Goal: Transaction & Acquisition: Purchase product/service

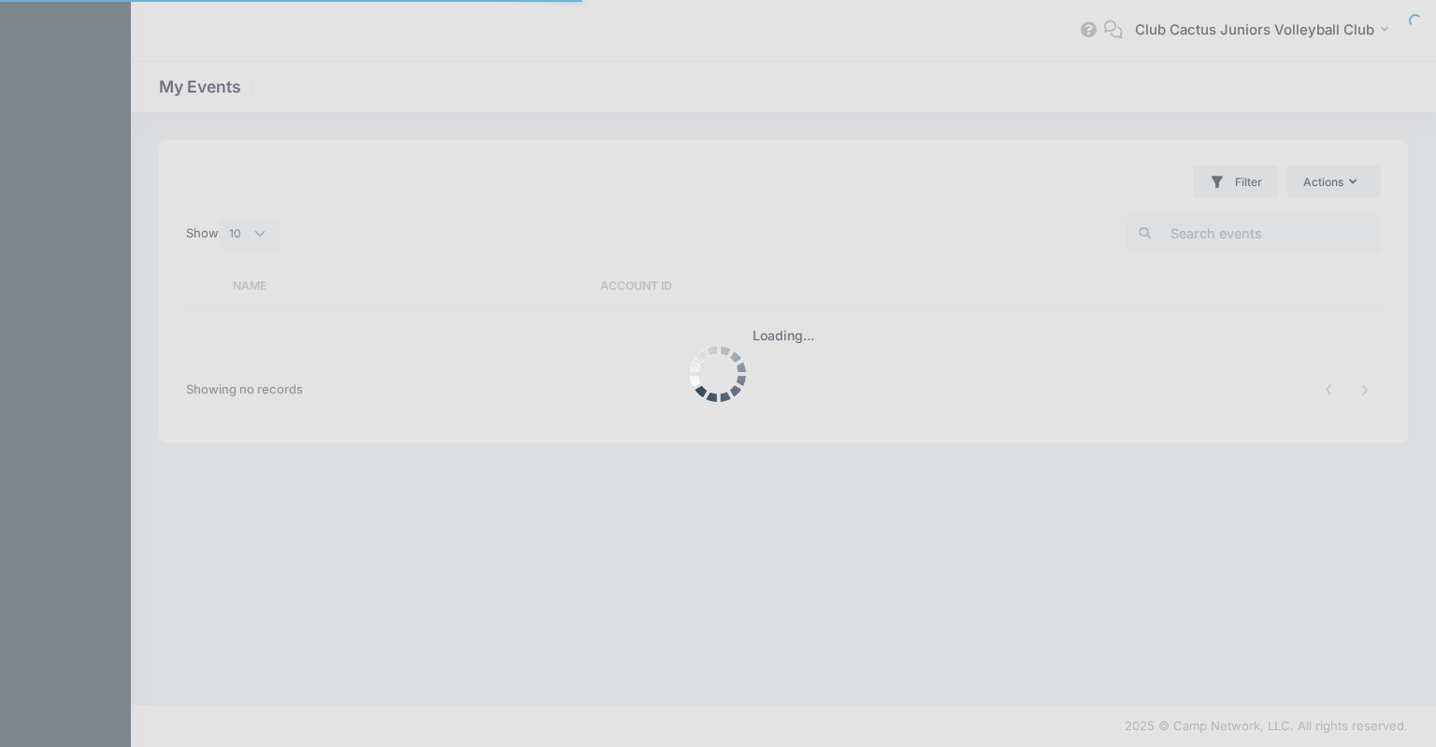
select select "10"
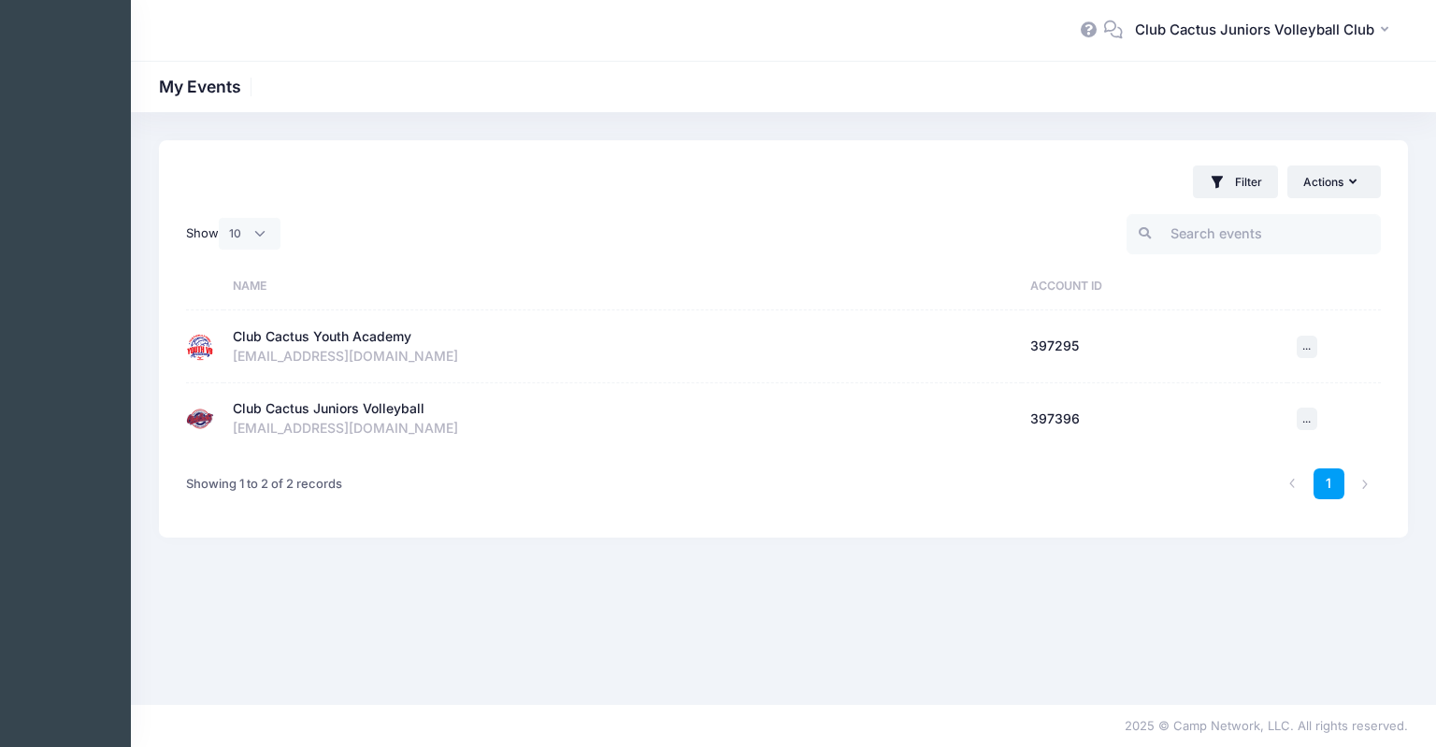
click at [279, 338] on div "Club Cactus Youth Academy" at bounding box center [322, 337] width 179 height 20
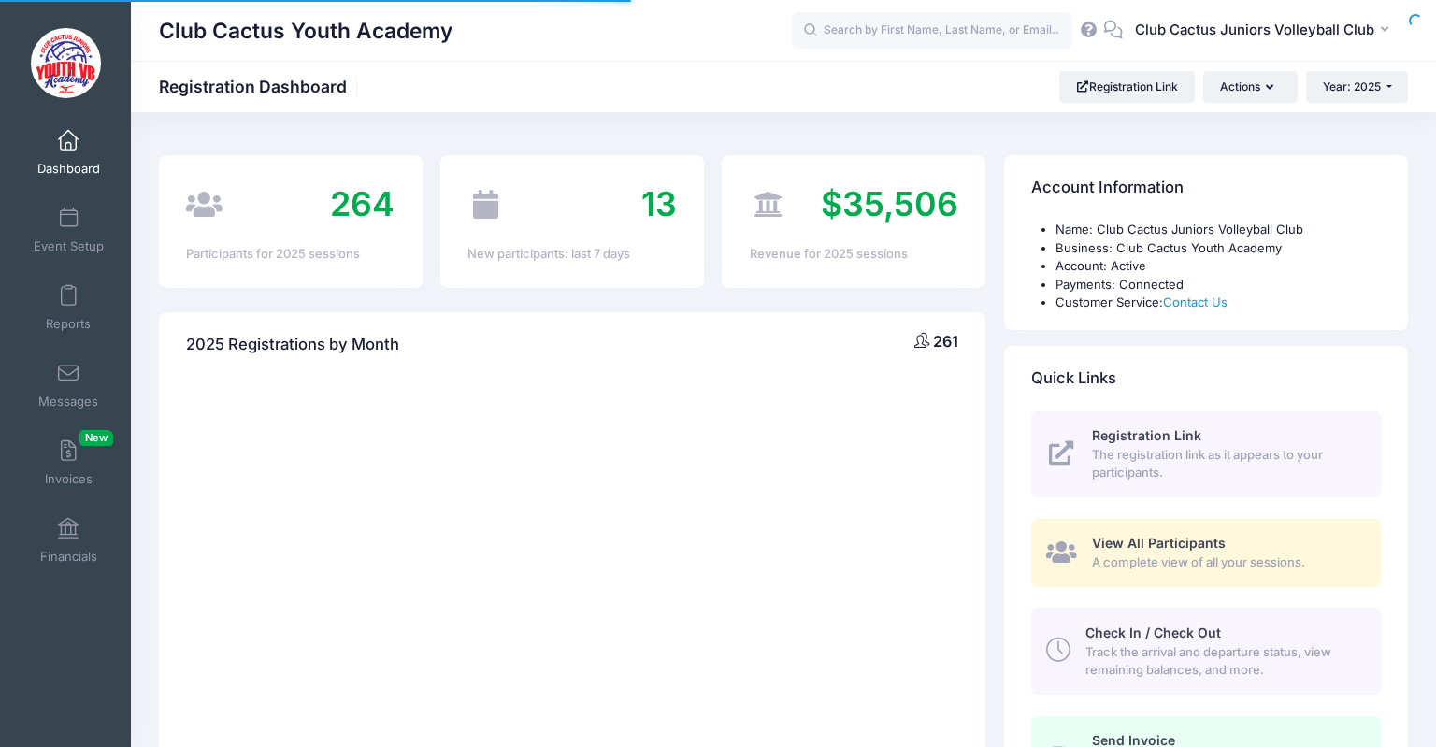
select select
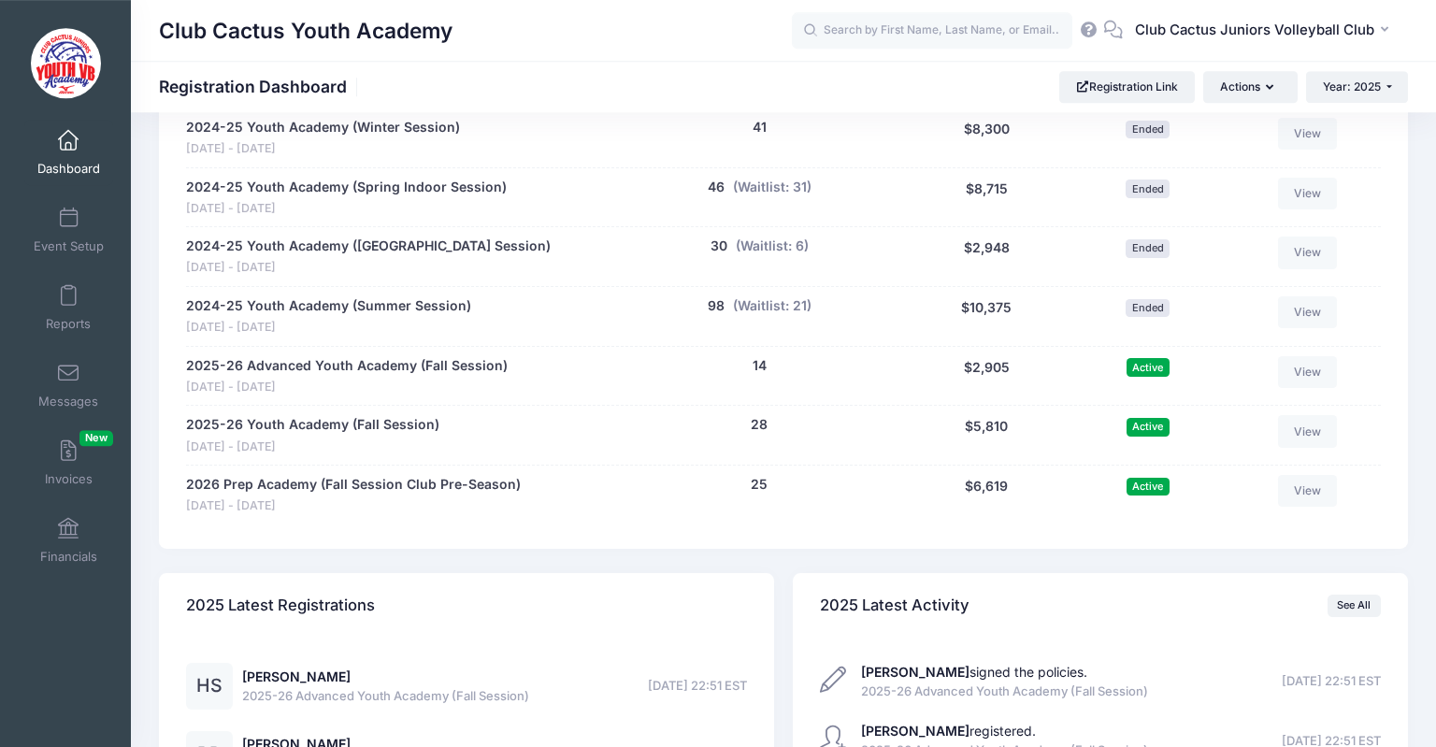
scroll to position [1139, 0]
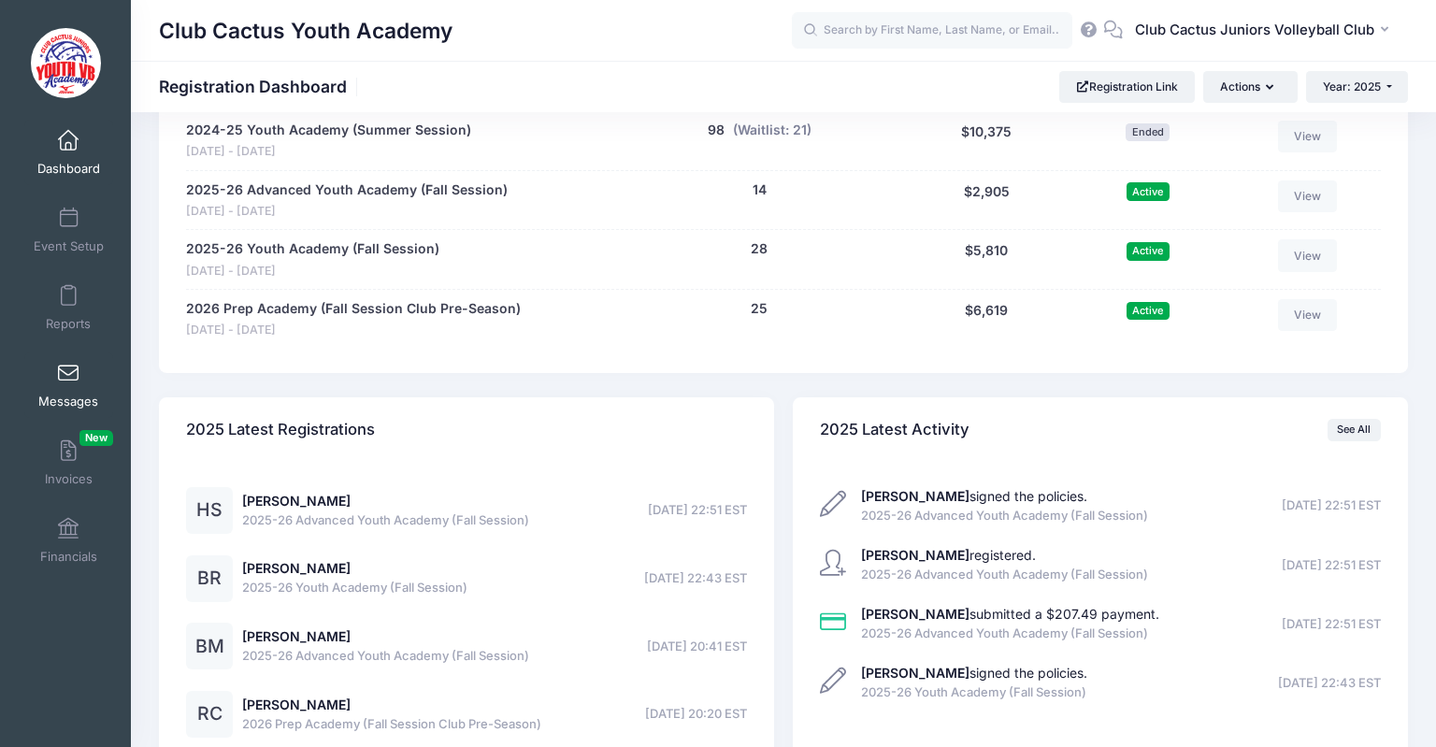
click at [68, 383] on span at bounding box center [68, 374] width 0 height 21
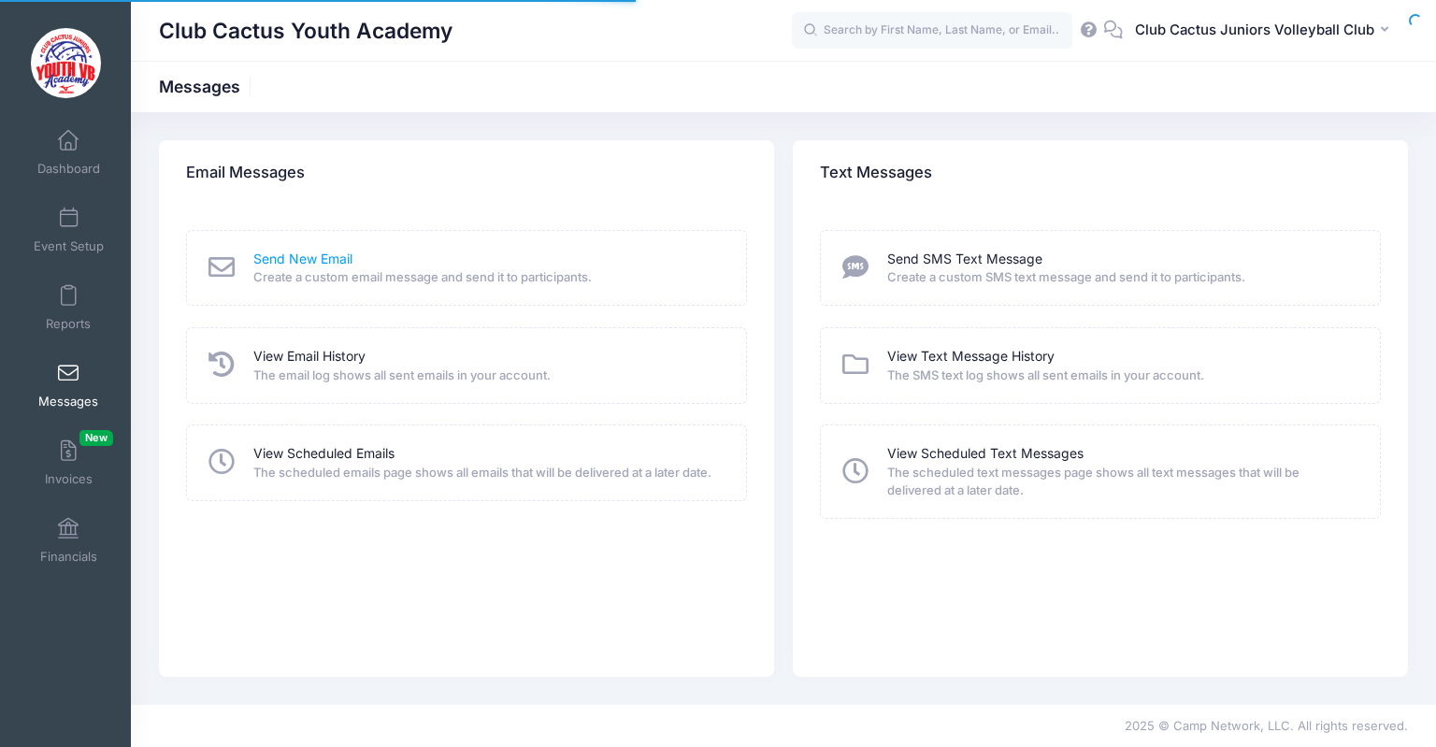
click at [278, 258] on link "Send New Email" at bounding box center [302, 260] width 99 height 20
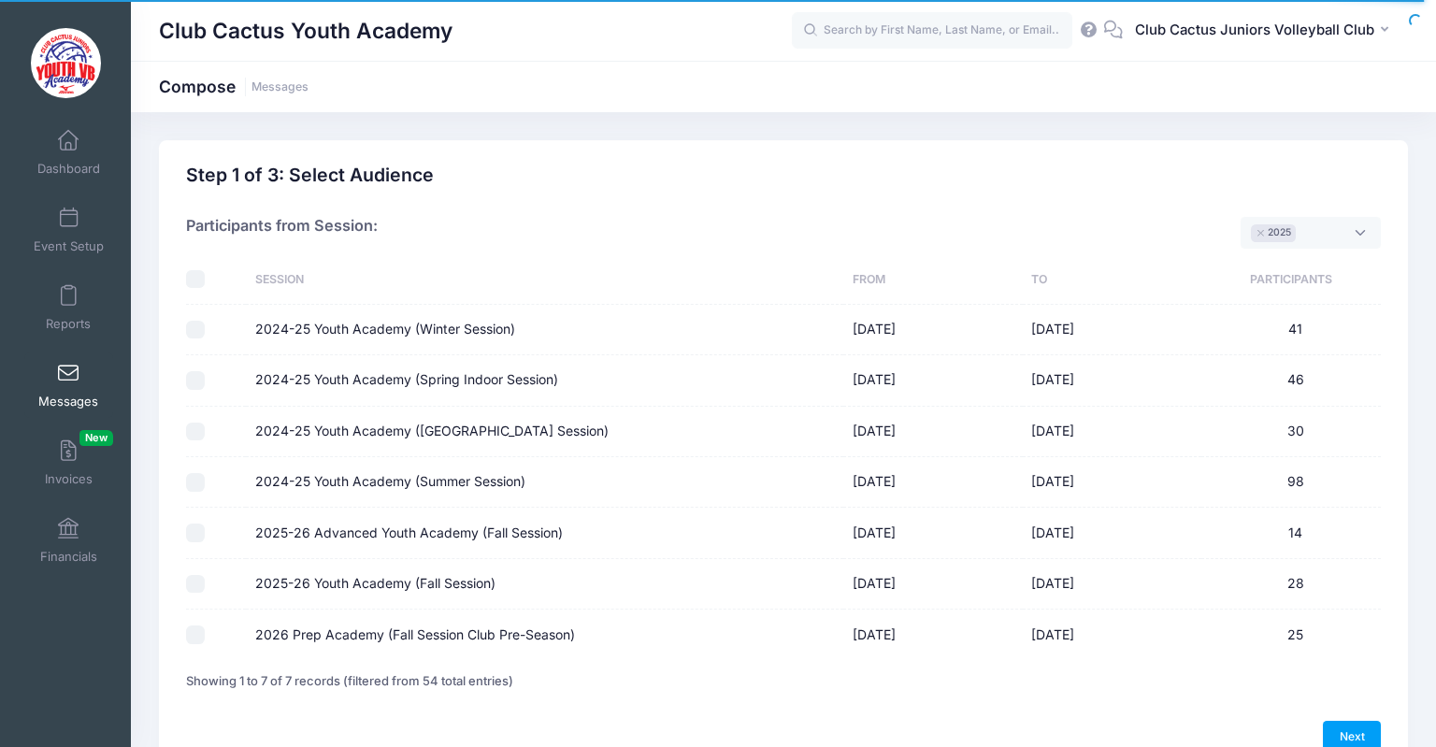
scroll to position [98, 0]
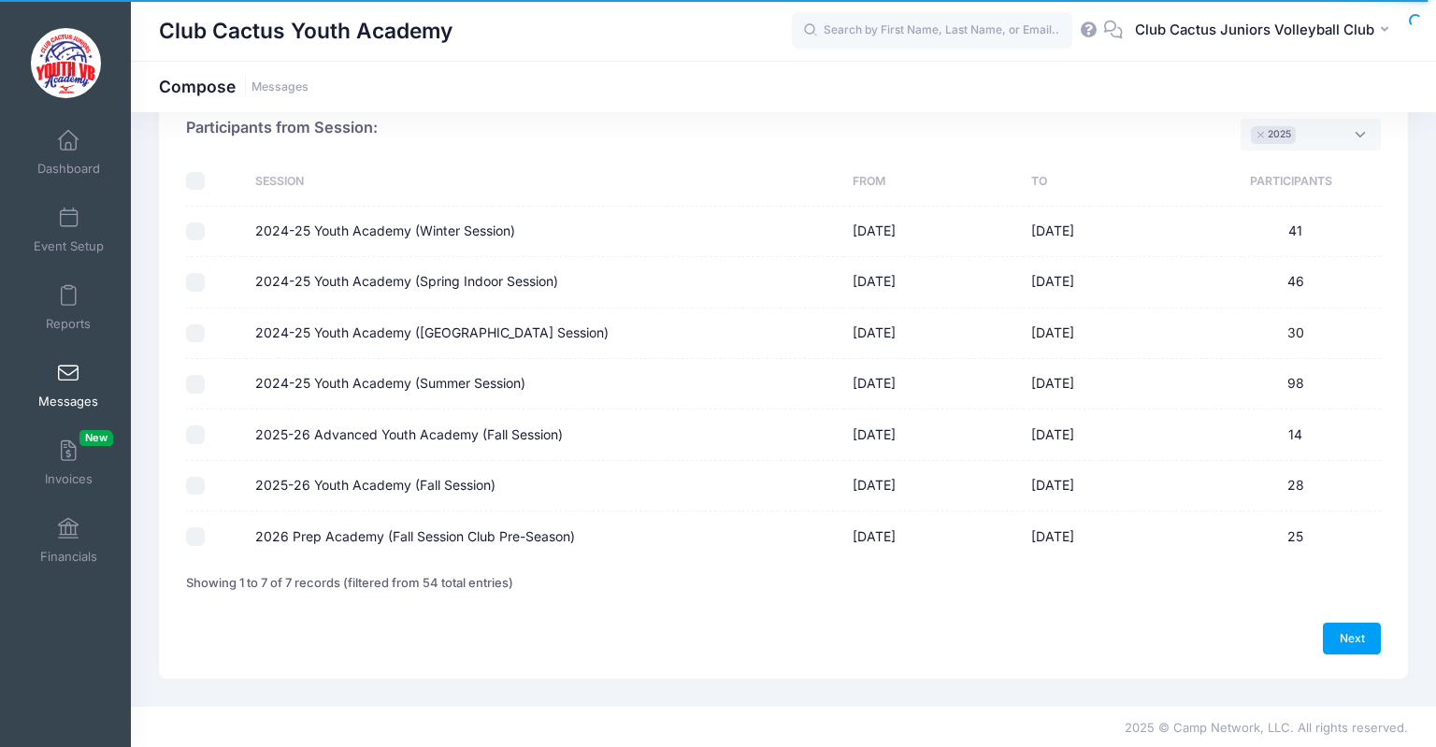
click at [199, 536] on input "2026 Prep Academy (Fall Session Club Pre-Season)" at bounding box center [195, 536] width 19 height 19
checkbox input "true"
click at [191, 499] on td at bounding box center [216, 486] width 60 height 50
click at [193, 483] on input "2025-26 Youth Academy (Fall Session)" at bounding box center [195, 486] width 19 height 19
checkbox input "true"
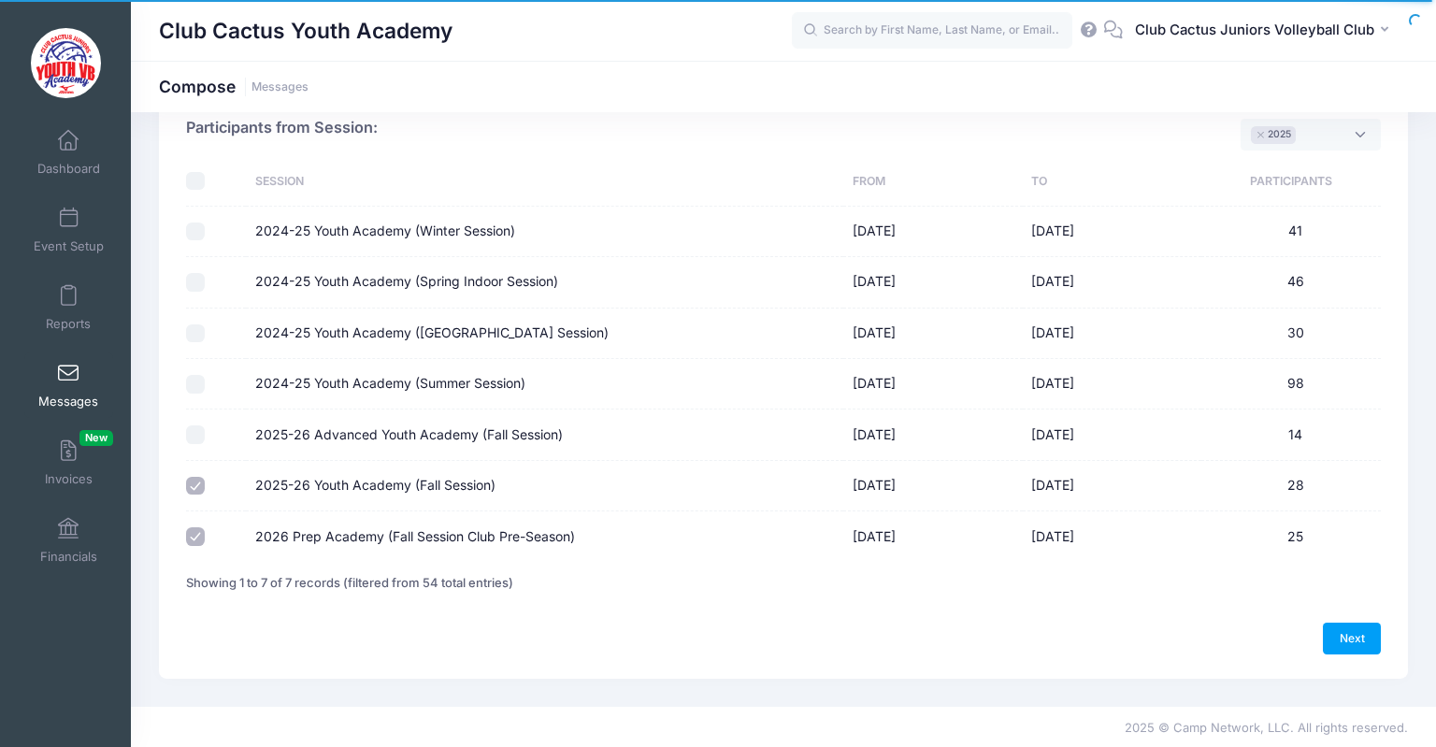
click at [196, 436] on input "2025-26 Advanced Youth Academy (Fall Session)" at bounding box center [195, 434] width 19 height 19
checkbox input "true"
click at [1332, 629] on link "Next" at bounding box center [1352, 639] width 58 height 32
select select "50"
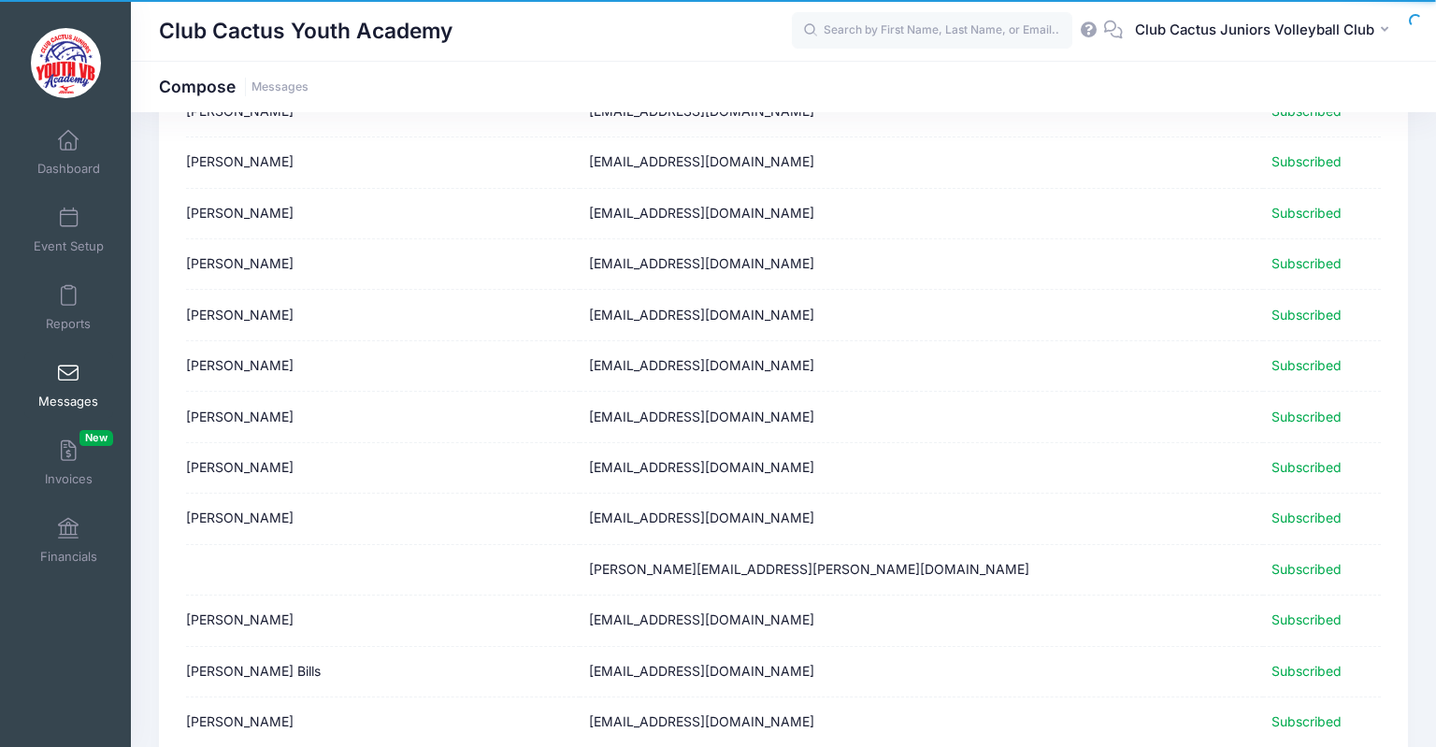
scroll to position [2271, 0]
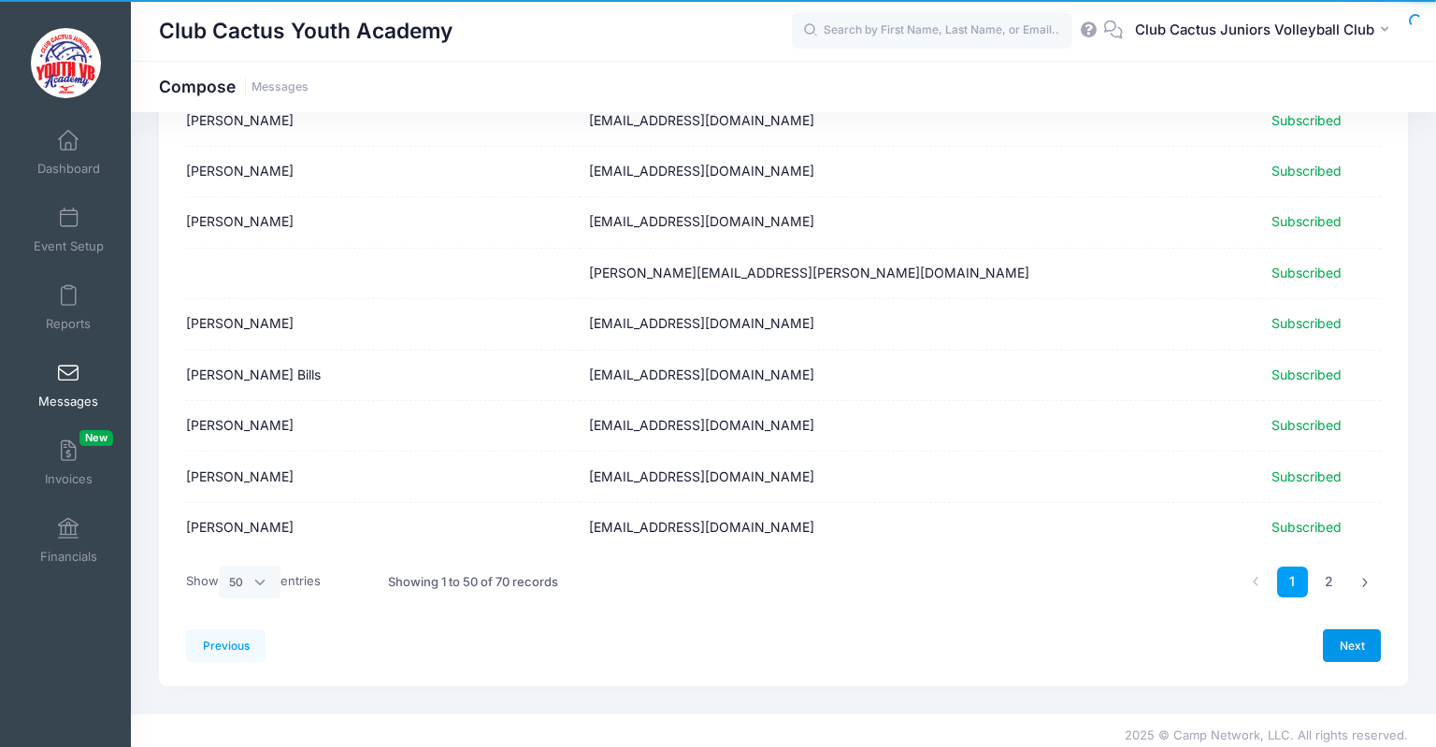
click at [1361, 630] on link "Next" at bounding box center [1352, 645] width 58 height 32
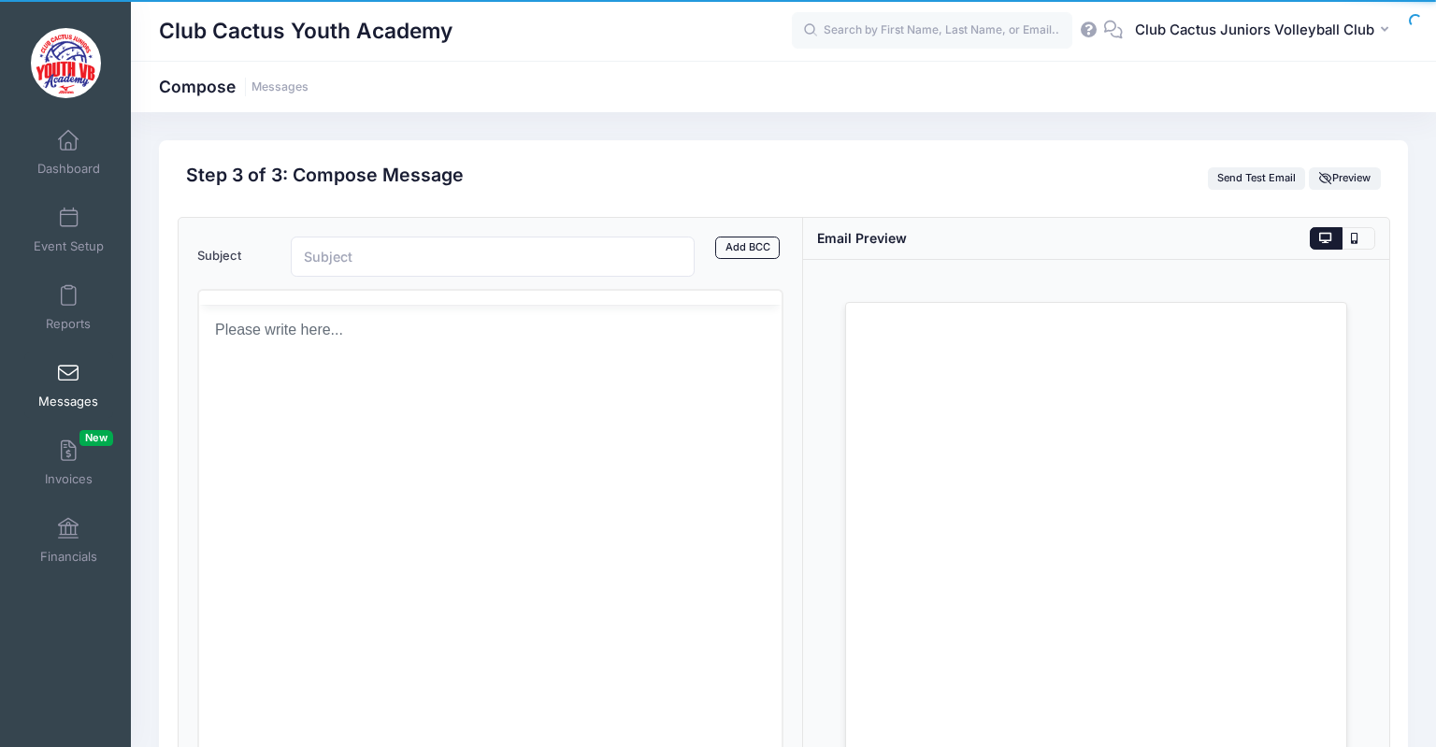
scroll to position [0, 0]
click at [302, 263] on input "Subject" at bounding box center [493, 257] width 404 height 40
type input "S"
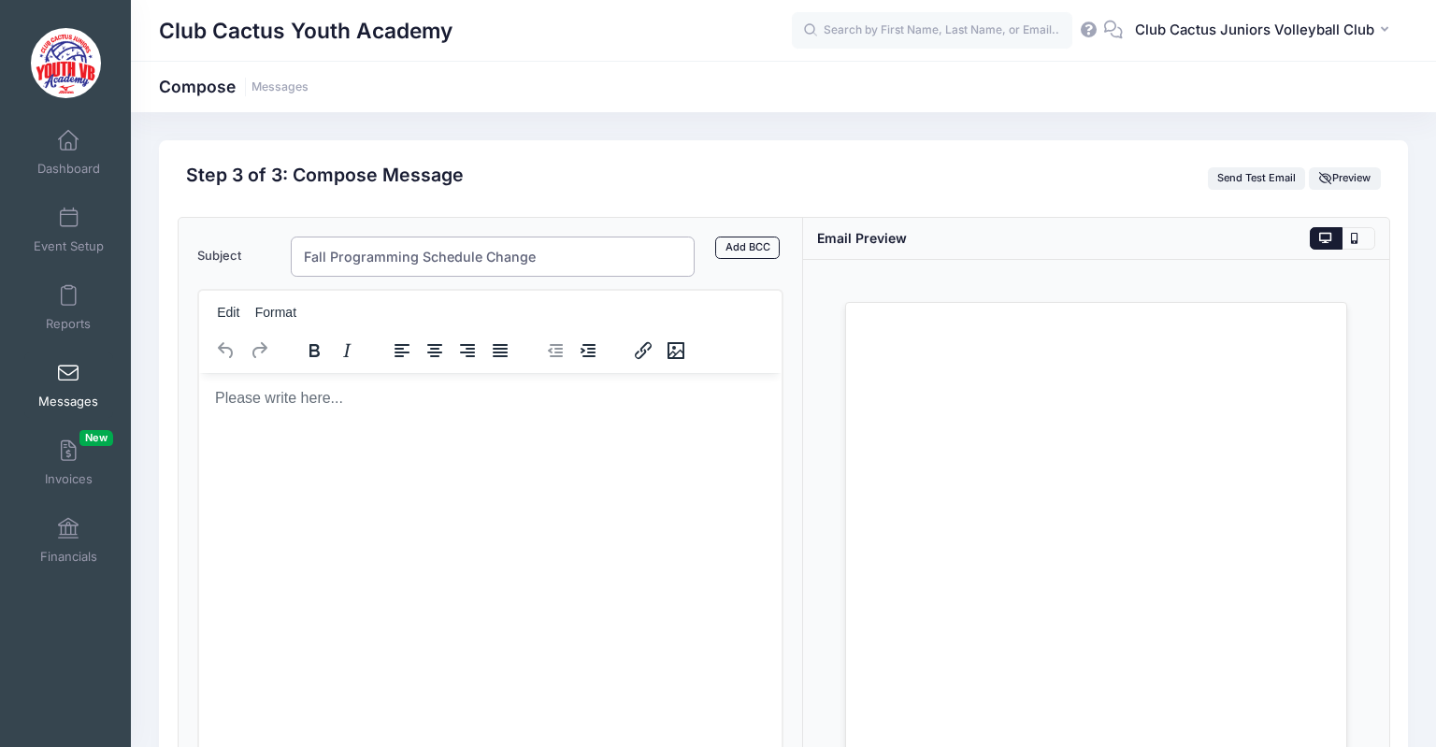
type input "Fall Programming Schedule Change"
click at [332, 387] on html at bounding box center [489, 397] width 582 height 50
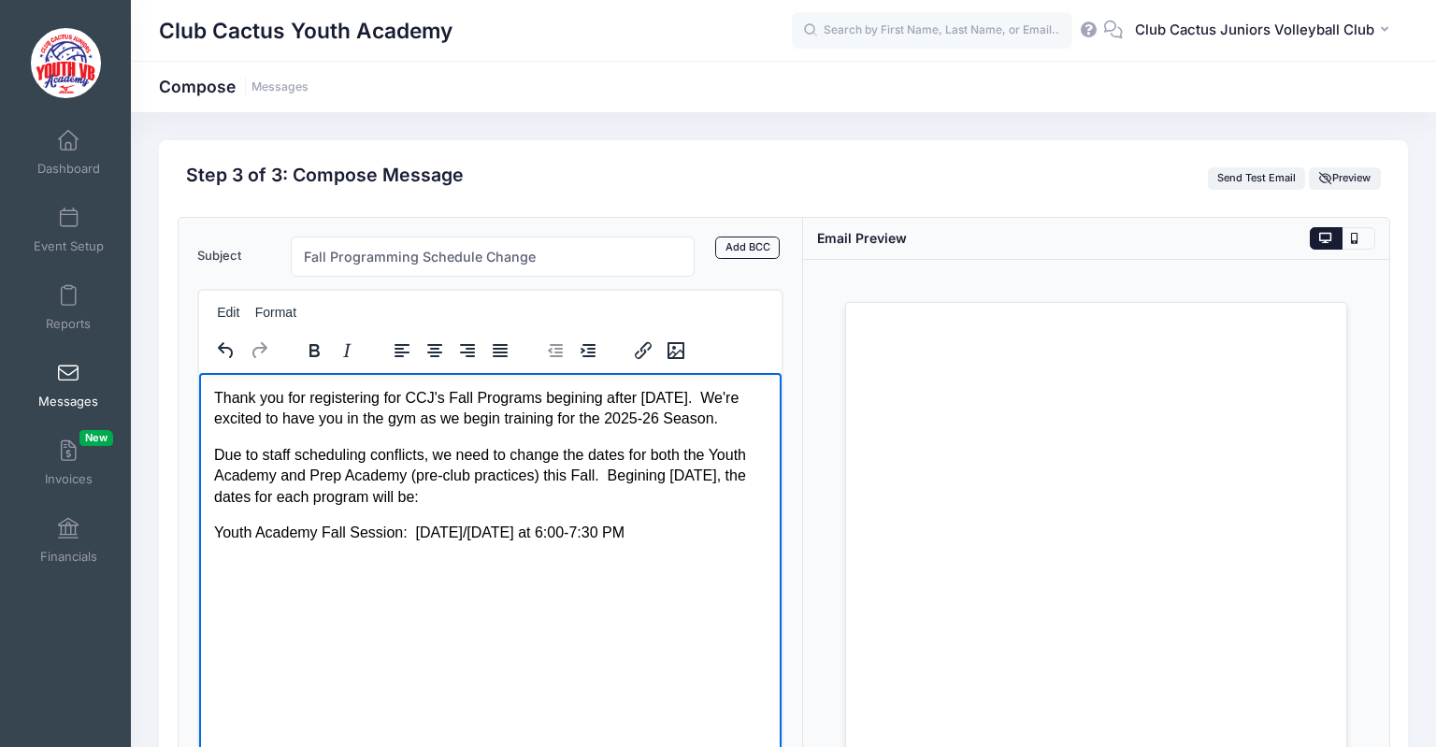
drag, startPoint x: 638, startPoint y: 531, endPoint x: 211, endPoint y: 533, distance: 426.3
click at [211, 533] on html "Thank you for registering for CCJ's Fall Programs begining after Labor Day. We'…" at bounding box center [489, 464] width 582 height 185
click at [224, 308] on button "Edit" at bounding box center [228, 312] width 36 height 26
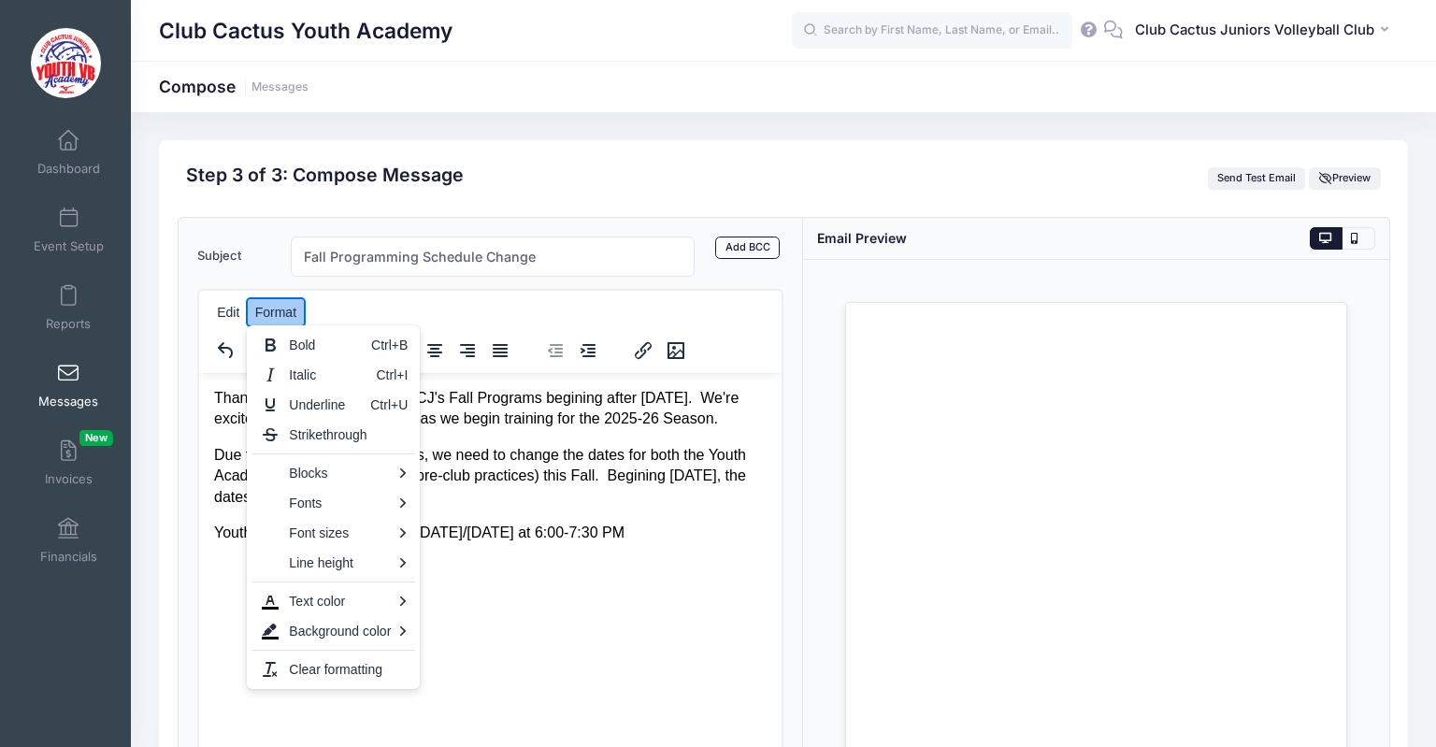
click at [275, 309] on button "Format" at bounding box center [276, 312] width 56 height 26
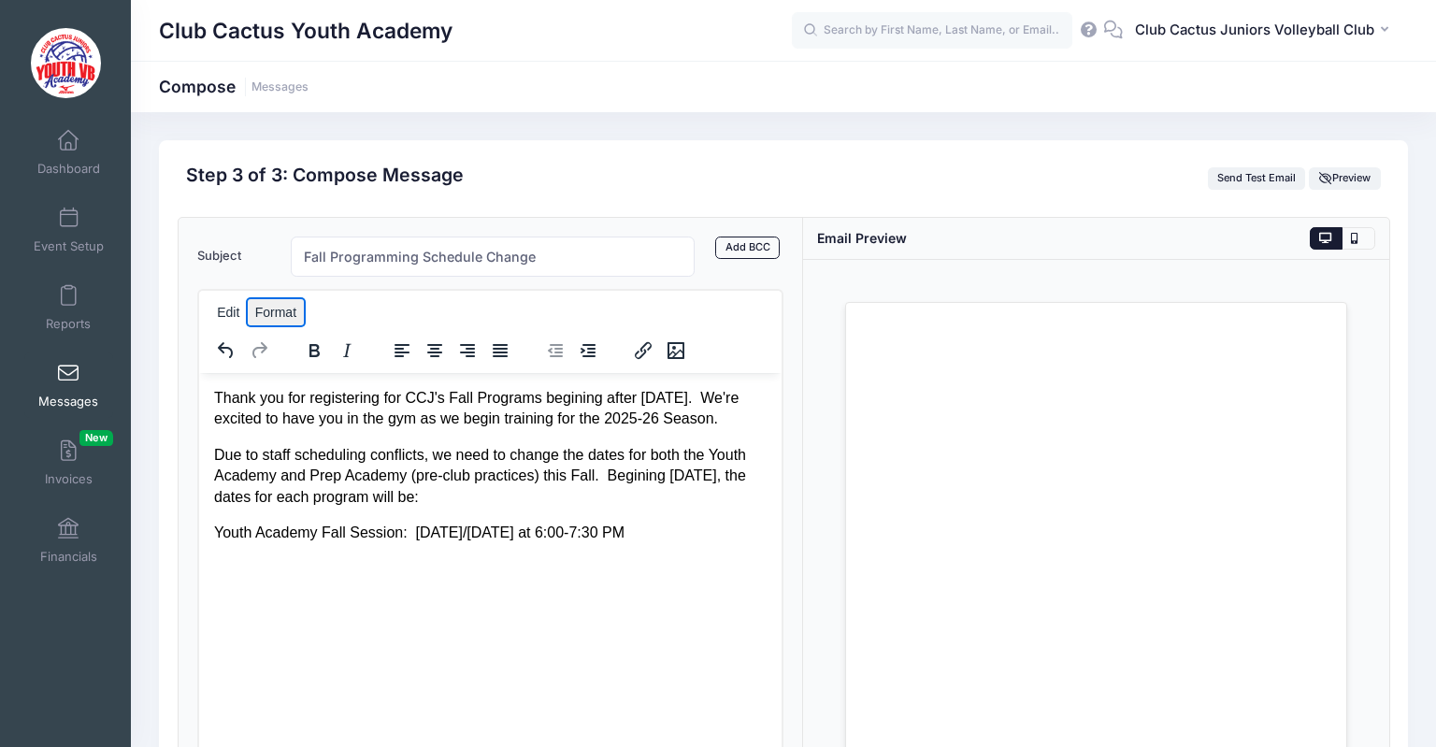
click at [275, 309] on button "Format" at bounding box center [276, 312] width 56 height 26
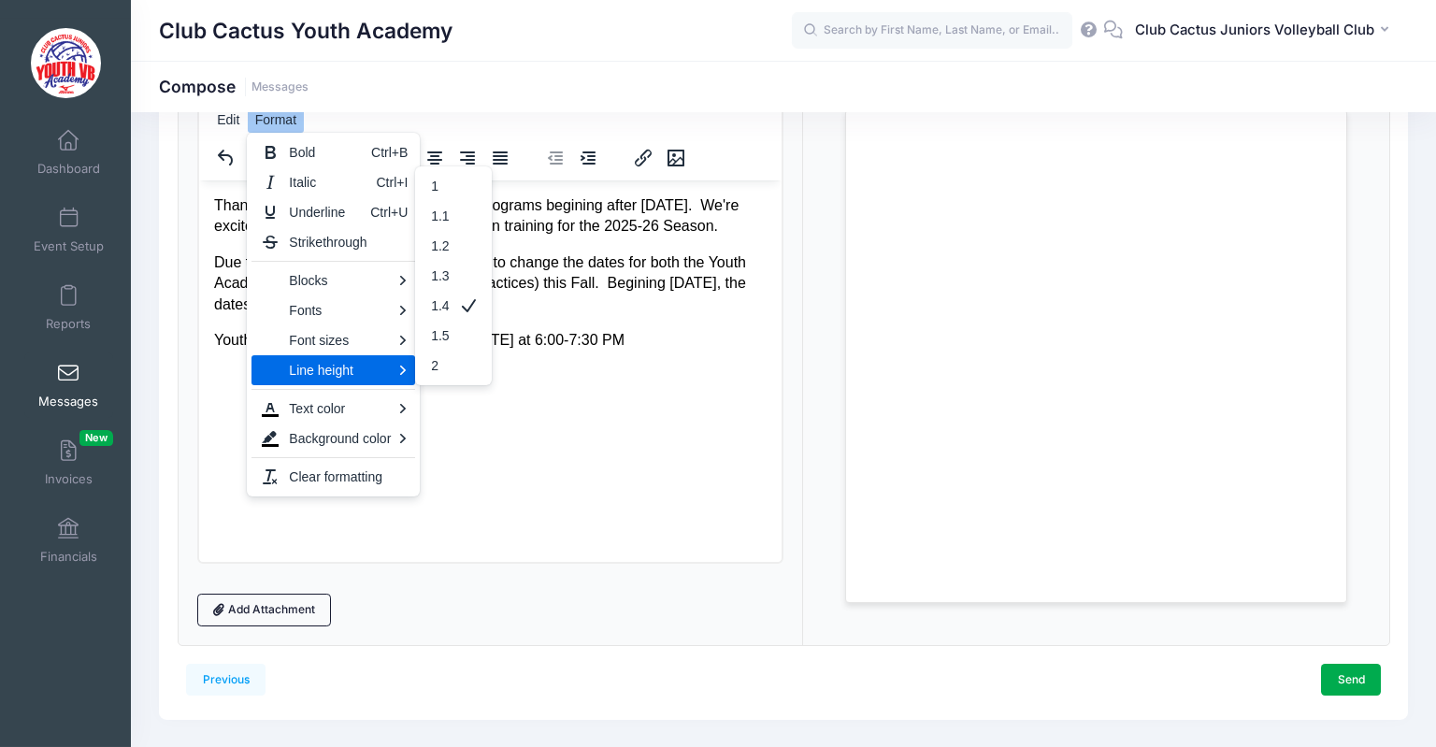
scroll to position [197, 0]
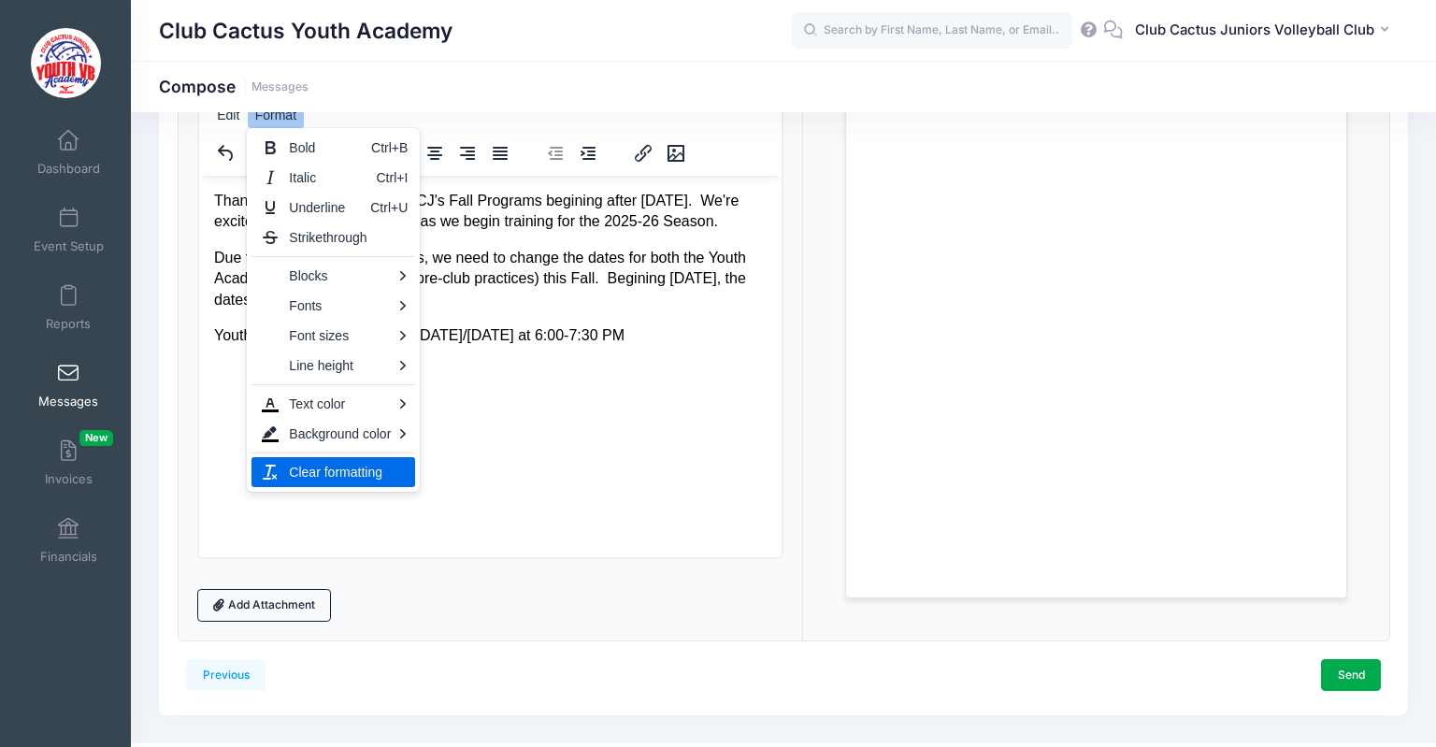
click at [496, 360] on html "Thank you for registering for CCJ's Fall Programs begining after Labor Day. We'…" at bounding box center [489, 267] width 582 height 185
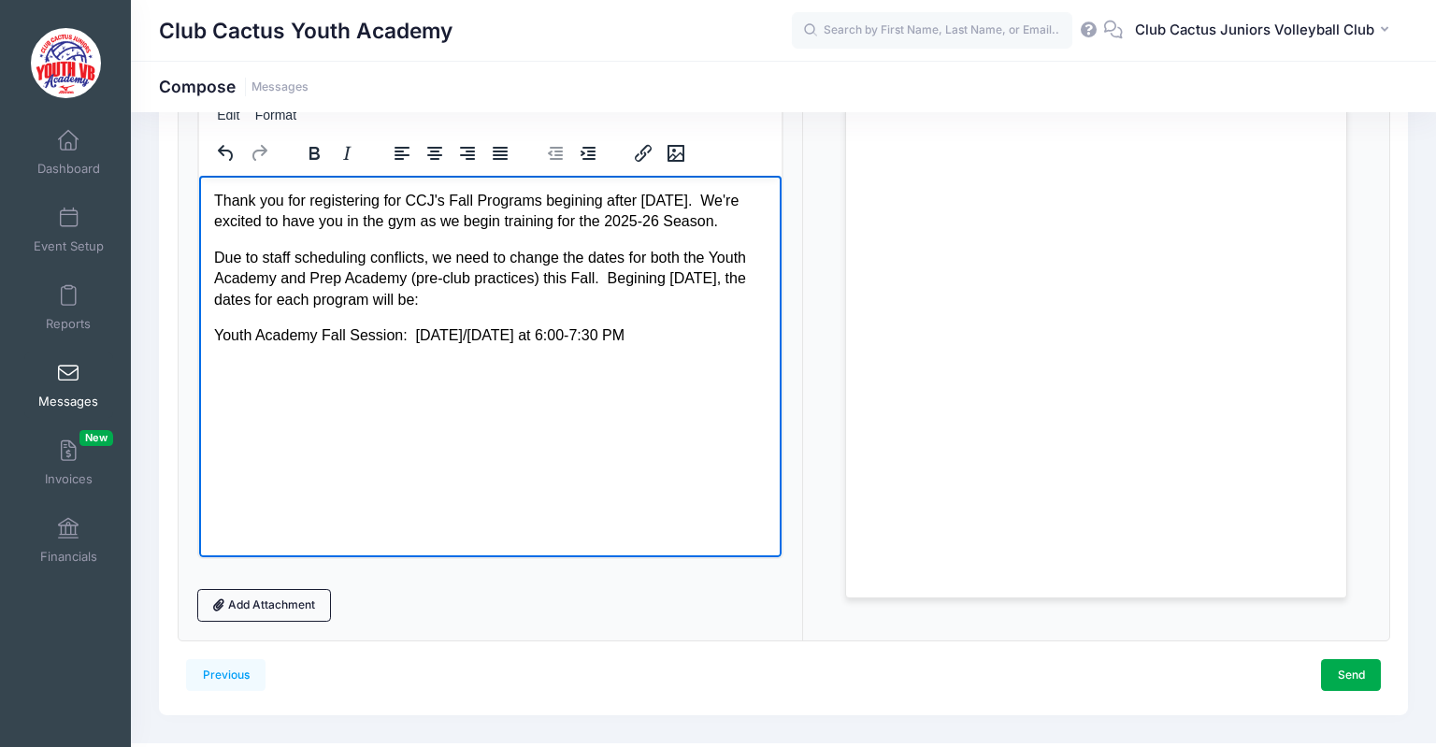
drag, startPoint x: 638, startPoint y: 335, endPoint x: 197, endPoint y: 339, distance: 440.4
click at [198, 339] on html "Thank you for registering for CCJ's Fall Programs begining after Labor Day. We'…" at bounding box center [489, 267] width 582 height 185
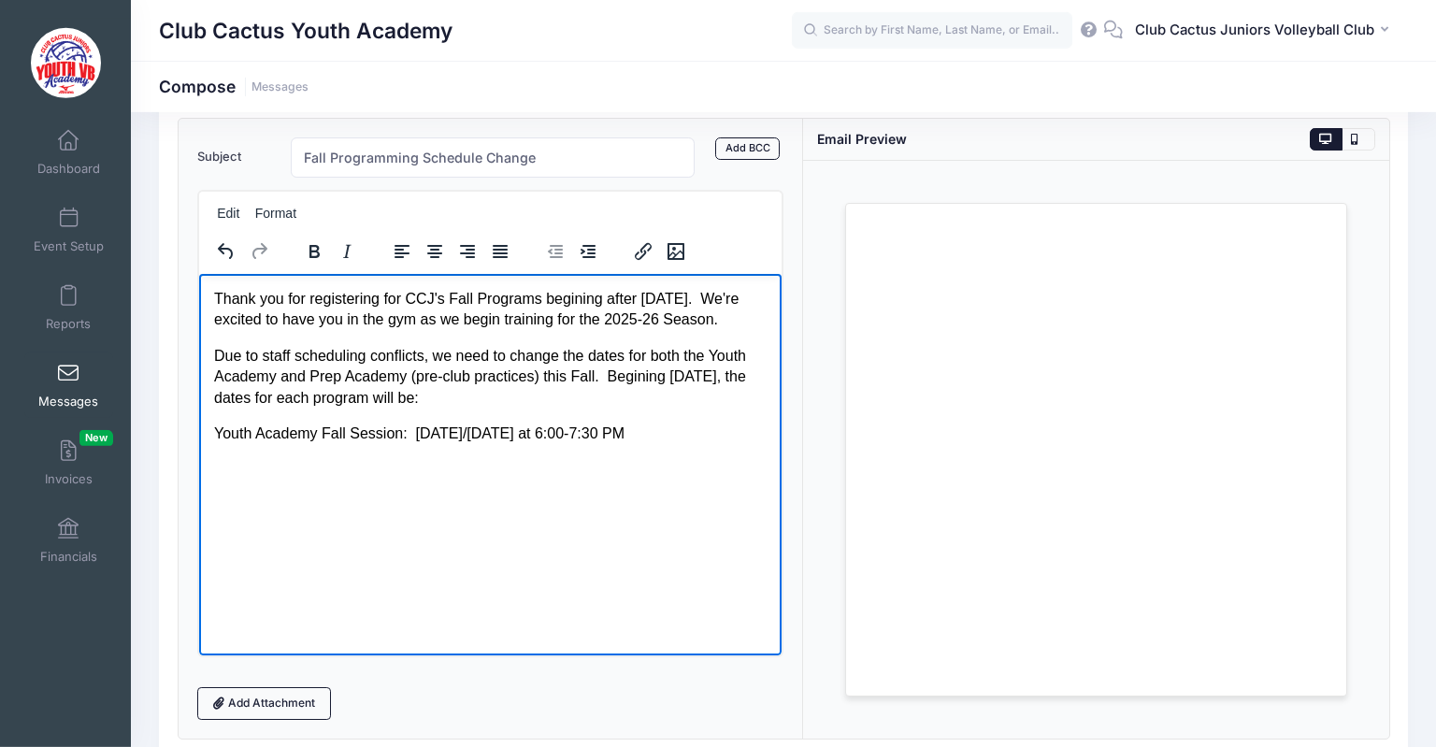
scroll to position [98, 0]
click at [283, 459] on html "Thank you for registering for CCJ's Fall Programs begining after Labor Day. We'…" at bounding box center [489, 366] width 582 height 185
click at [403, 434] on p "Youth Academy Fall Session: Tuesday/Thursday at 6:00-7:30 PM" at bounding box center [489, 434] width 553 height 21
drag, startPoint x: 652, startPoint y: 433, endPoint x: 189, endPoint y: 433, distance: 462.8
click at [198, 433] on html "Thank you for registering for CCJ's Fall Programs begining after Labor Day. We'…" at bounding box center [489, 366] width 582 height 185
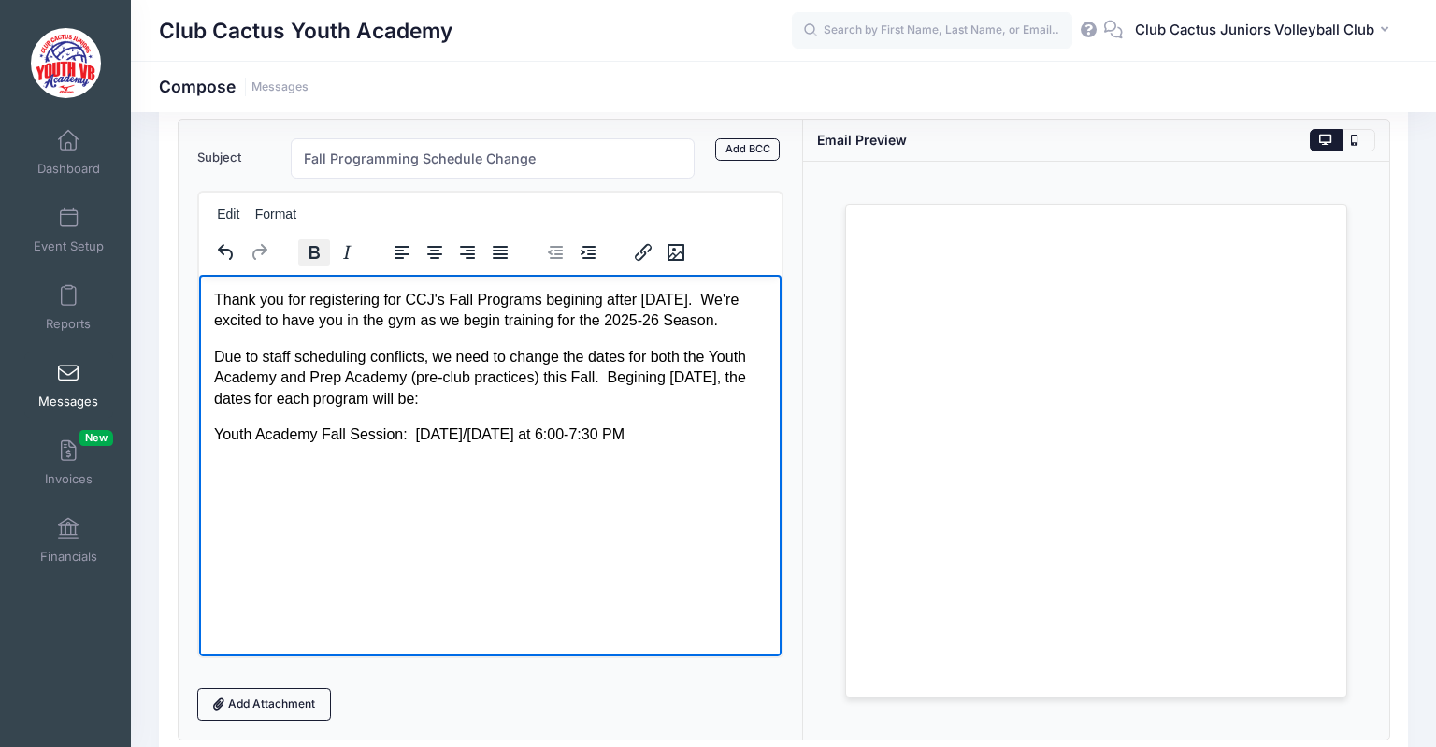
click at [308, 252] on icon "Bold" at bounding box center [314, 252] width 22 height 22
drag, startPoint x: 511, startPoint y: 523, endPoint x: 537, endPoint y: 470, distance: 58.1
click at [513, 459] on html "Thank you for registering for CCJ's Fall Programs begining after Labor Day. We'…" at bounding box center [489, 366] width 582 height 185
click at [573, 431] on strong "Youth Academy Fall Session: Tuesday/Thursday at 6:00-7:30 PM" at bounding box center [429, 433] width 433 height 16
click at [657, 429] on p "Youth Academy Fall Session: Tuesday/Thursday (6:00-7:30 PM" at bounding box center [489, 434] width 553 height 21
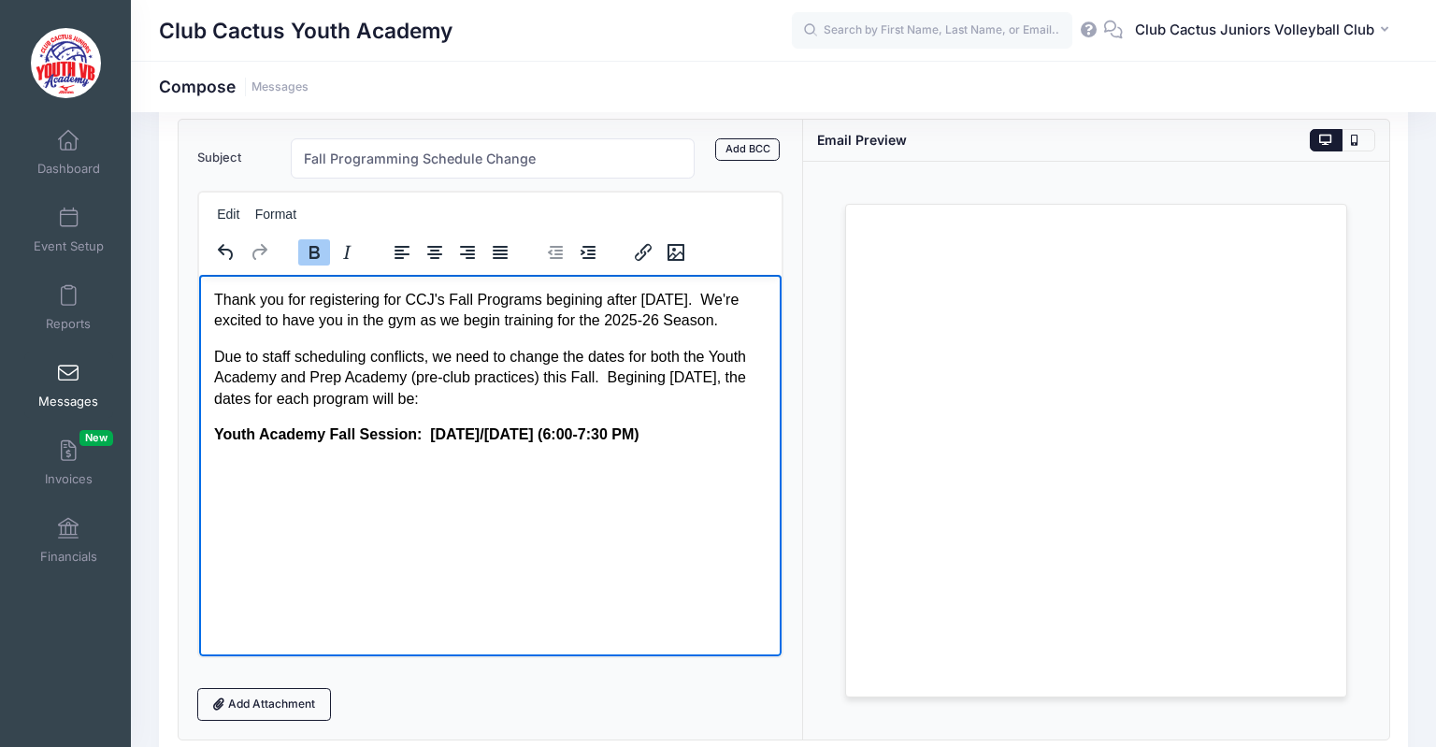
drag, startPoint x: 668, startPoint y: 439, endPoint x: 550, endPoint y: 442, distance: 118.8
click at [550, 442] on p "Youth Academy Fall Session: Tuesday/Thursday (6:00-7:30 PM)" at bounding box center [489, 434] width 553 height 21
click at [307, 239] on button "Bold" at bounding box center [314, 252] width 32 height 26
click at [399, 459] on html "Thank you for registering for CCJ's Fall Programs begining after Labor Day. We'…" at bounding box center [489, 366] width 582 height 185
click at [293, 209] on button "Format" at bounding box center [276, 214] width 56 height 26
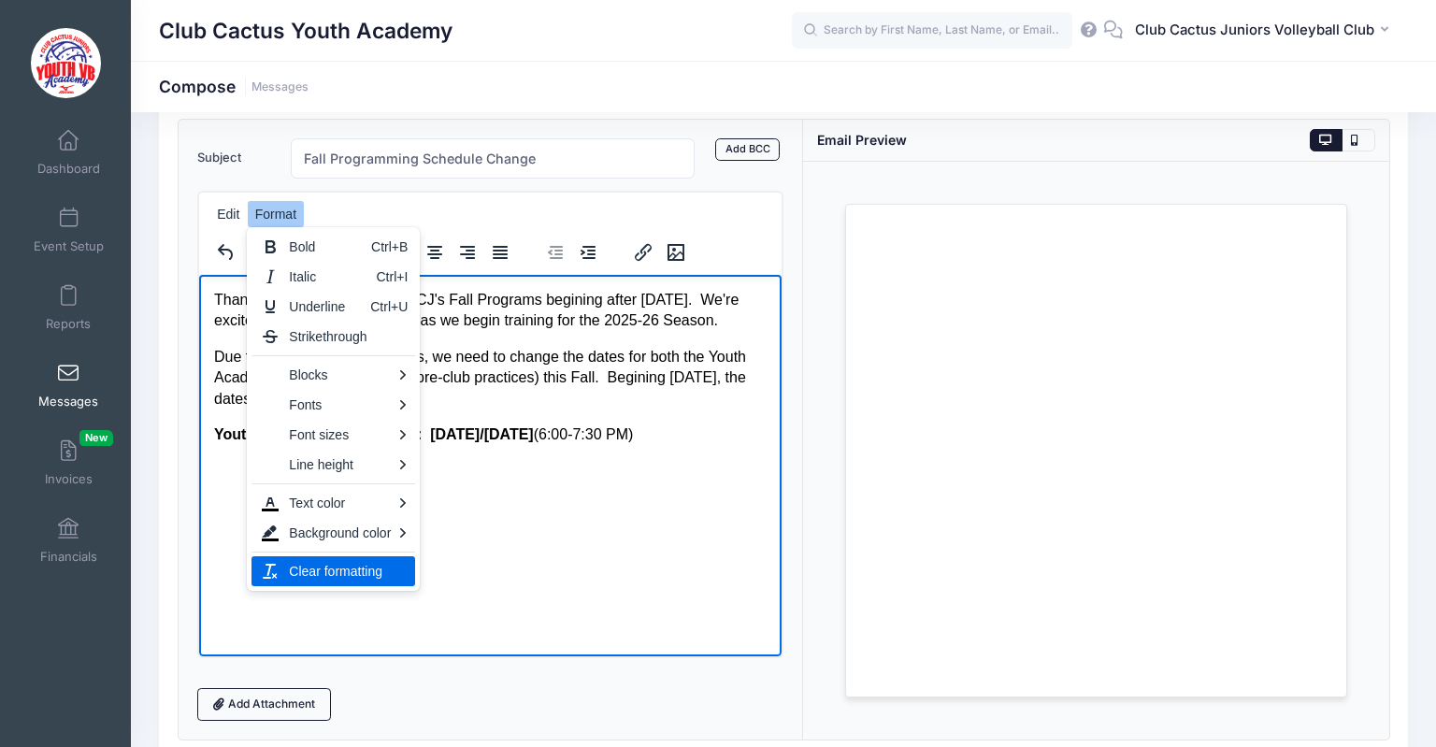
click at [307, 459] on html "Thank you for registering for CCJ's Fall Programs begining after Labor Day. We'…" at bounding box center [489, 366] width 582 height 185
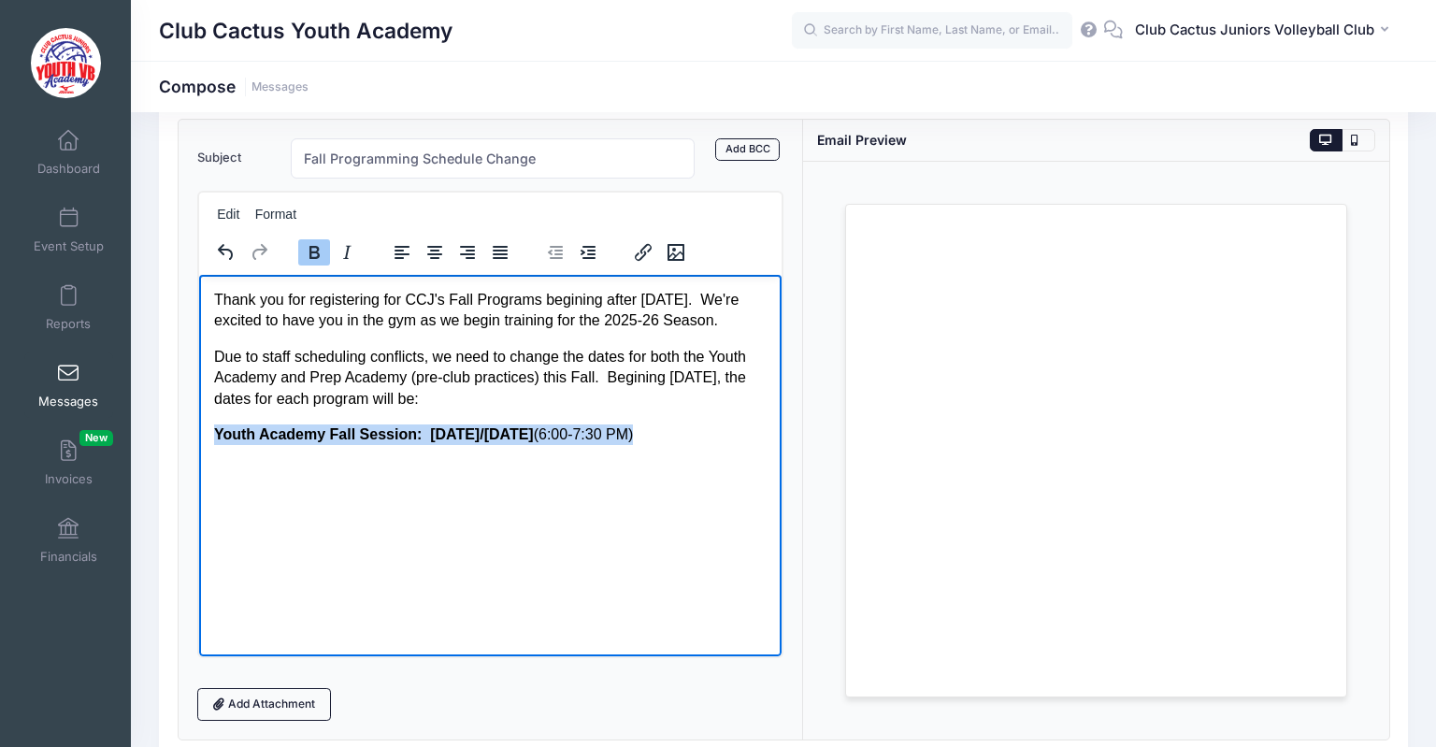
drag, startPoint x: 670, startPoint y: 438, endPoint x: 203, endPoint y: 428, distance: 467.6
click at [203, 428] on html "Thank you for registering for CCJ's Fall Programs begining after Labor Day. We'…" at bounding box center [489, 366] width 582 height 185
copy p "Youth Academy Fall Session: Tuesday/Thursday (6:00-7:30 PM)"
click at [238, 455] on html "Thank you for registering for CCJ's Fall Programs begining after Labor Day. We'…" at bounding box center [489, 366] width 582 height 185
click at [711, 440] on p "Youth Academy Fall Session: Tuesday/Thursday (6:00-7:30 PM)" at bounding box center [489, 434] width 553 height 21
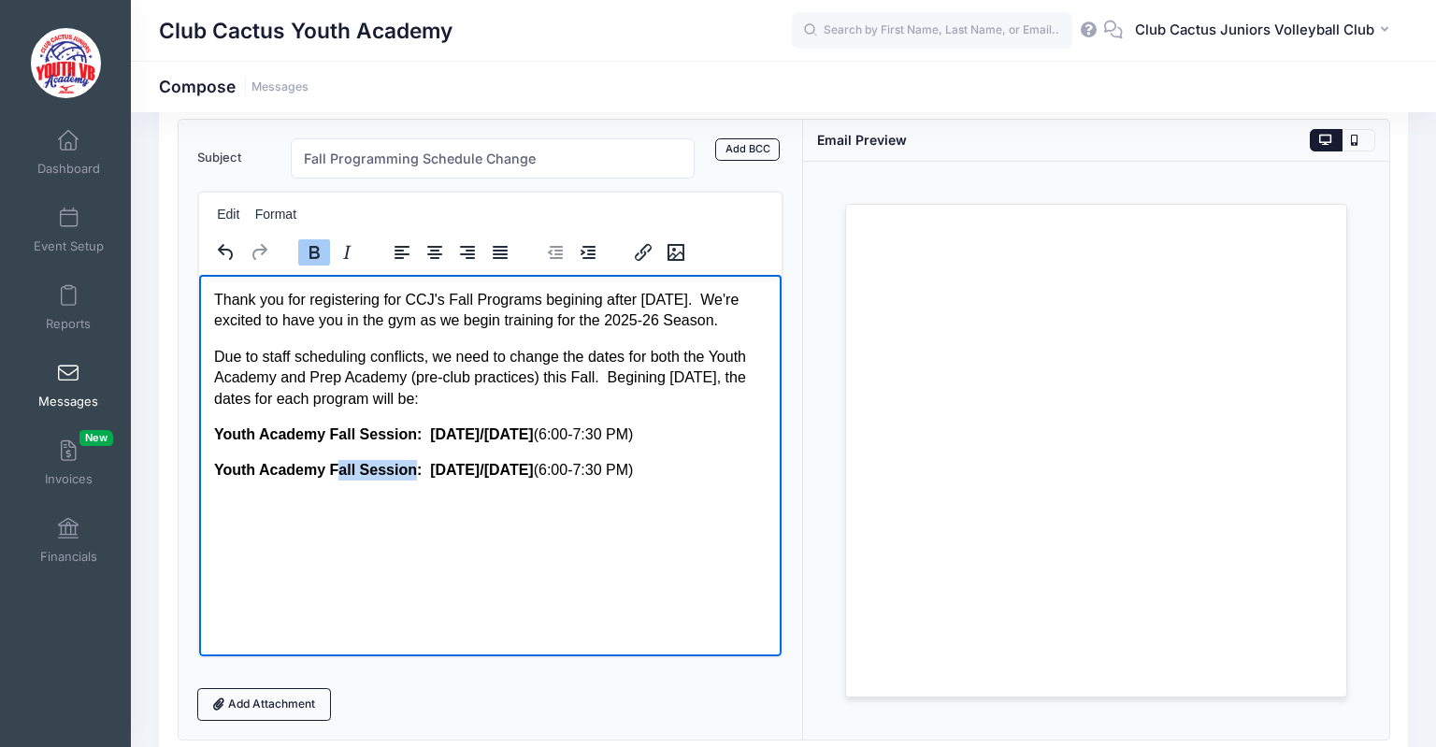
drag, startPoint x: 409, startPoint y: 470, endPoint x: 334, endPoint y: 467, distance: 74.8
click at [334, 467] on strong "Youth Academy Fall Session: Tuesday/Thursday" at bounding box center [373, 469] width 320 height 16
click at [219, 470] on strong "Youth Academy: Tuesday/Thursday" at bounding box center [327, 469] width 228 height 16
click at [616, 465] on p "Advanced Youth Academy: Tuesday/Thursday (6:00-7:30 PM)" at bounding box center [489, 469] width 553 height 21
click at [646, 474] on p "Advanced Youth Academy: Tuesday/Thursday (6:00-7:30 PM)" at bounding box center [489, 469] width 553 height 21
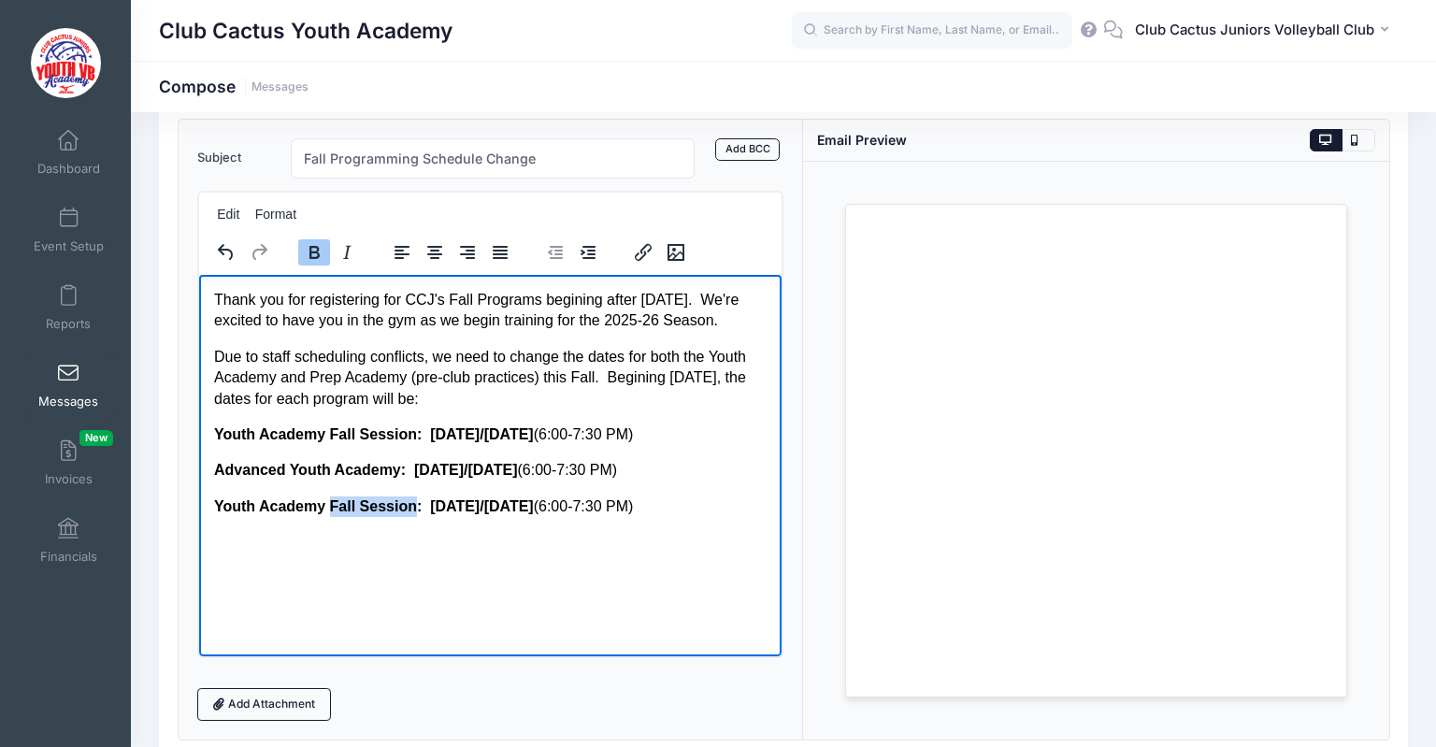
drag, startPoint x: 407, startPoint y: 504, endPoint x: 328, endPoint y: 507, distance: 78.6
click at [328, 507] on strong "Youth Academy Fall Session: Tuesday/Thursday" at bounding box center [373, 505] width 320 height 16
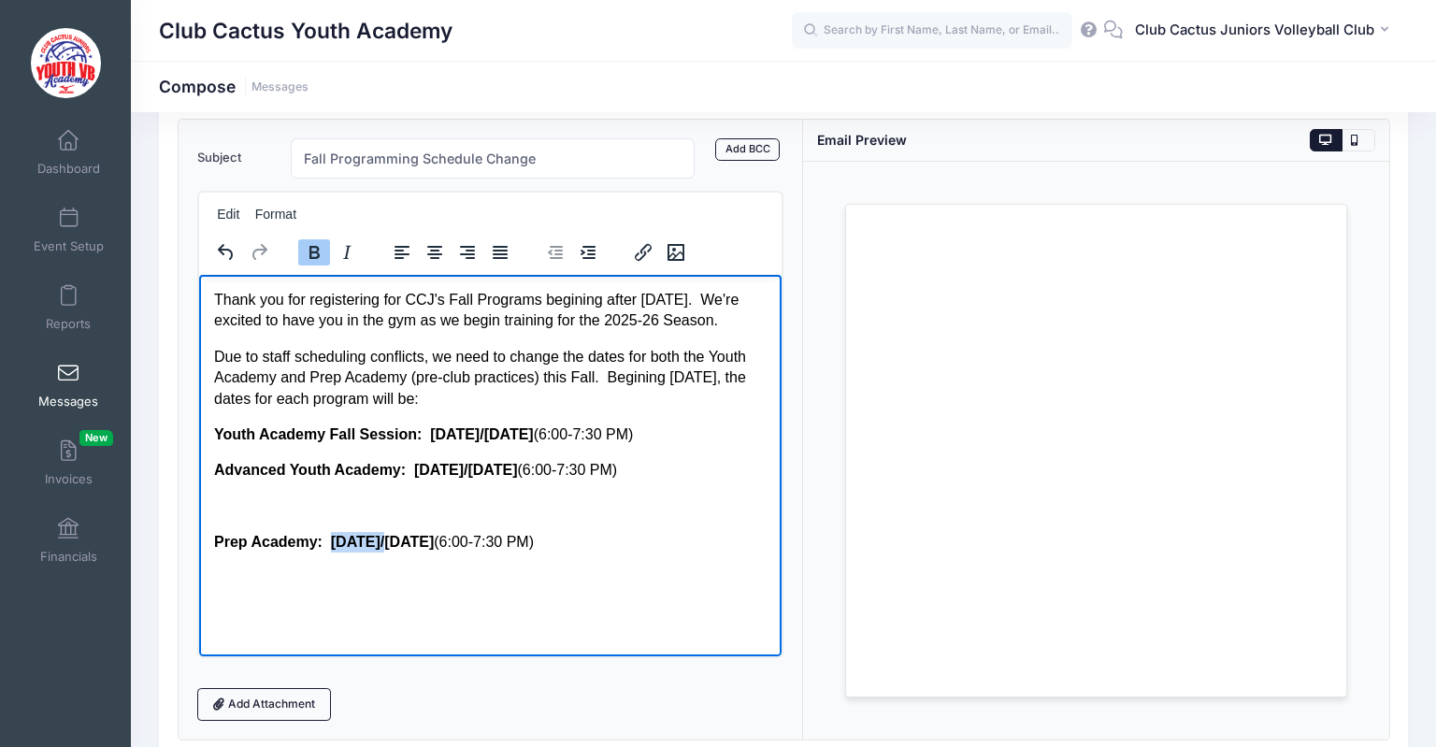
drag, startPoint x: 382, startPoint y: 541, endPoint x: 328, endPoint y: 541, distance: 54.2
click at [328, 541] on strong "Prep Academy: Tuesday/Thursday" at bounding box center [323, 541] width 220 height 16
click at [593, 534] on p "Prep Academy: Monday/Wednesday (6:00-8:00 PM)" at bounding box center [489, 541] width 553 height 21
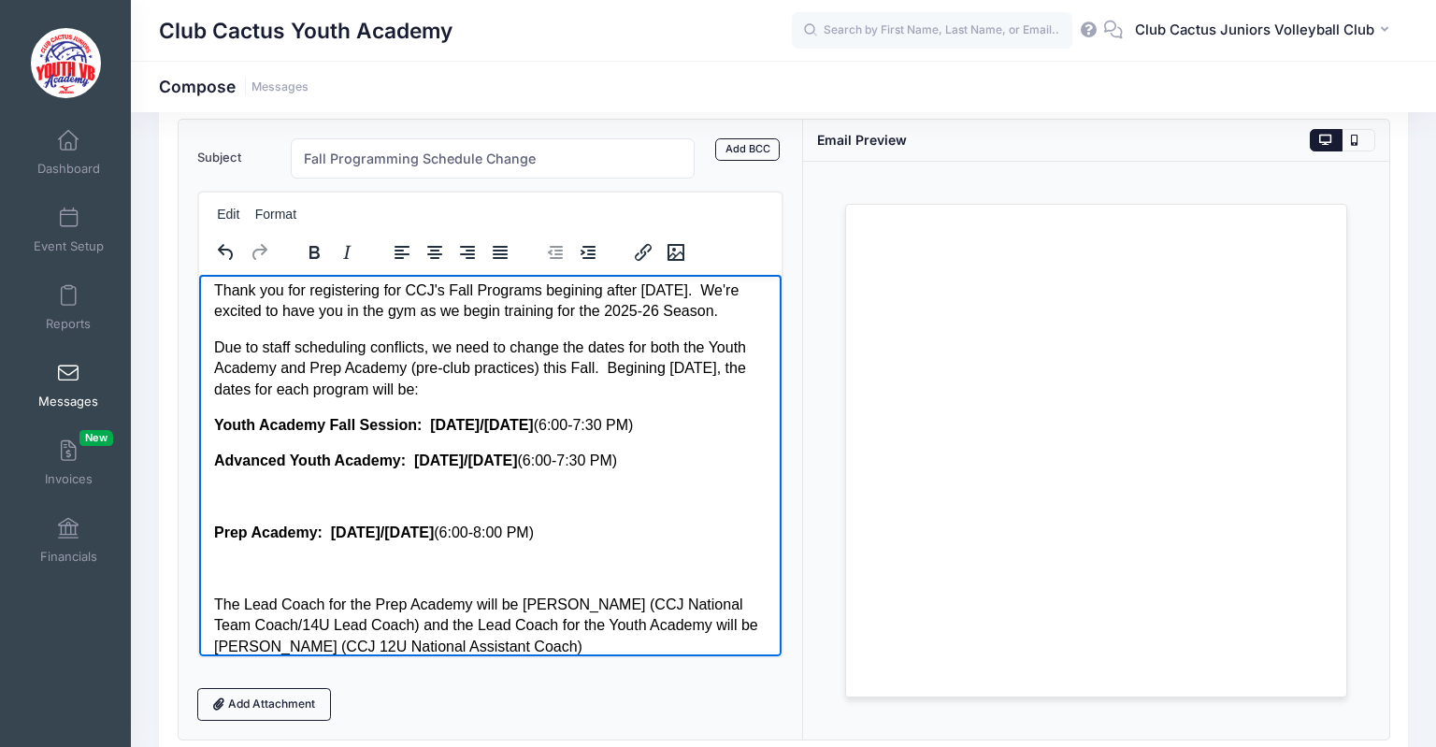
scroll to position [60, 0]
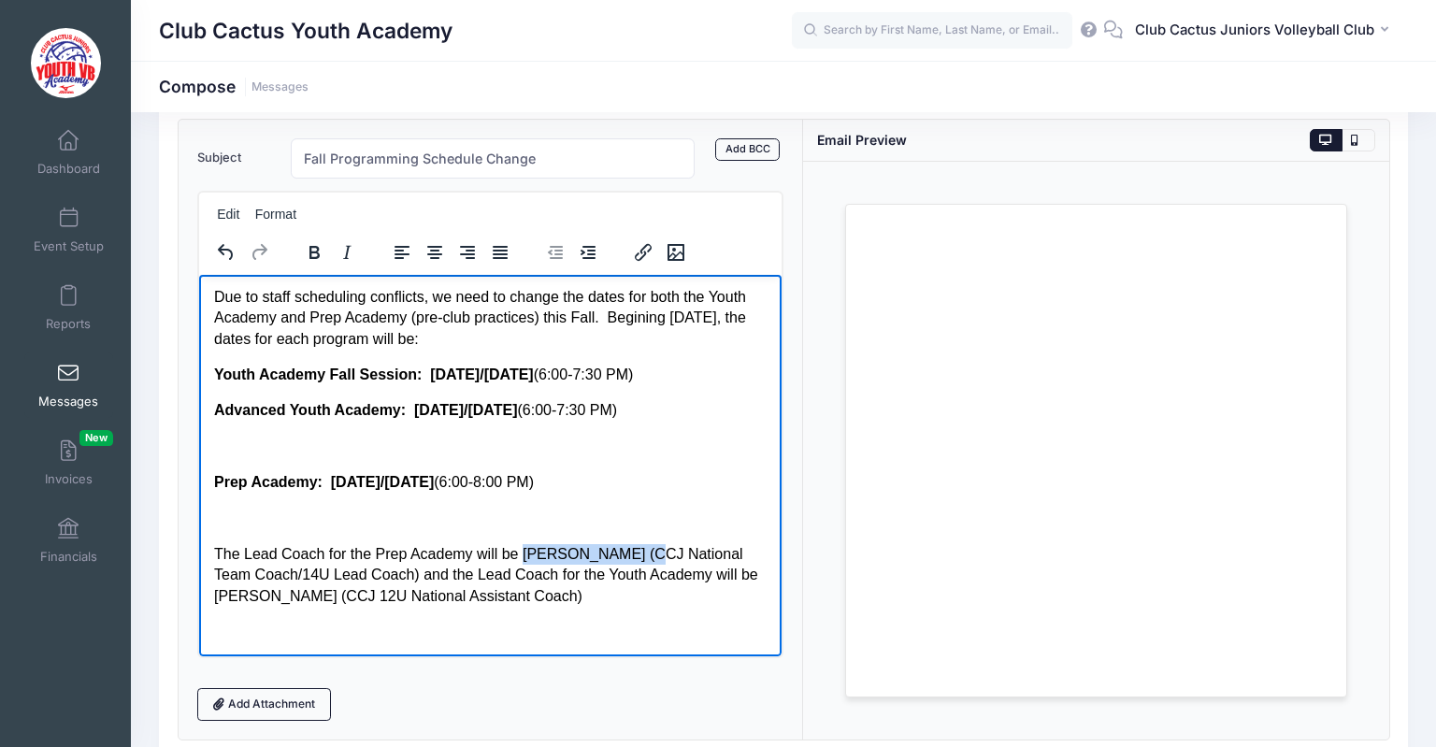
drag, startPoint x: 517, startPoint y: 553, endPoint x: 631, endPoint y: 556, distance: 114.1
click at [631, 556] on p "The Lead Coach for the Prep Academy will be Courtney Landers (CCJ National Team…" at bounding box center [489, 574] width 553 height 63
click at [316, 251] on icon "Bold" at bounding box center [314, 252] width 10 height 13
click at [288, 596] on p "The Lead Coach for the Prep Academy will be Courtney Landers (CCJ National Team…" at bounding box center [489, 574] width 553 height 63
drag, startPoint x: 306, startPoint y: 596, endPoint x: 209, endPoint y: 602, distance: 96.5
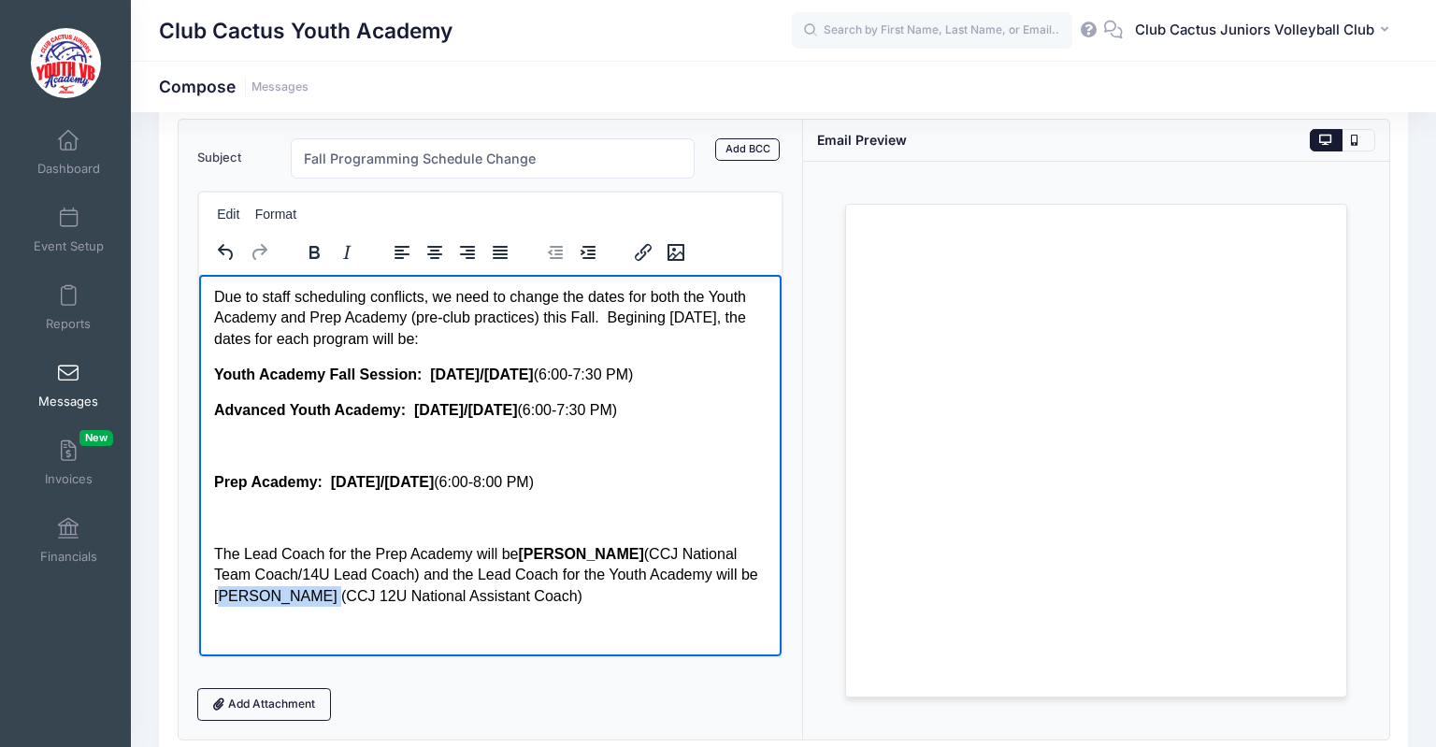
click at [209, 602] on html "Thank you for registering for CCJ's Fall Programs begining after Labor Day. We'…" at bounding box center [489, 435] width 582 height 442
click at [309, 249] on icon "Bold" at bounding box center [314, 252] width 10 height 13
click at [556, 604] on p "The Lead Coach for the Prep Academy will be Courtney Landers (CCJ National Team…" at bounding box center [489, 574] width 553 height 63
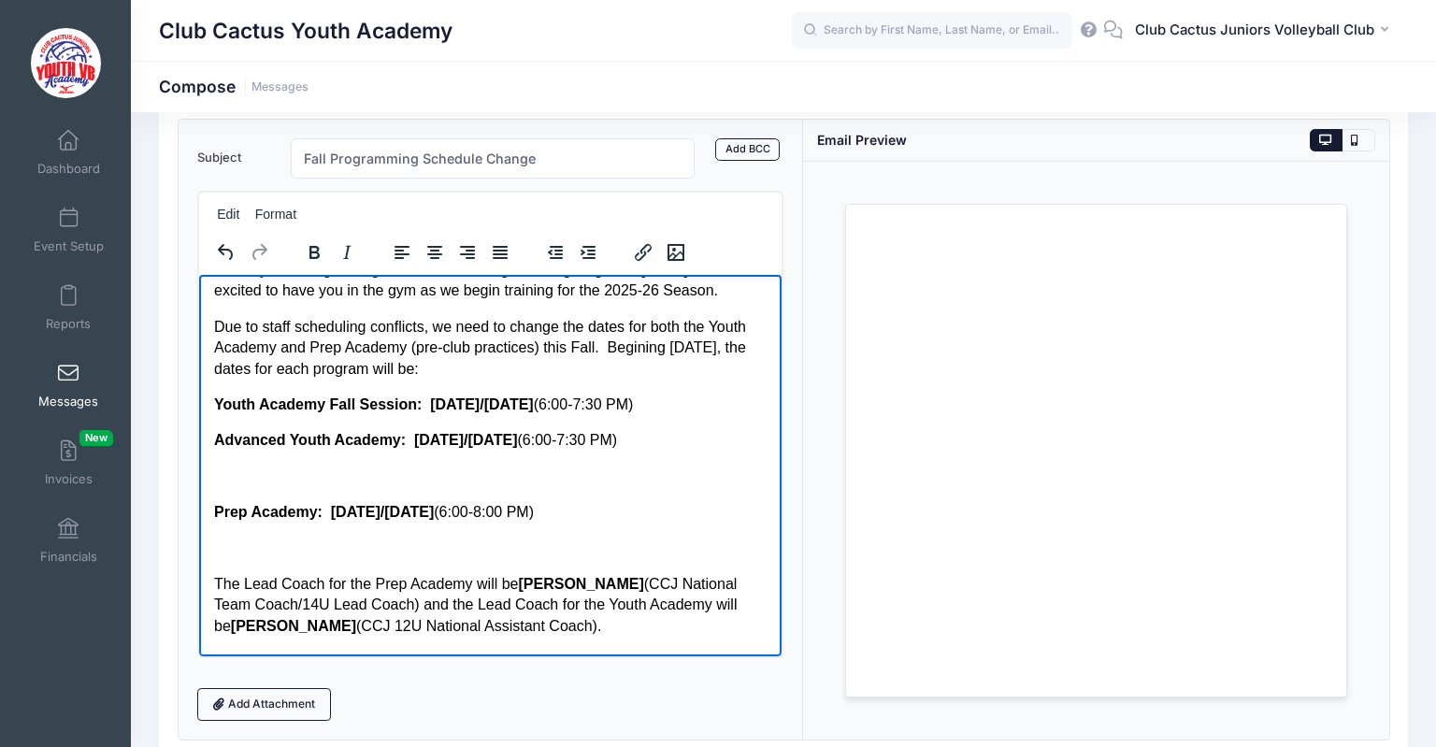
scroll to position [0, 0]
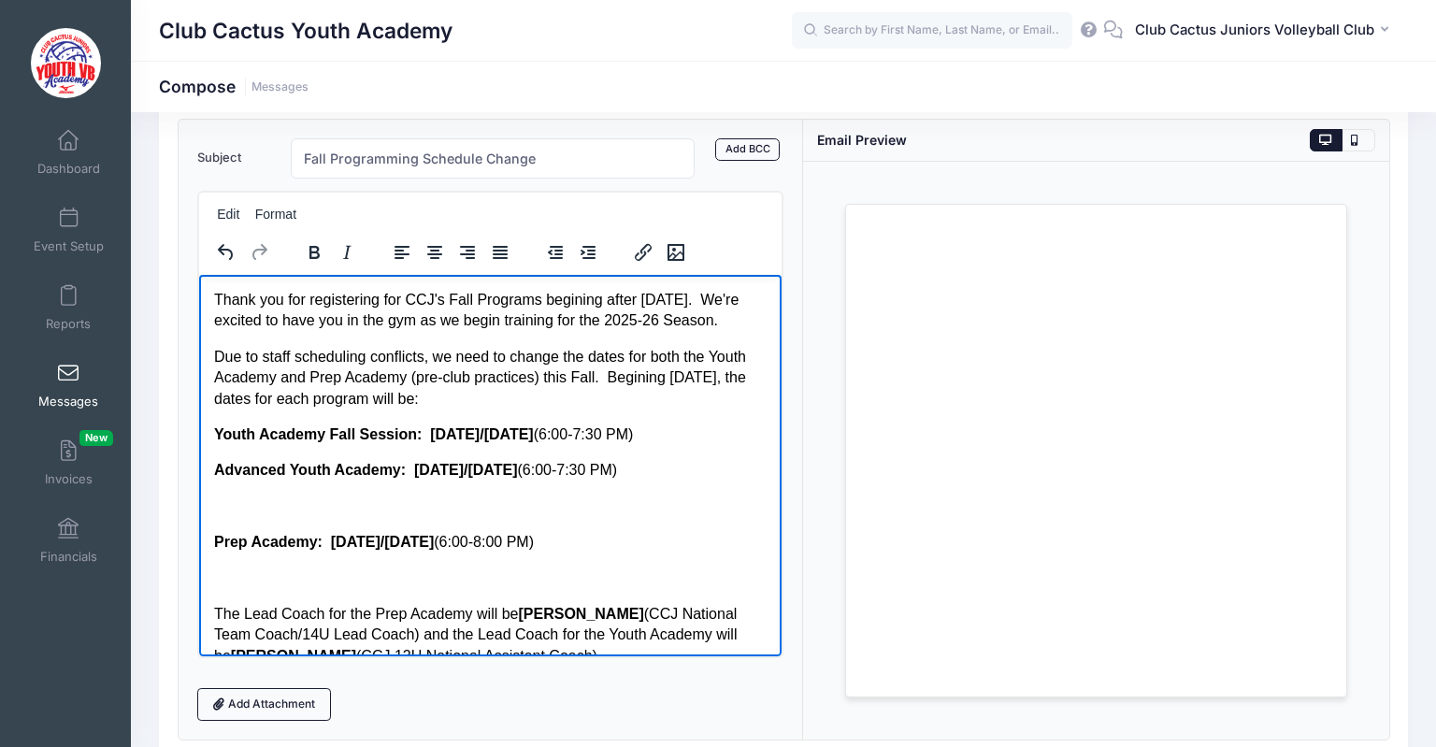
drag, startPoint x: 538, startPoint y: 619, endPoint x: 159, endPoint y: 199, distance: 565.3
click at [198, 274] on html "Thank you for registering for CCJ's Fall Programs begining after Labor Day. We'…" at bounding box center [489, 552] width 582 height 556
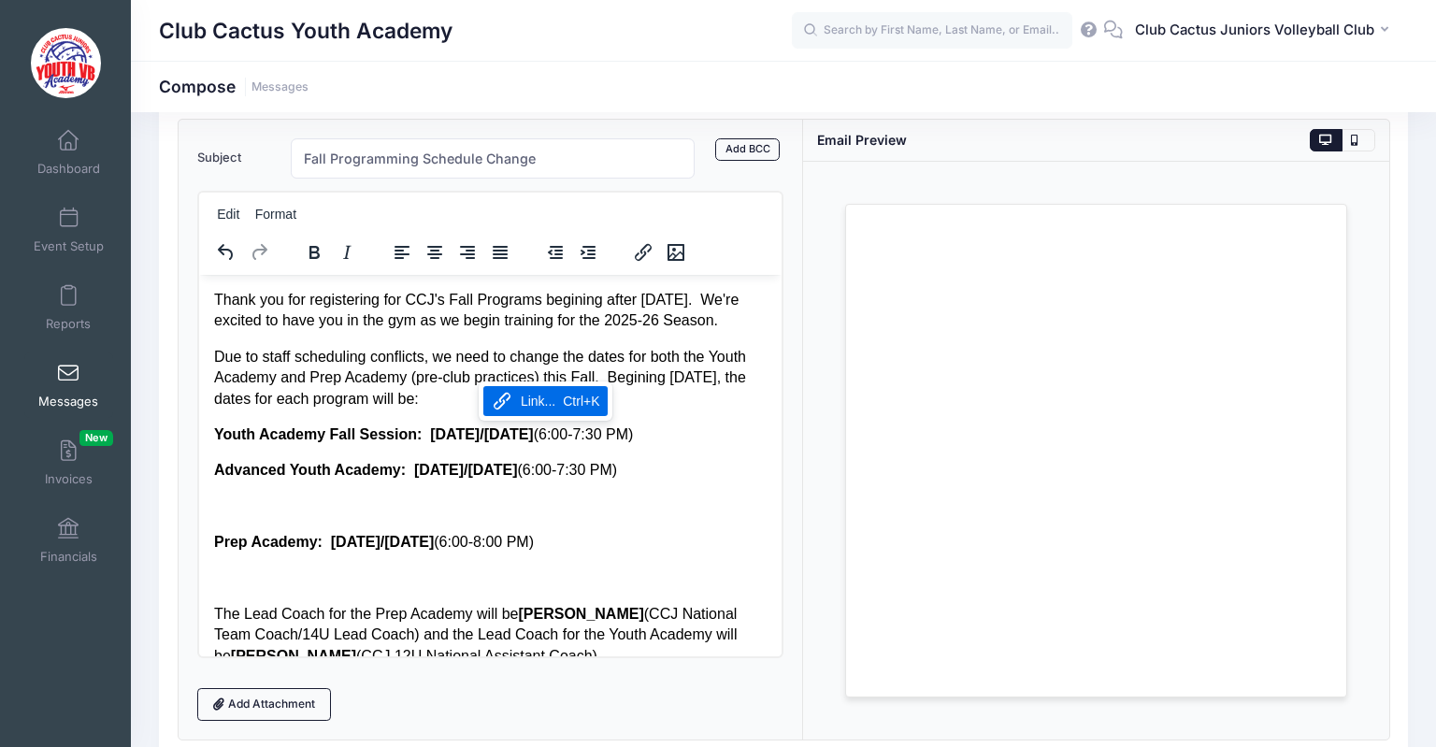
click at [355, 347] on p "Due to staff scheduling conflicts, we need to change the dates for both the You…" at bounding box center [489, 377] width 553 height 63
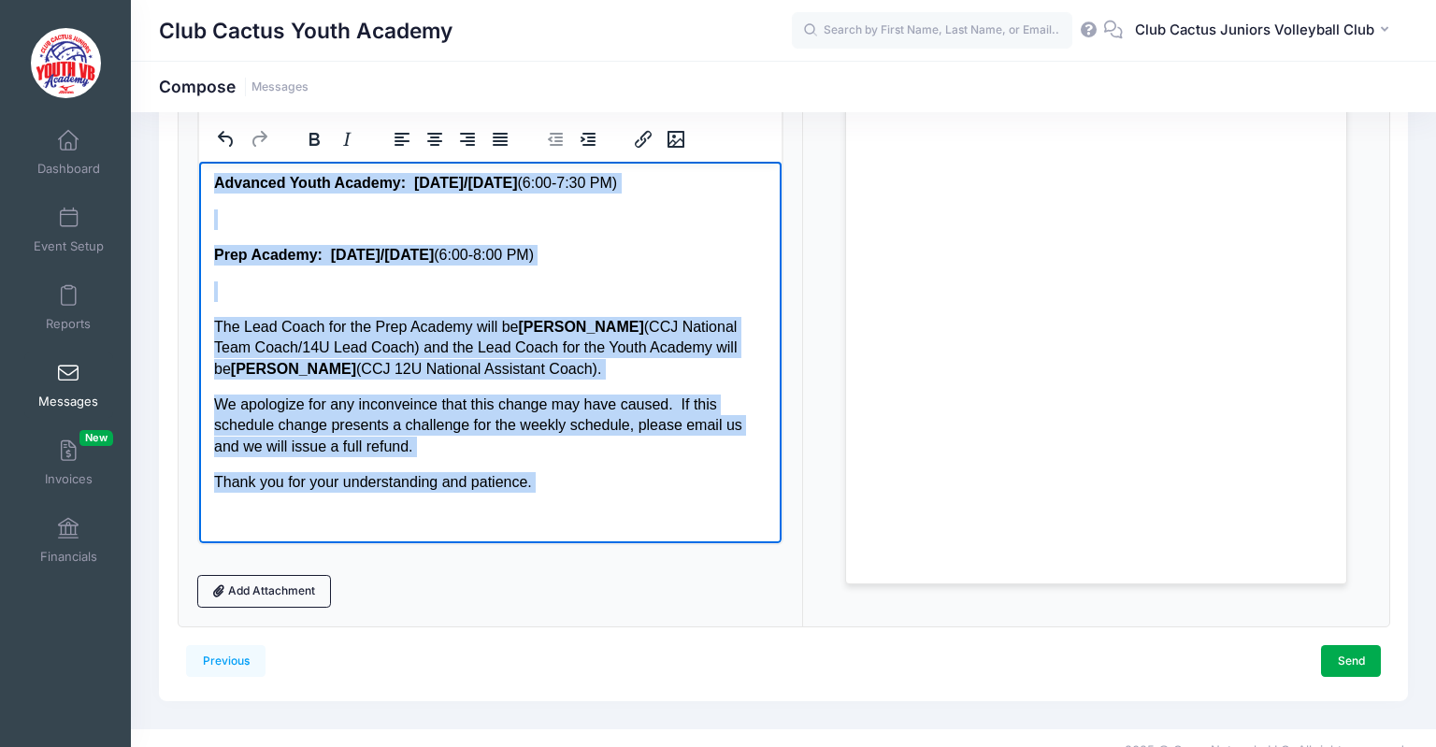
scroll to position [236, 0]
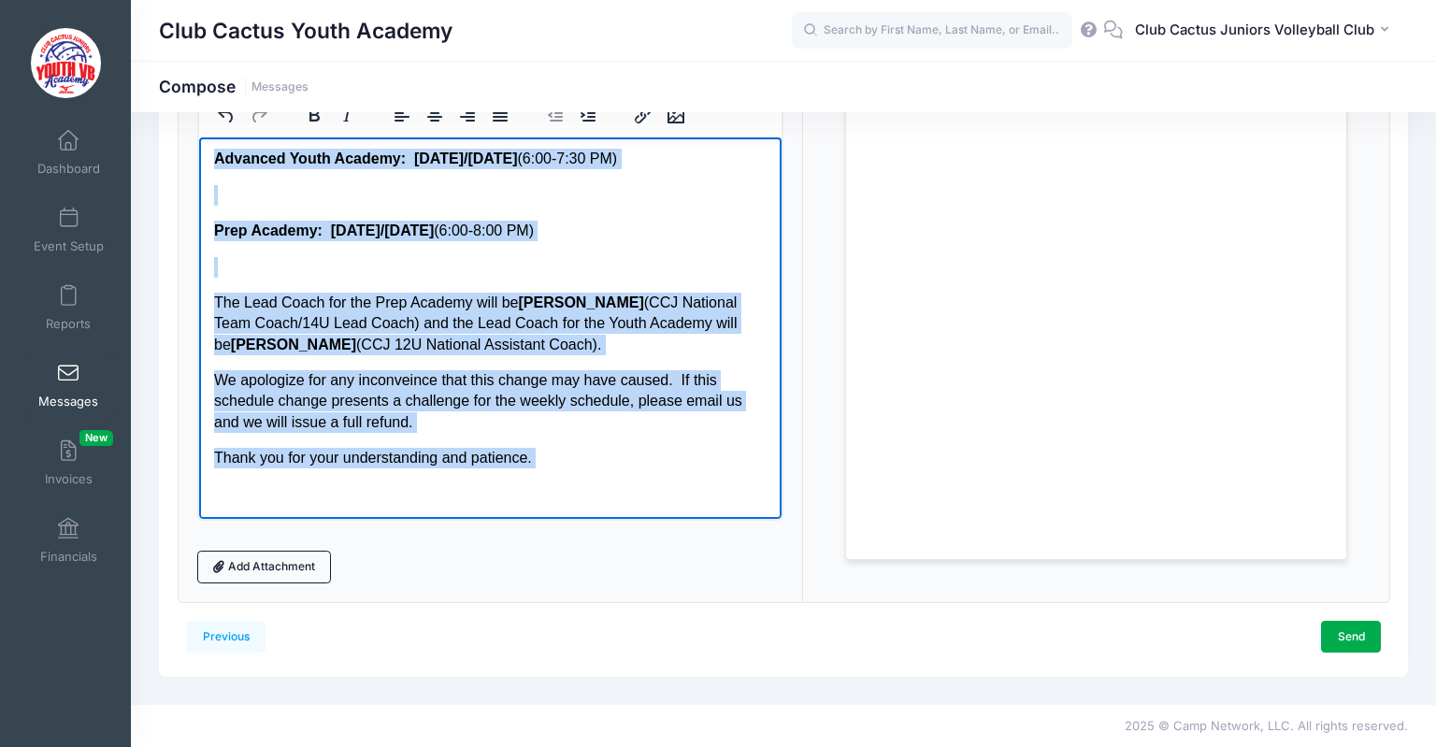
drag, startPoint x: 215, startPoint y: 161, endPoint x: 710, endPoint y: 792, distance: 801.8
click at [710, 519] on html "Thank you for registering for CCJ's Fall Programs begining after Labor Day. We'…" at bounding box center [489, 241] width 582 height 556
copy body "Thank you for registering for CCJ's Fall Programs begining after Labor Day. We'…"
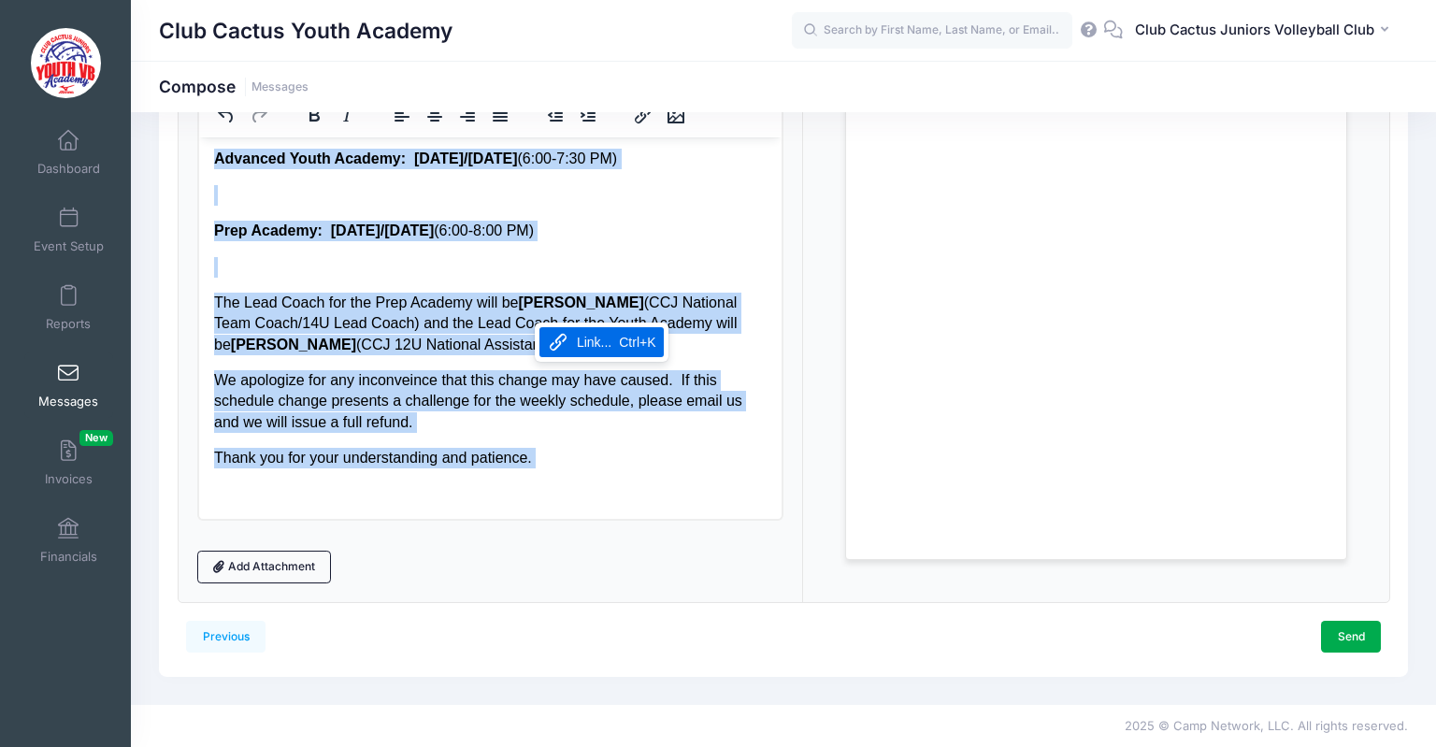
click at [448, 325] on p "The Lead Coach for the Prep Academy will be Courtney Landers (CCJ National Team…" at bounding box center [489, 323] width 553 height 63
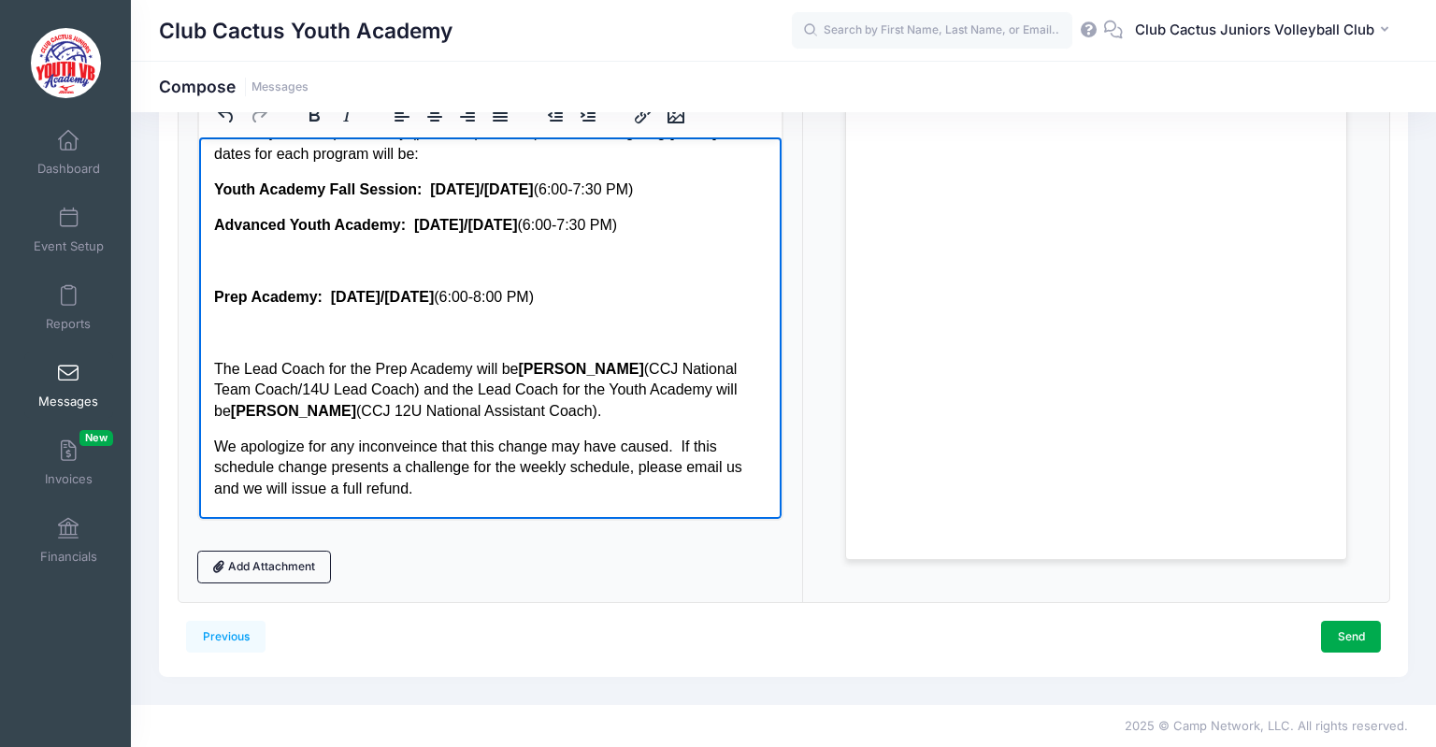
scroll to position [0, 0]
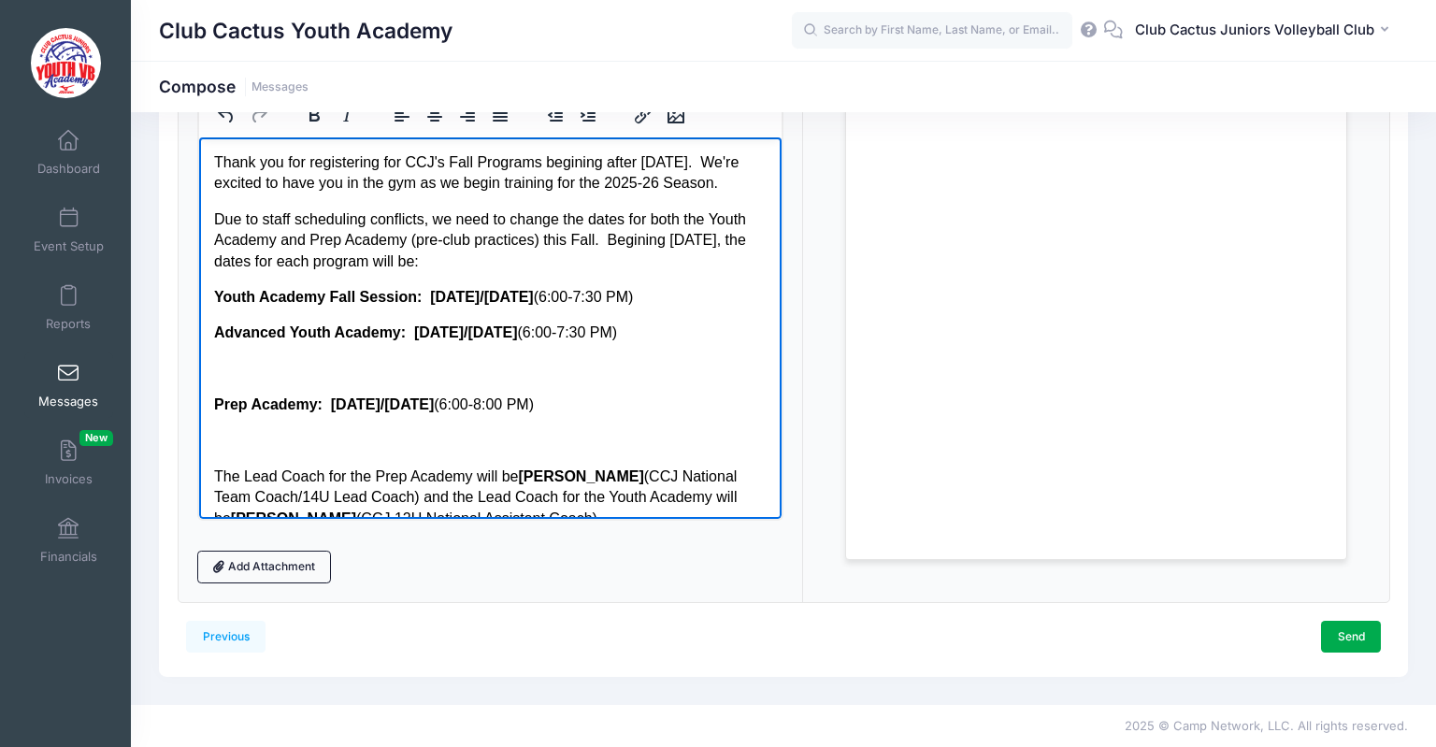
drag, startPoint x: 550, startPoint y: 462, endPoint x: 163, endPoint y: 51, distance: 564.1
click at [198, 136] on html "Thank you for registering for CCJ's Fall Programs begining after Labor Day. We'…" at bounding box center [489, 414] width 582 height 556
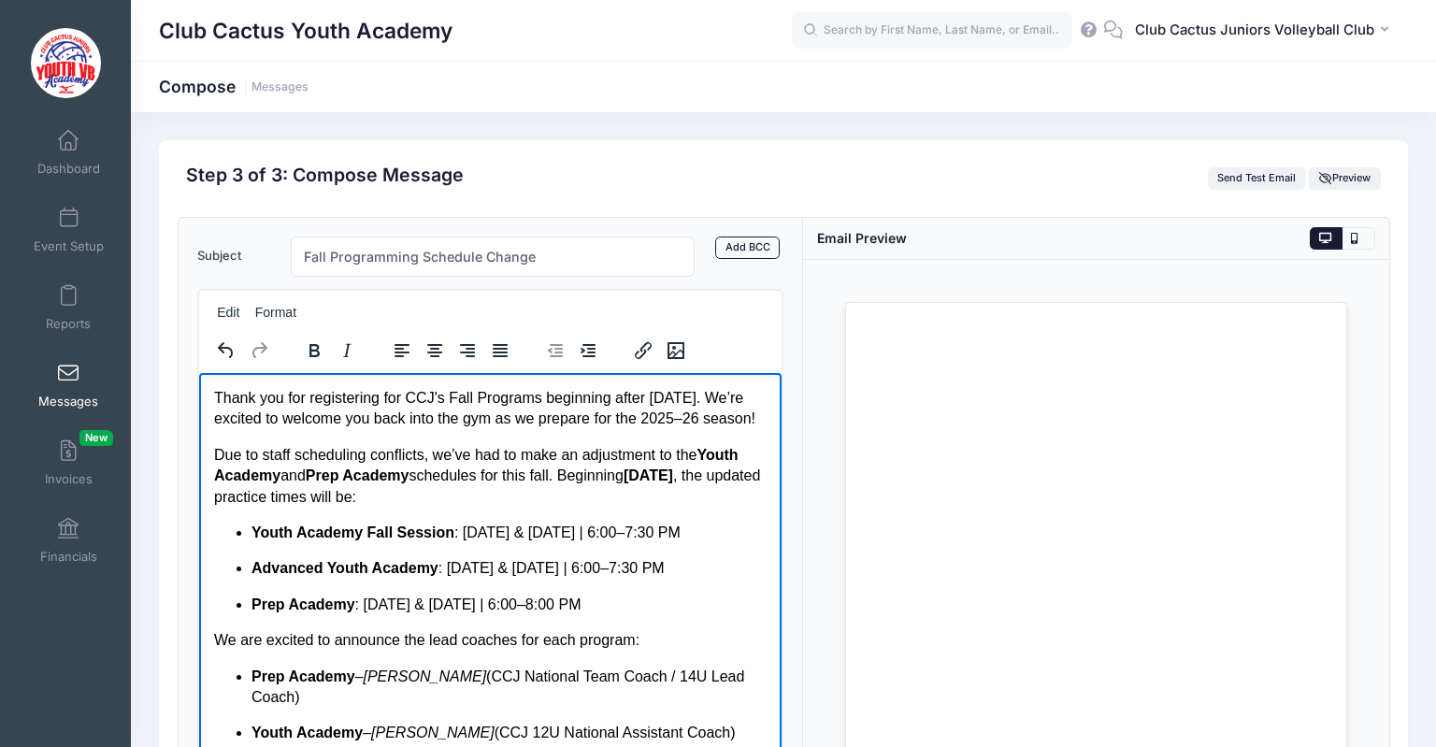
click at [257, 559] on strong "Advanced Youth Academy" at bounding box center [344, 567] width 187 height 16
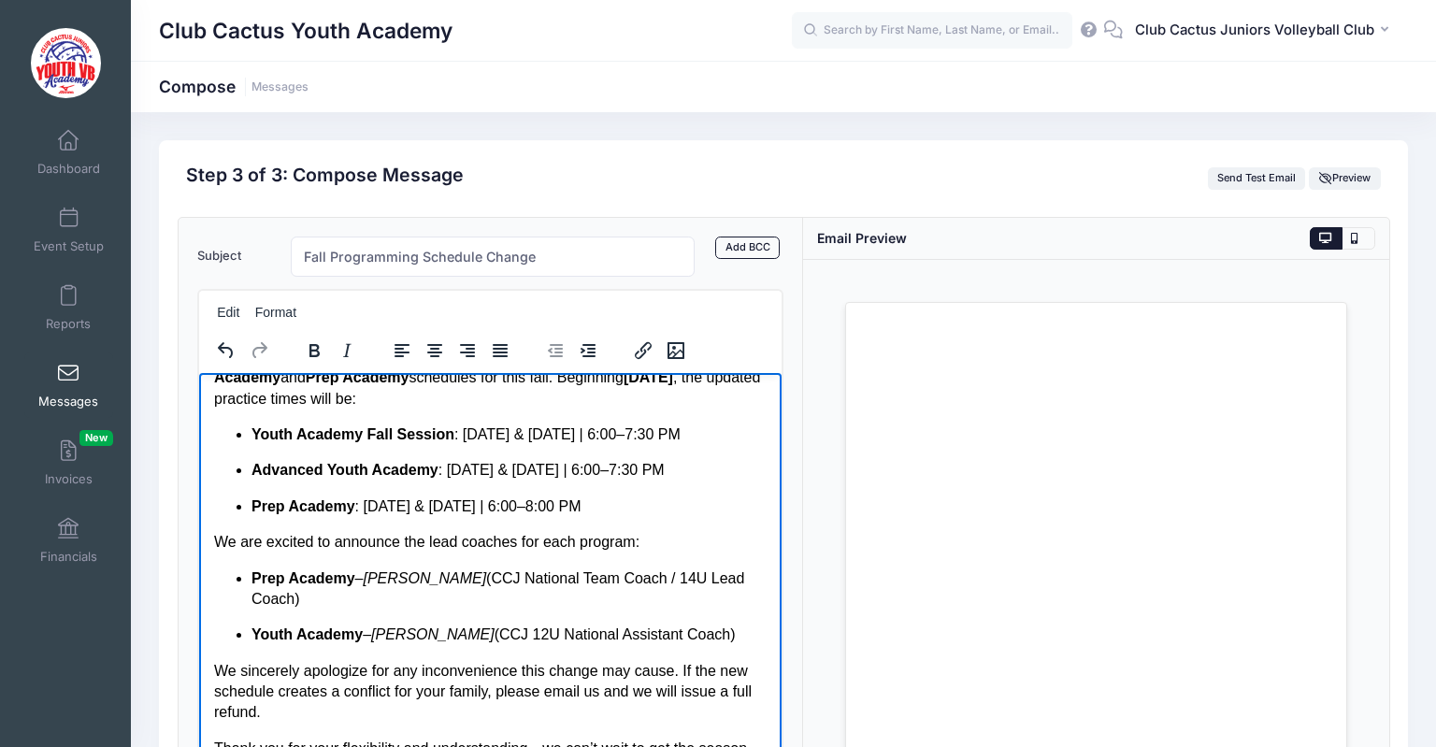
click at [216, 539] on p "We are excited to announce the lead coaches for each program:" at bounding box center [489, 541] width 553 height 21
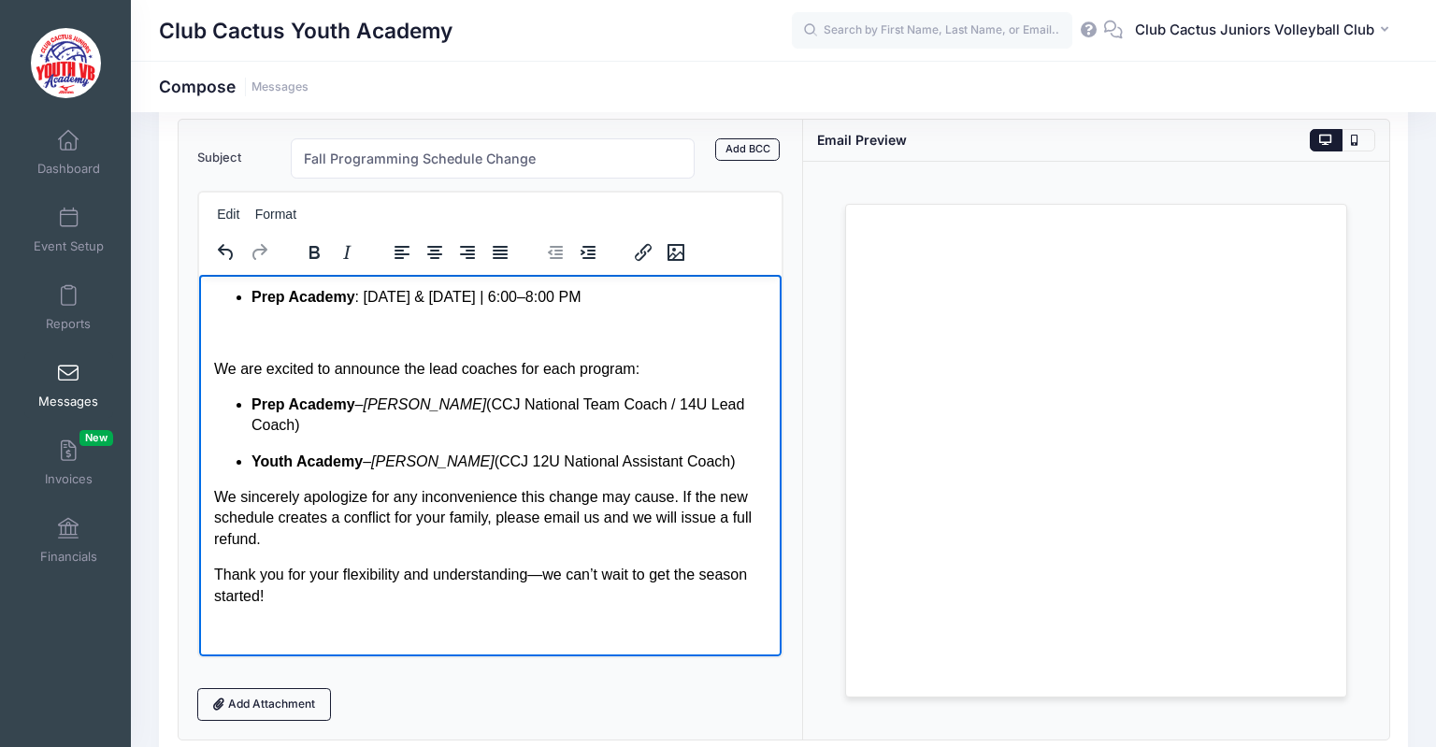
click at [547, 578] on p "Thank you for your flexibility and understanding—we can’t wait to get the seaso…" at bounding box center [489, 585] width 553 height 42
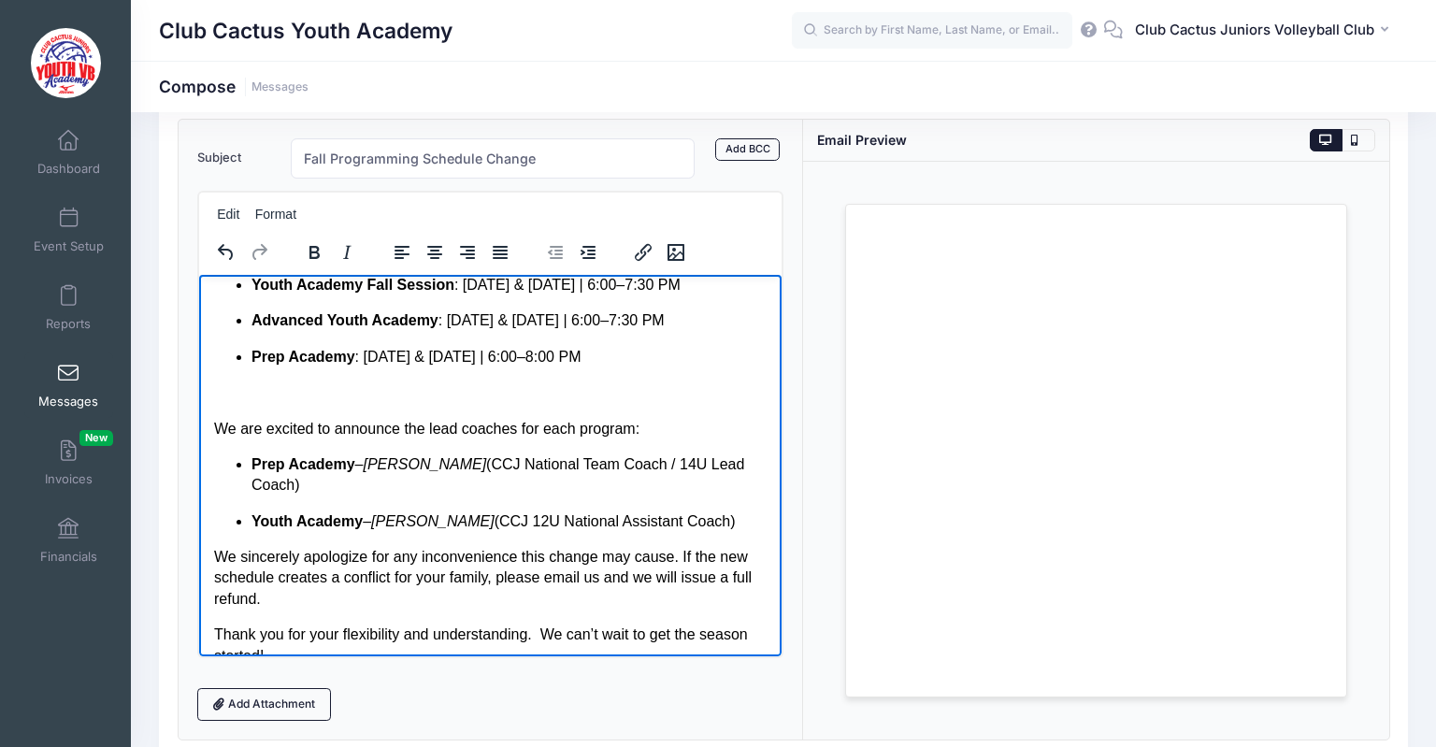
scroll to position [111, 0]
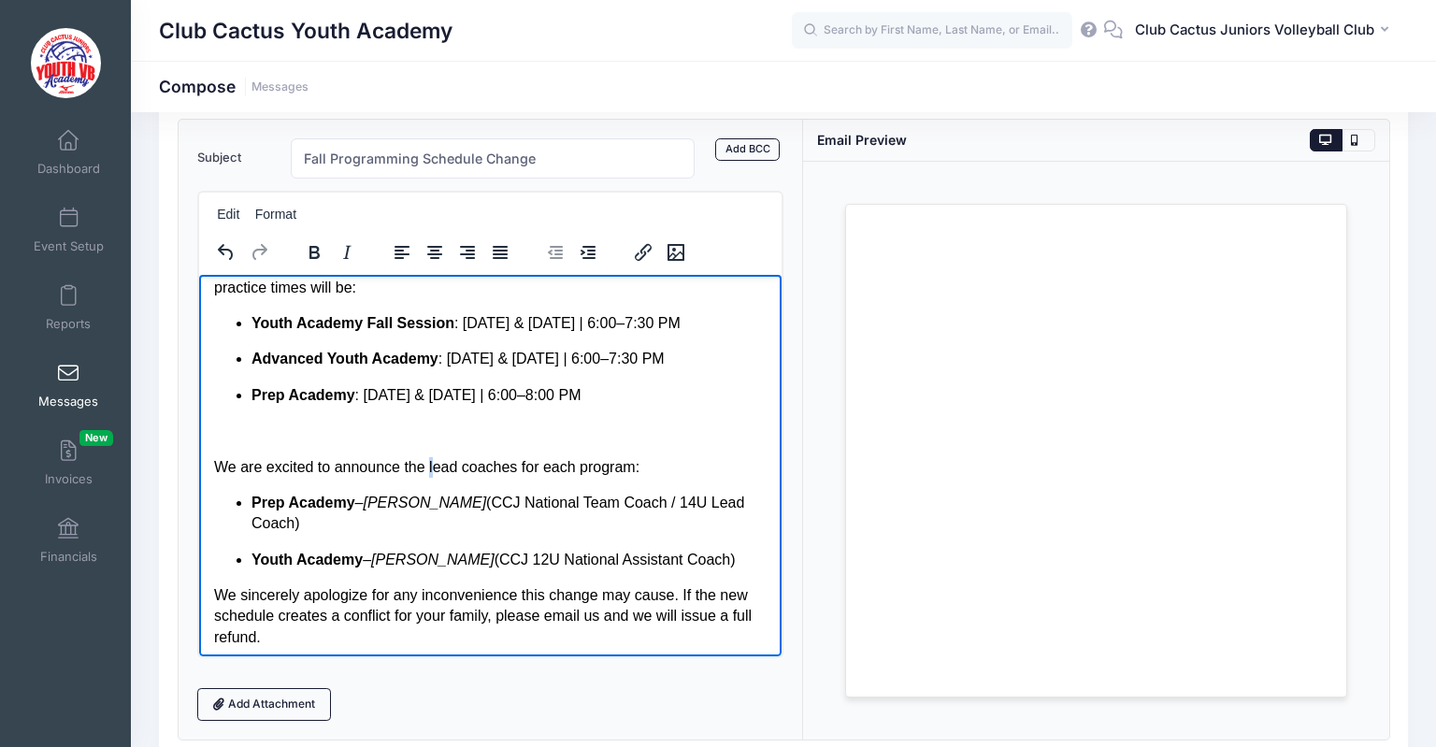
click at [426, 466] on p "We are excited to announce the lead coaches for each program:" at bounding box center [489, 466] width 553 height 21
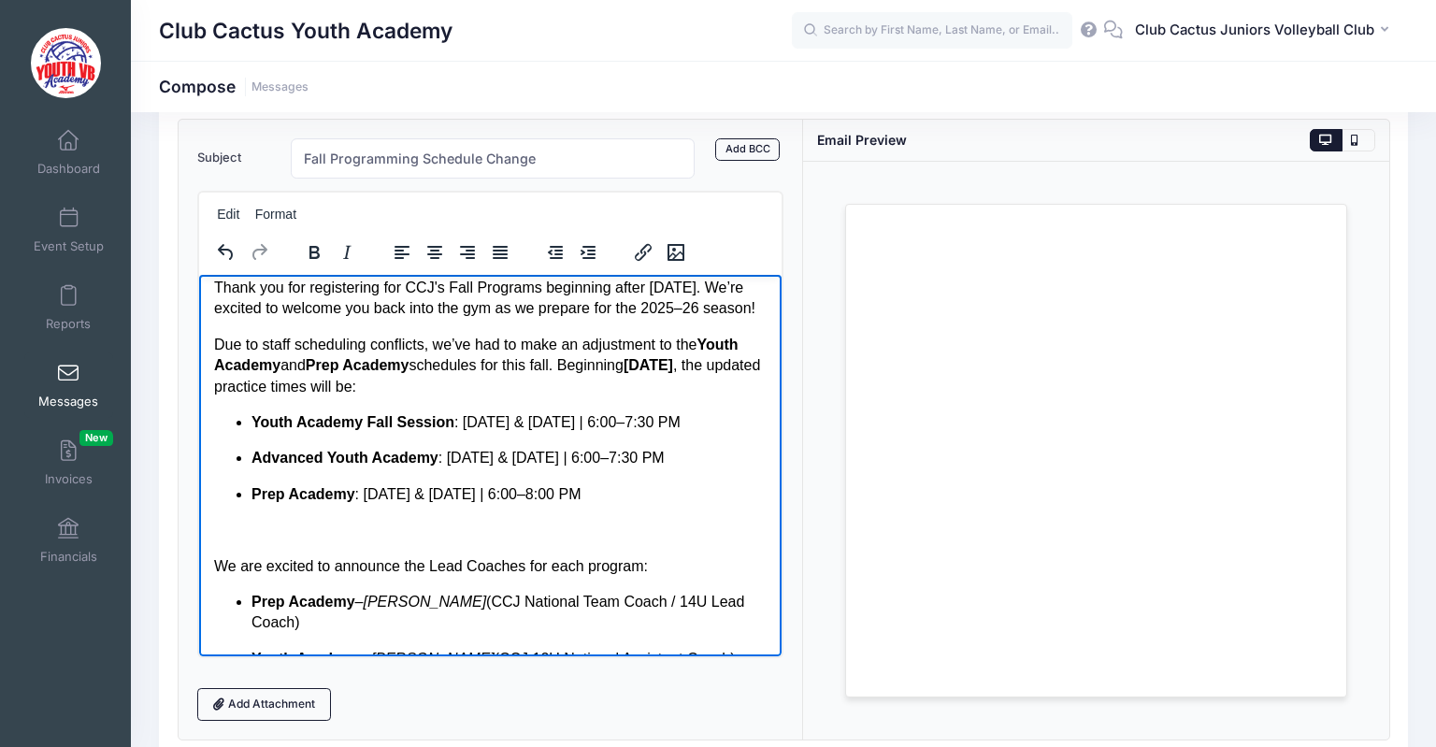
click at [453, 421] on p "Youth Academy Fall Session : Tuesday & Thursday | 6:00–7:30 PM" at bounding box center [508, 421] width 515 height 21
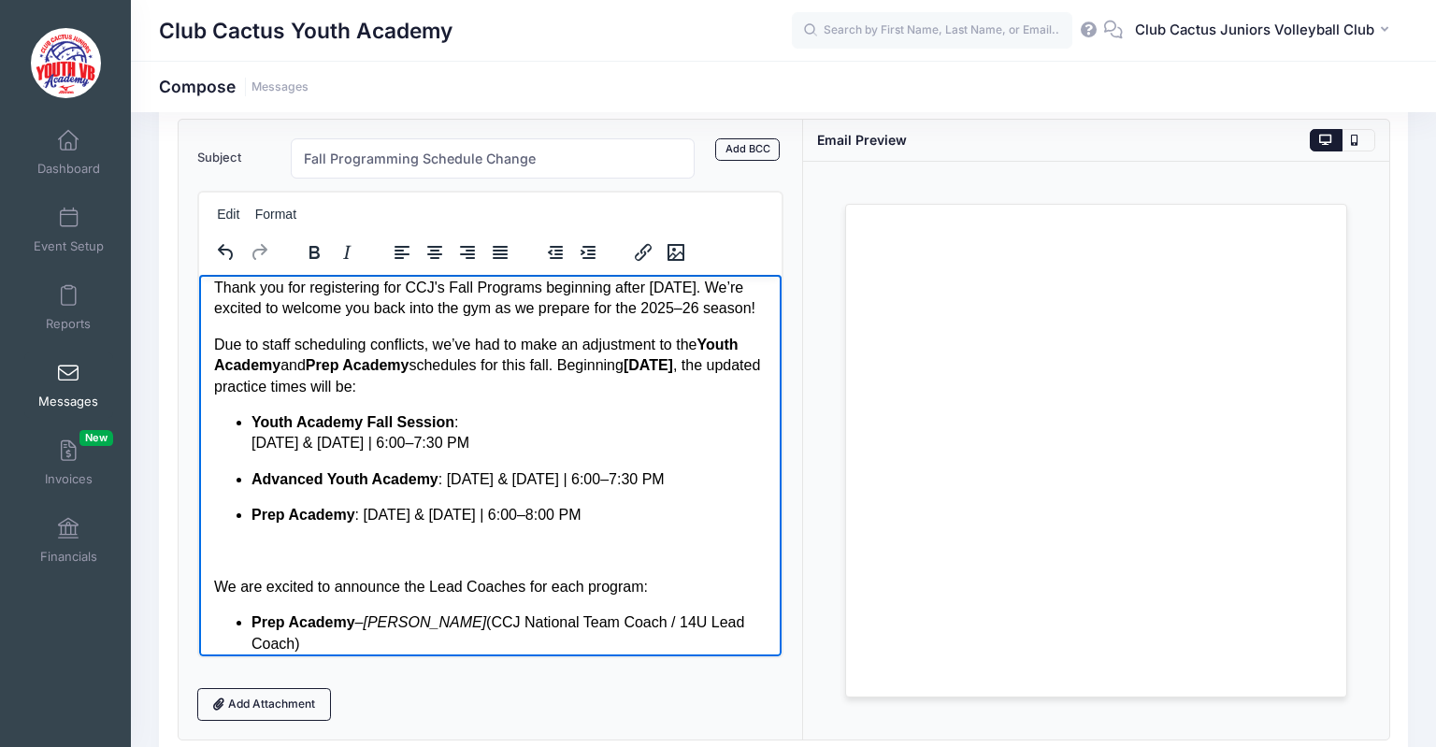
click at [442, 481] on p "Advanced Youth Academy : Tuesday & Thursday | 6:00–7:30 PM" at bounding box center [508, 478] width 515 height 21
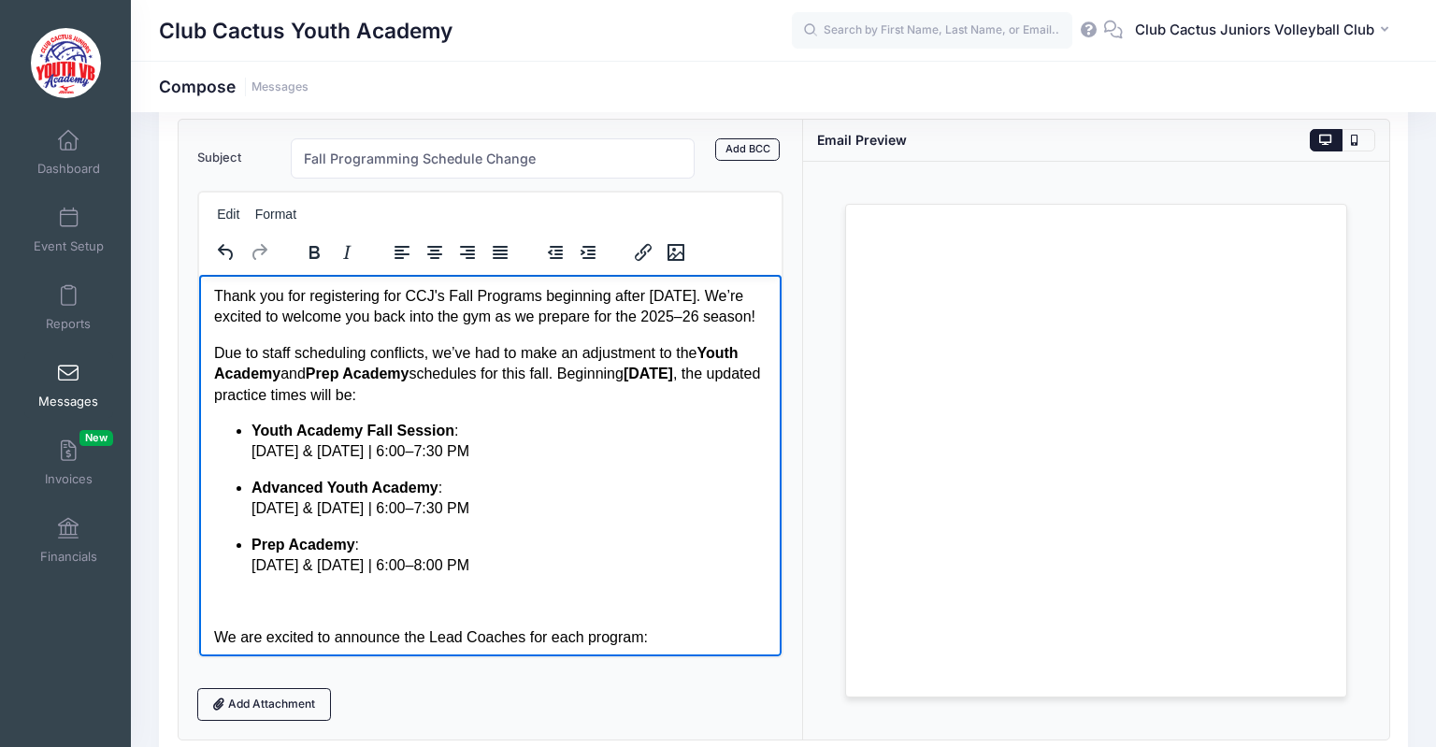
scroll to position [0, 0]
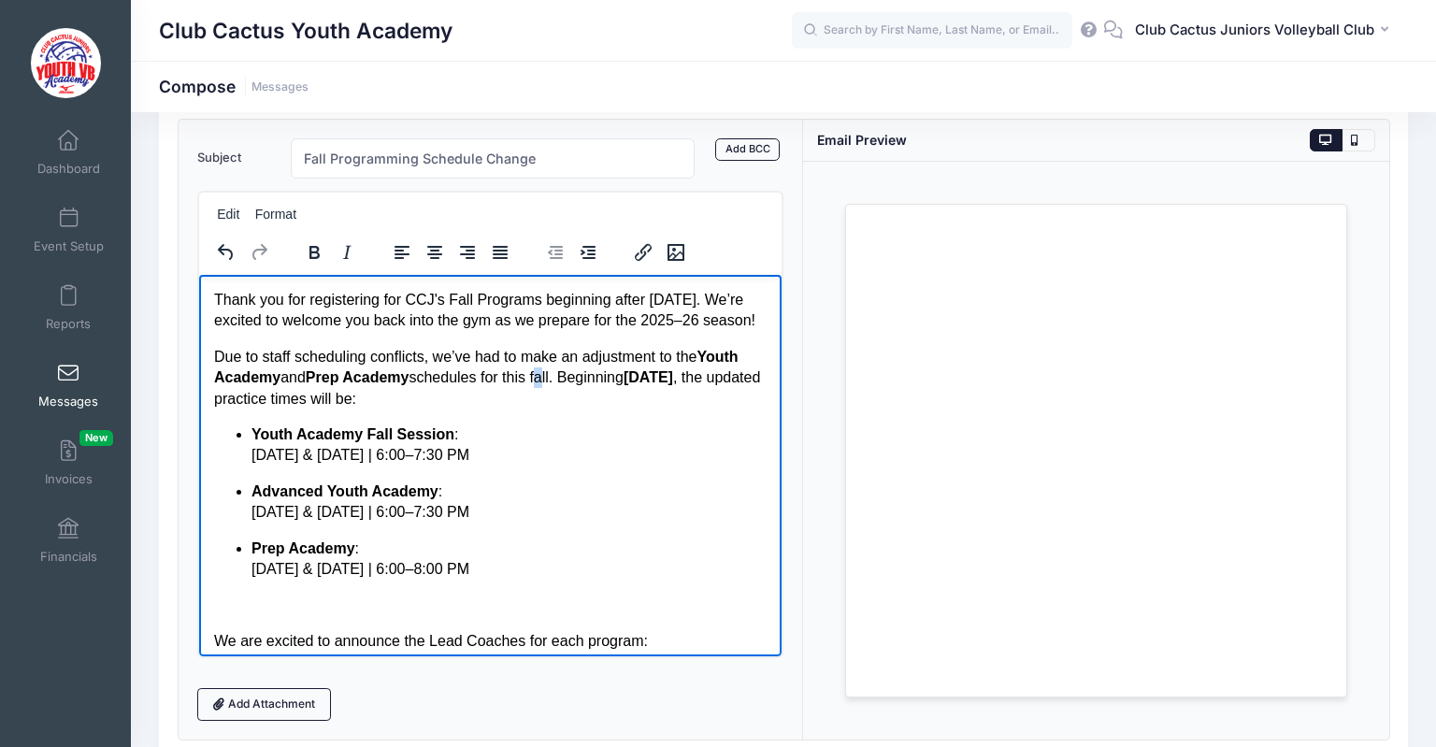
click at [538, 382] on p "Due to staff scheduling conflicts, we’ve had to make an adjustment to the Youth…" at bounding box center [489, 377] width 553 height 63
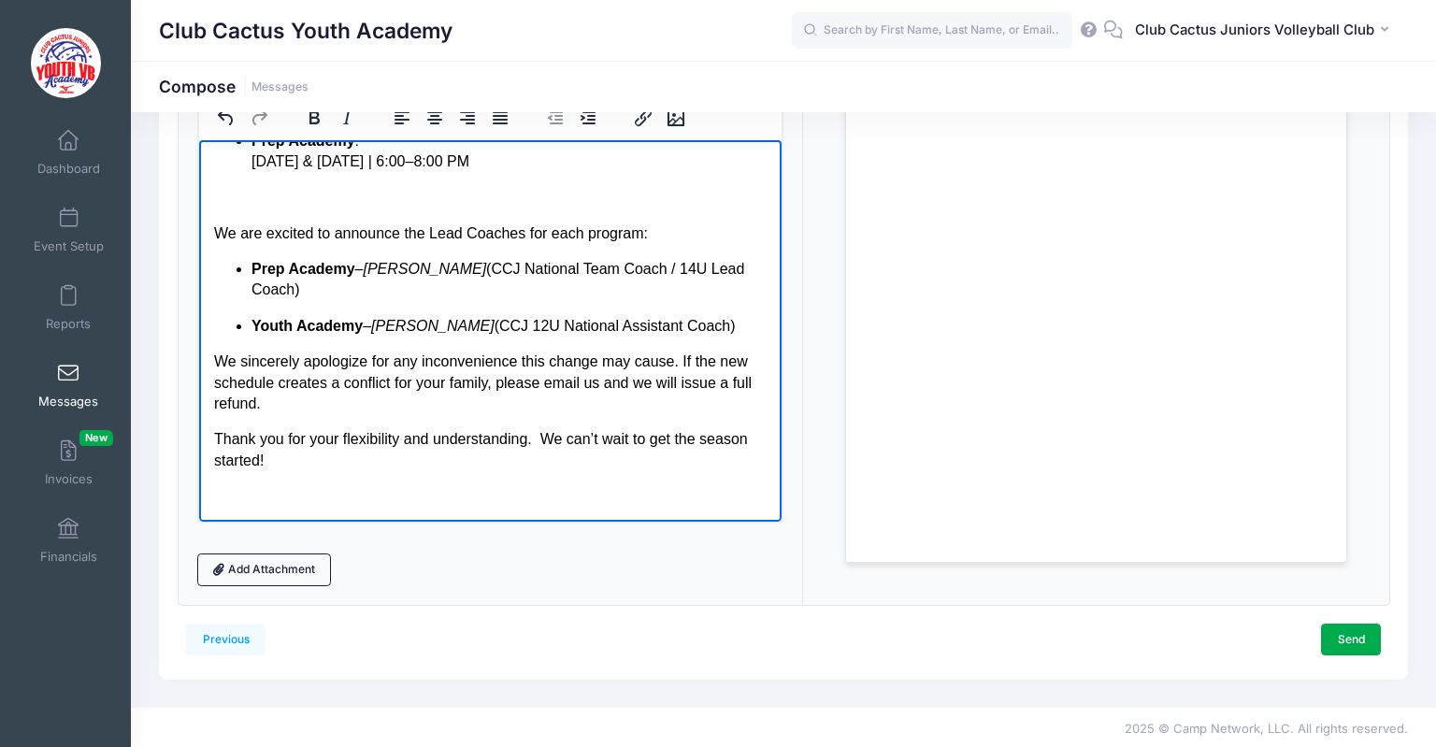
scroll to position [236, 0]
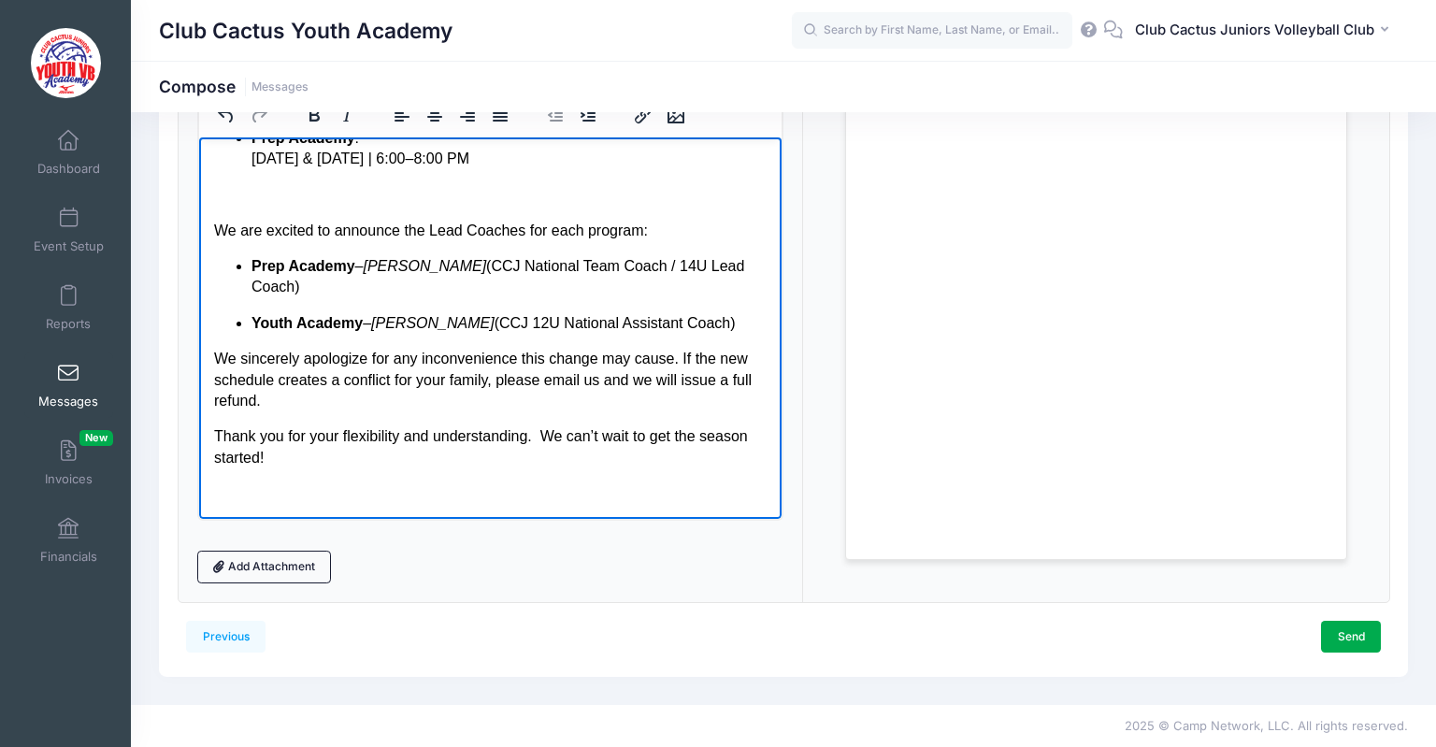
click at [323, 505] on html "Thank you for registering for CCJ's Fall Programs beginning after Labor Day. We…" at bounding box center [489, 191] width 582 height 655
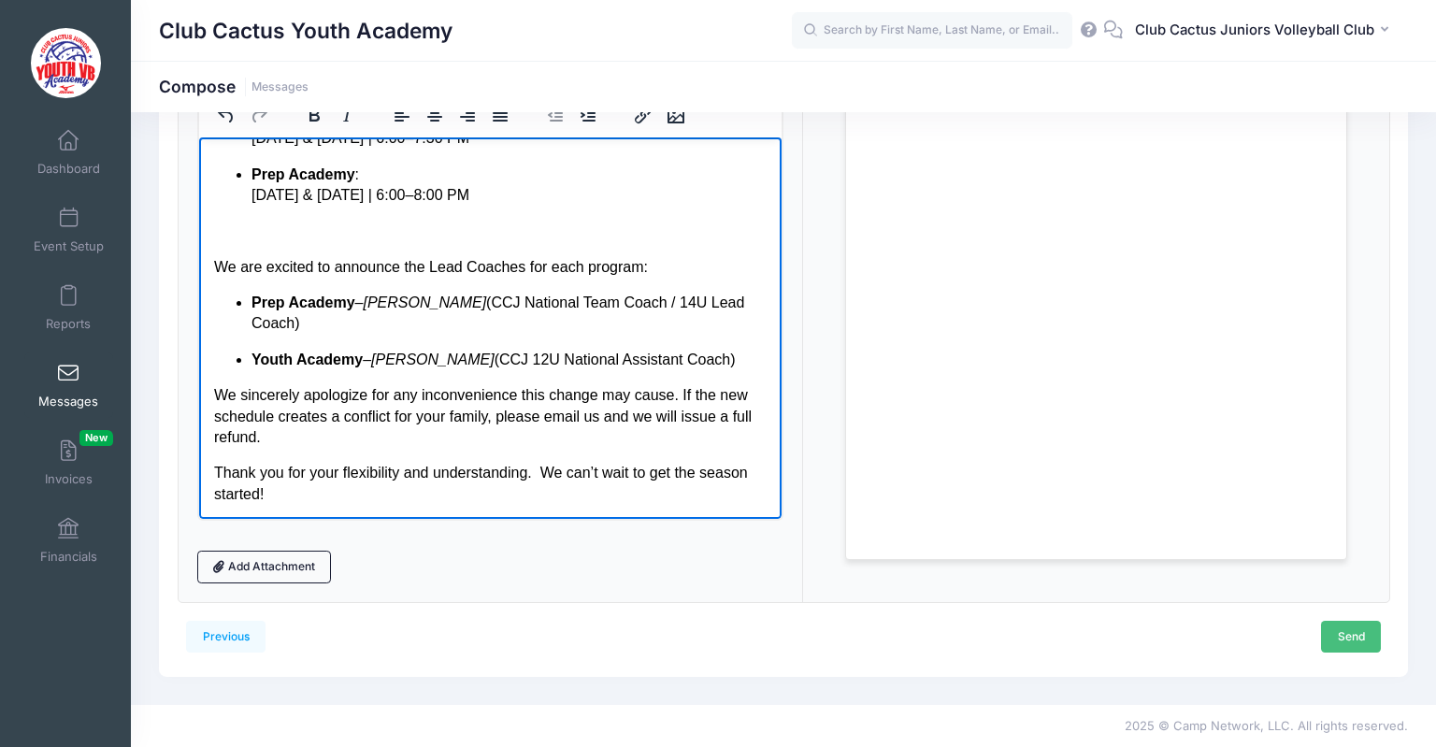
click at [1352, 641] on link "Send" at bounding box center [1351, 637] width 60 height 32
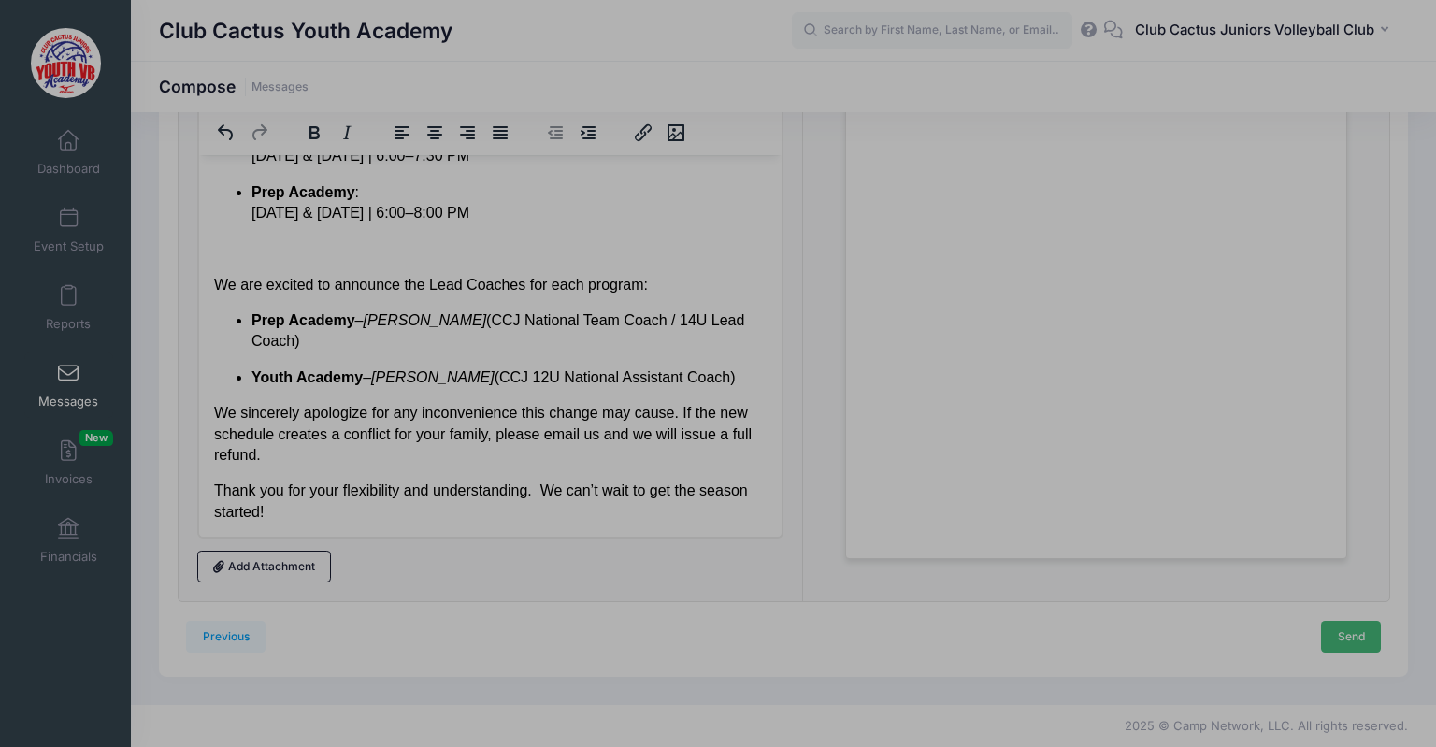
scroll to position [0, 0]
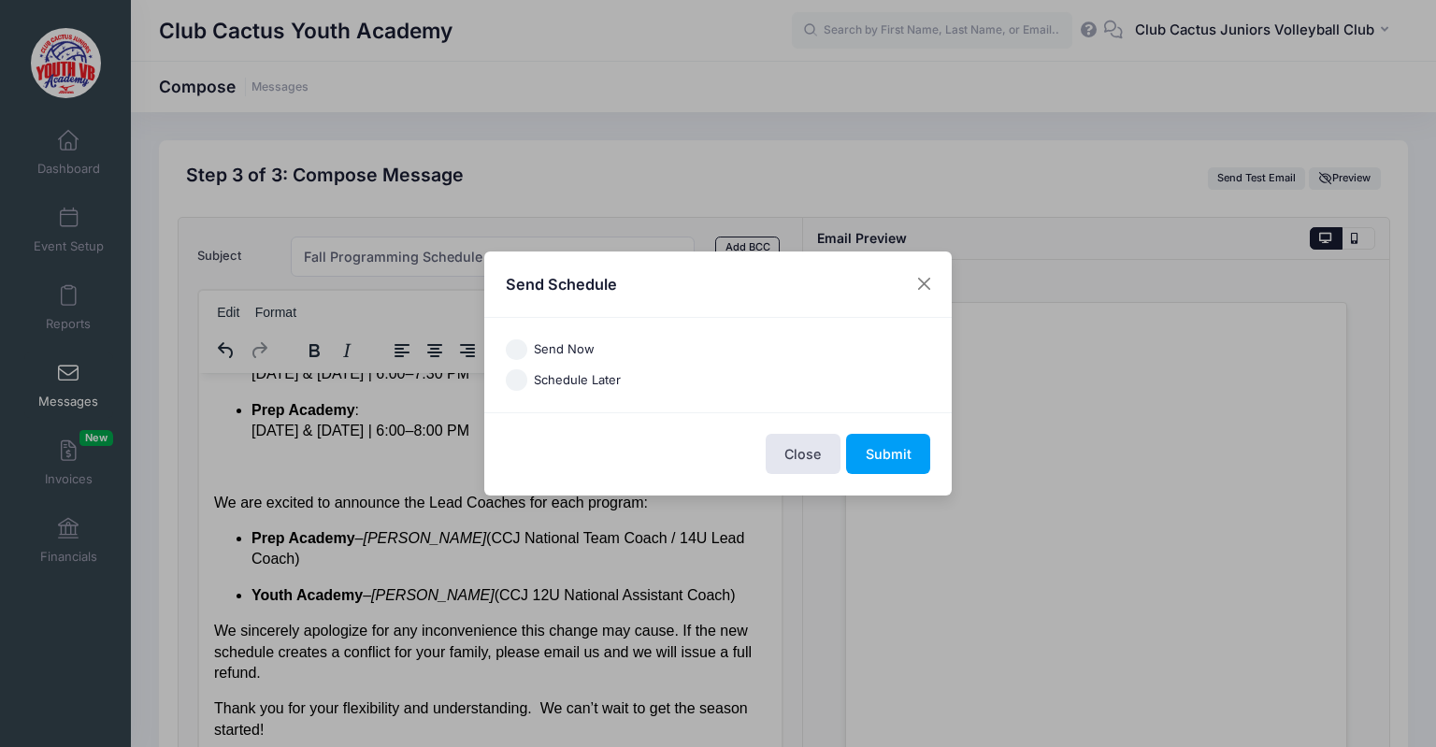
click at [519, 376] on input "Schedule Later" at bounding box center [517, 380] width 22 height 22
radio input "true"
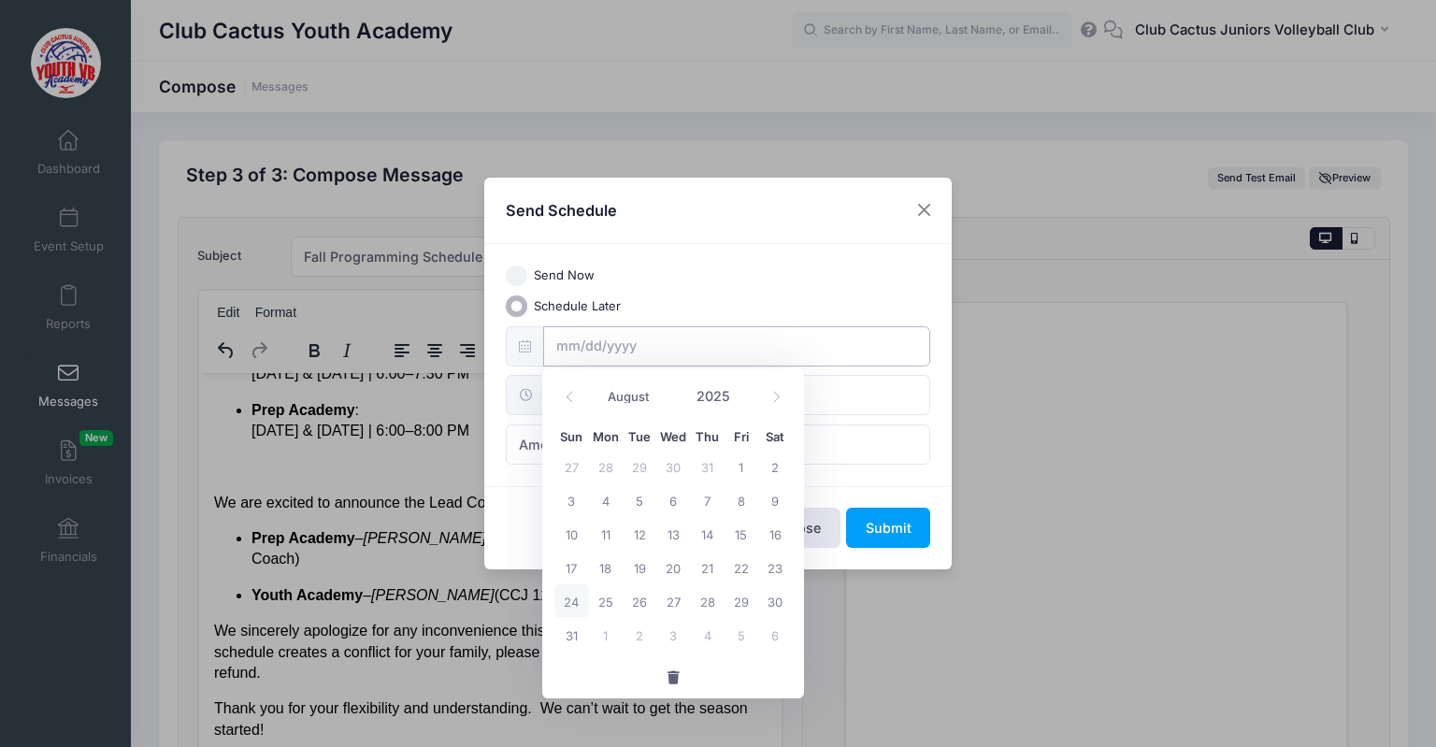
click at [583, 341] on input "text" at bounding box center [737, 346] width 388 height 40
click at [608, 603] on span "25" at bounding box center [606, 601] width 34 height 34
type input "08/25/2025"
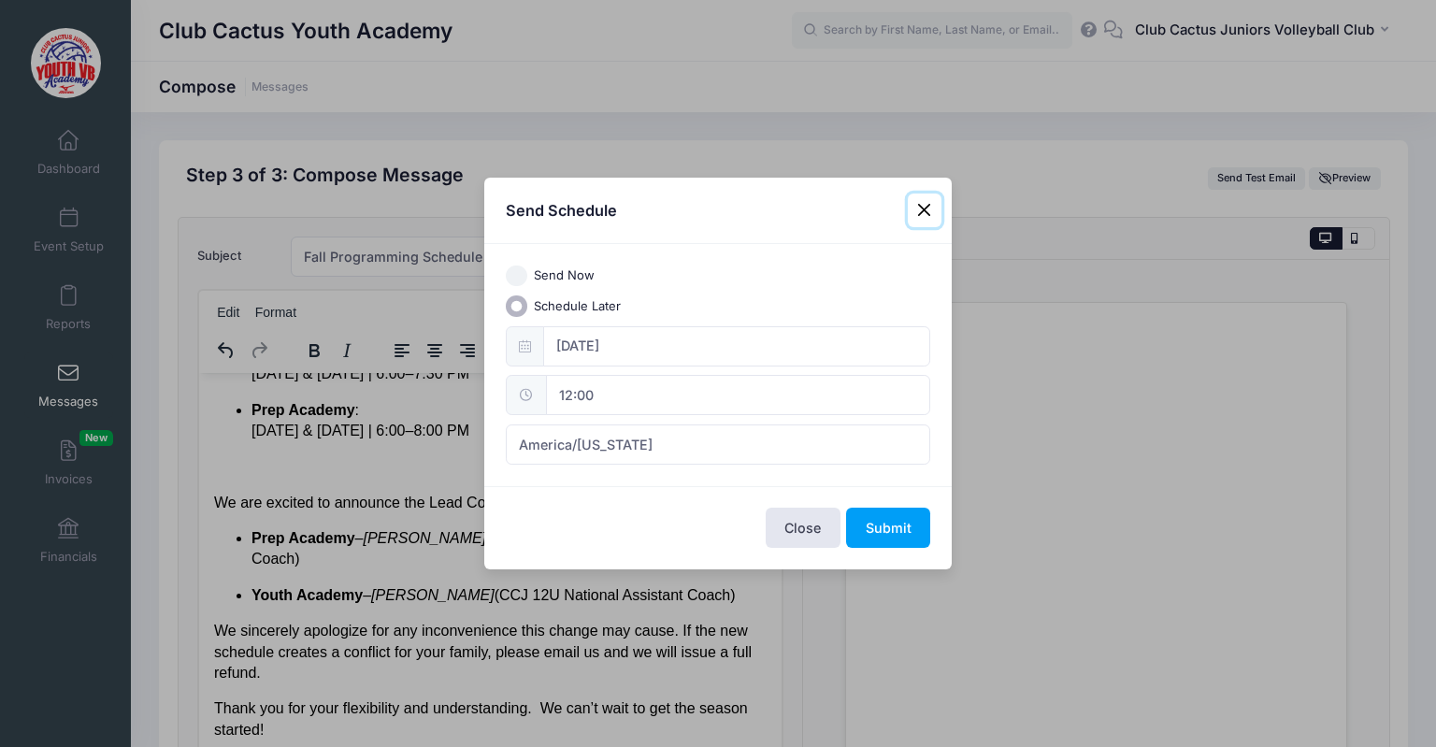
click at [569, 395] on input "12:00" at bounding box center [738, 395] width 384 height 40
click at [641, 431] on span at bounding box center [644, 428] width 13 height 19
type input "13:00"
type input "01"
click at [641, 431] on span at bounding box center [644, 428] width 13 height 19
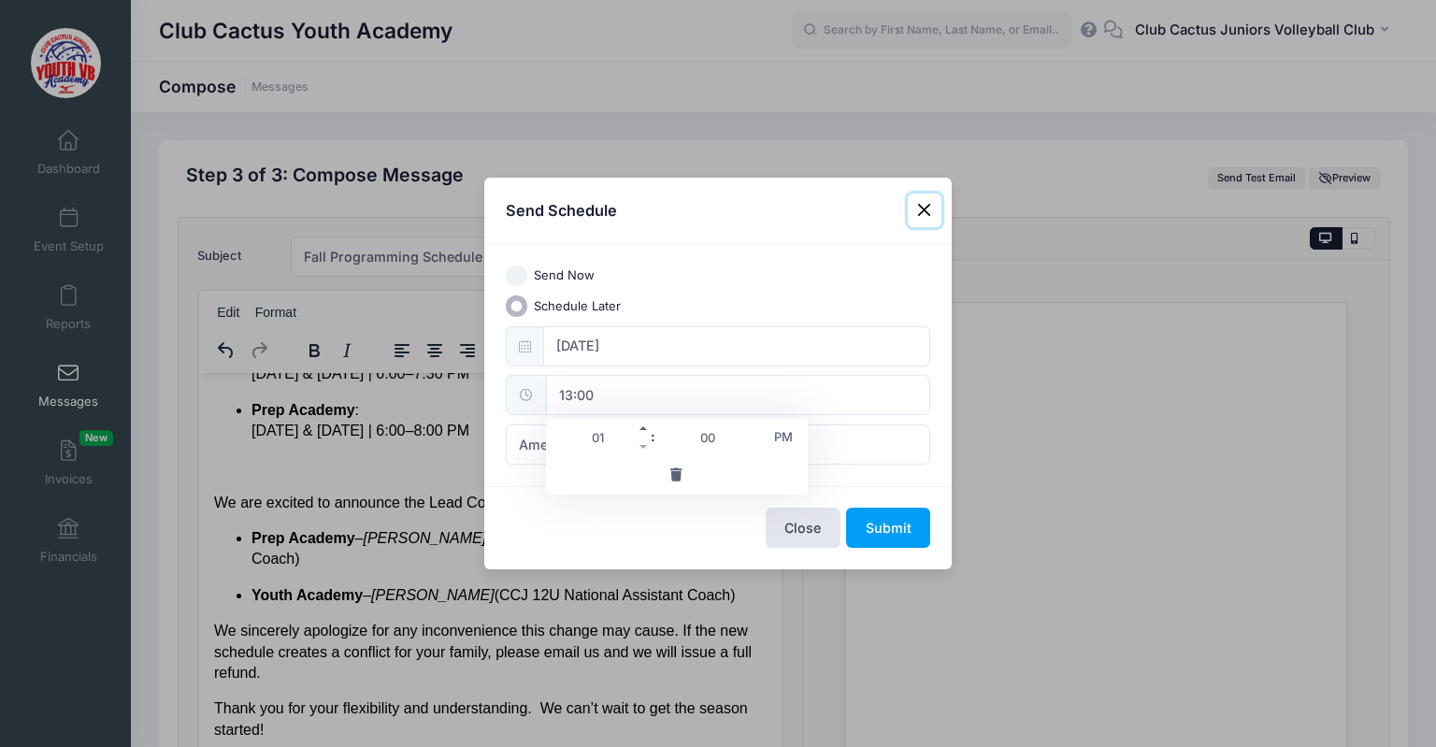
type input "14:00"
type input "02"
click at [639, 432] on span at bounding box center [644, 428] width 13 height 19
type input "15:00"
type input "03"
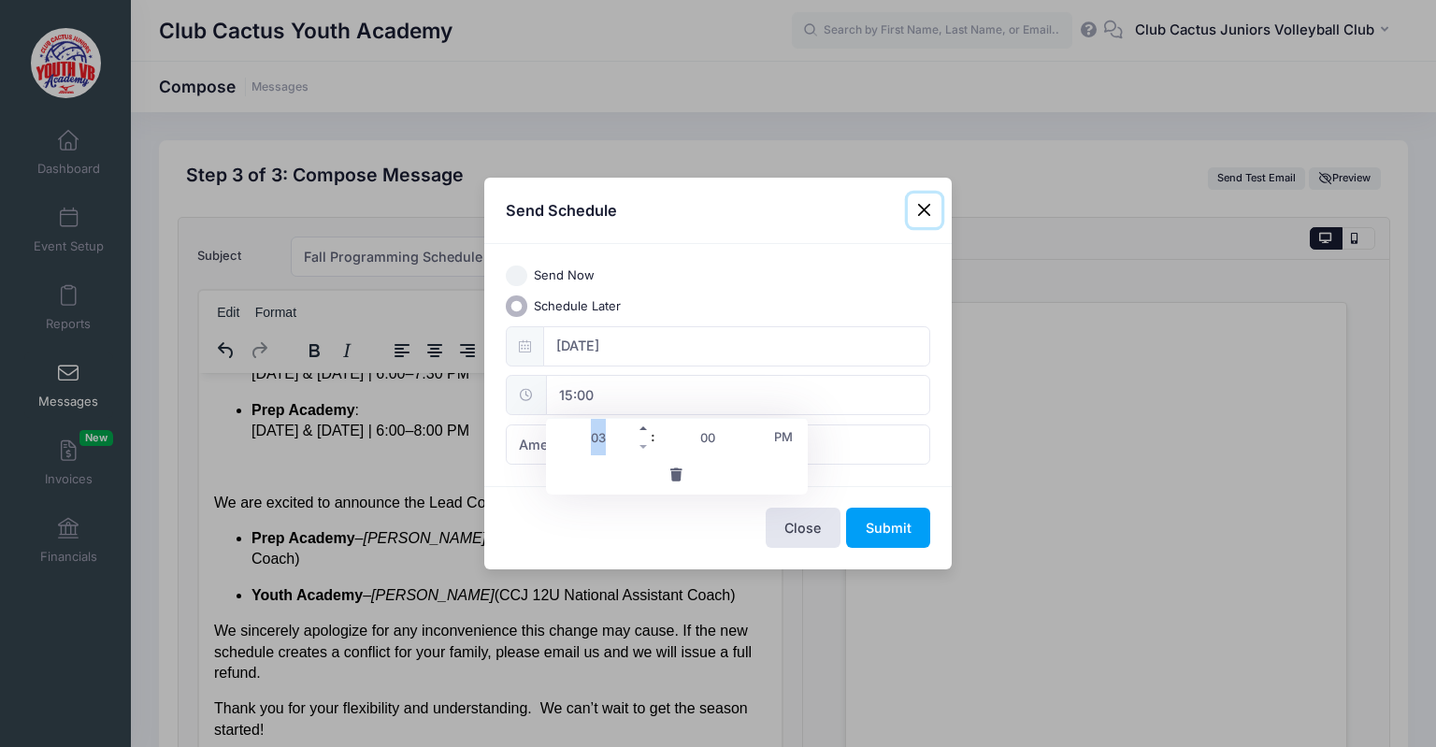
click at [639, 432] on span at bounding box center [644, 428] width 13 height 19
type input "16:00"
type input "04"
click at [639, 432] on span at bounding box center [644, 428] width 13 height 19
type input "17:00"
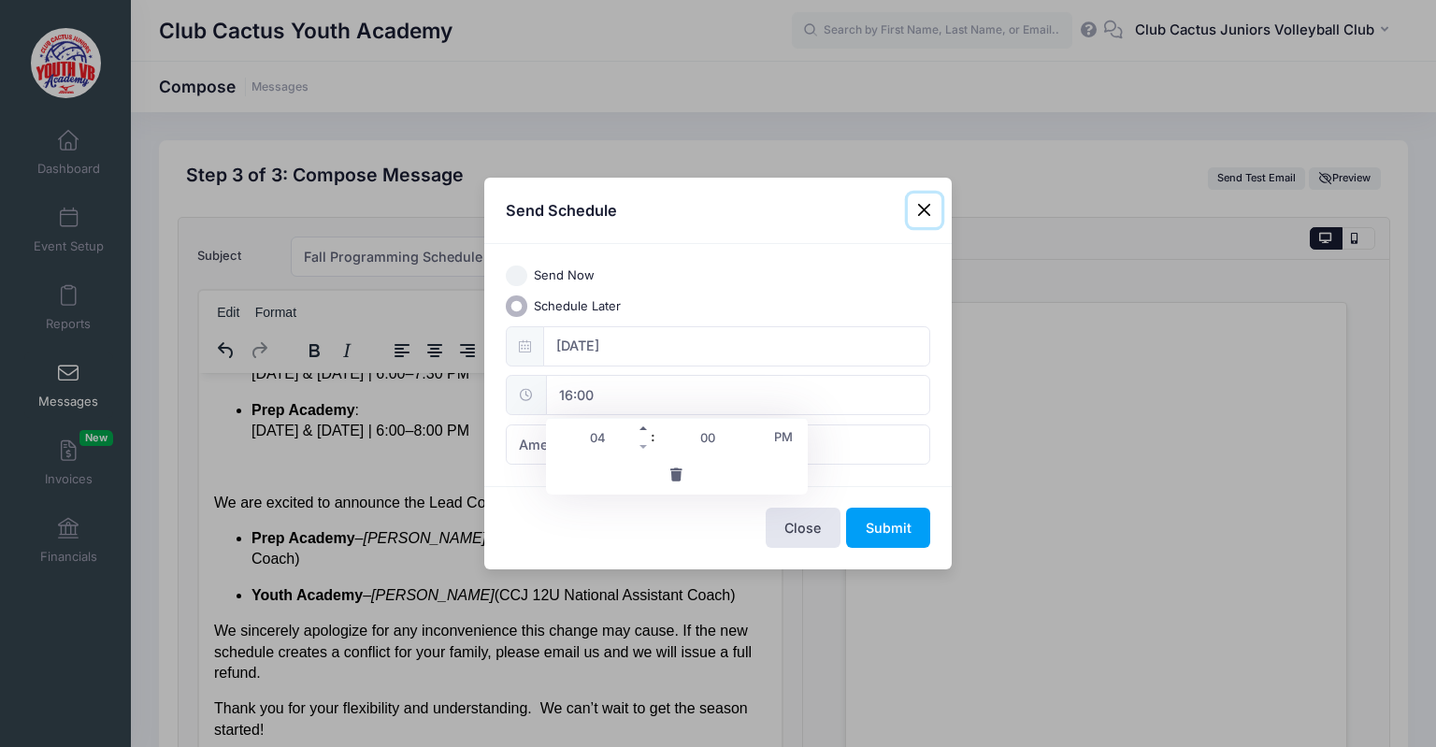
type input "05"
click at [639, 432] on span at bounding box center [644, 428] width 13 height 19
type input "18:00"
type input "06"
click at [639, 432] on span at bounding box center [644, 428] width 13 height 19
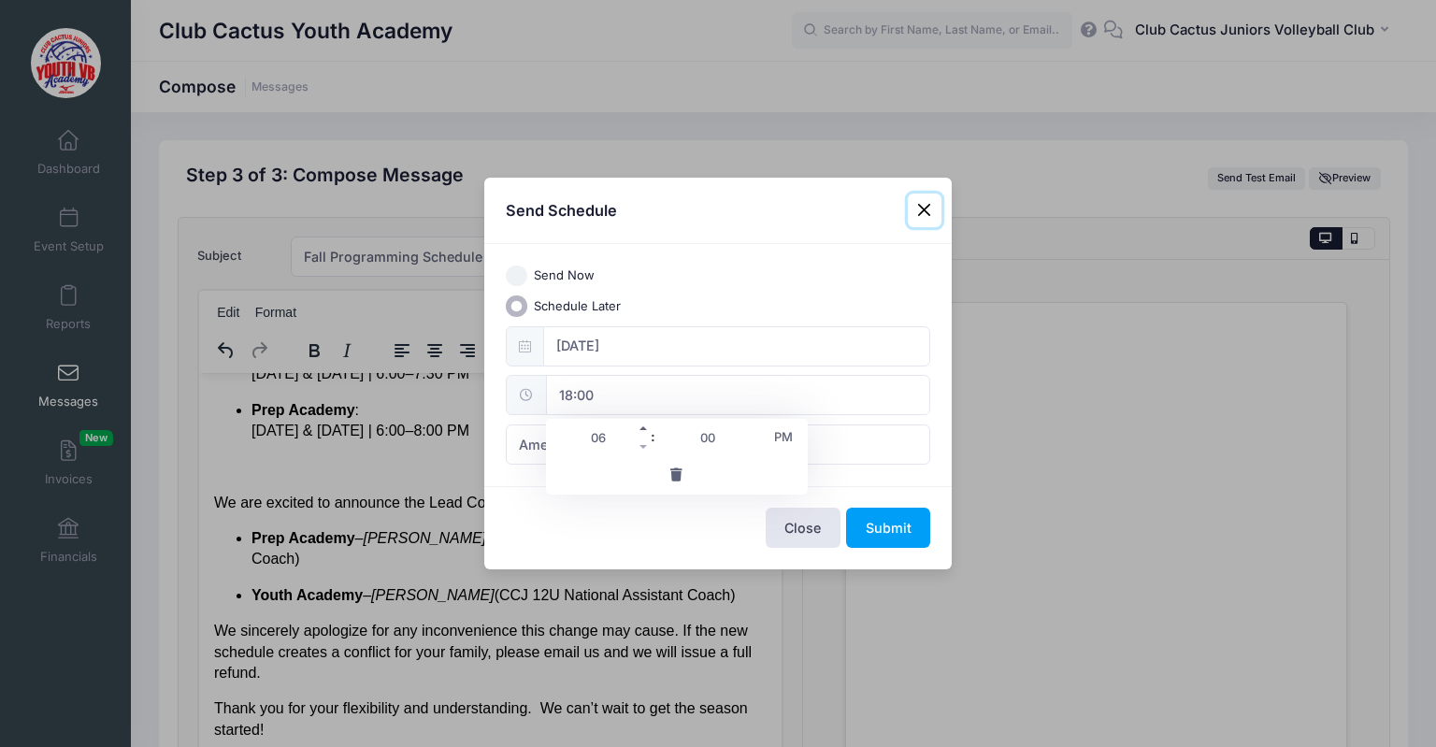
type input "19:00"
type input "07"
click at [639, 432] on span at bounding box center [644, 428] width 13 height 19
type input "20:00"
type input "08"
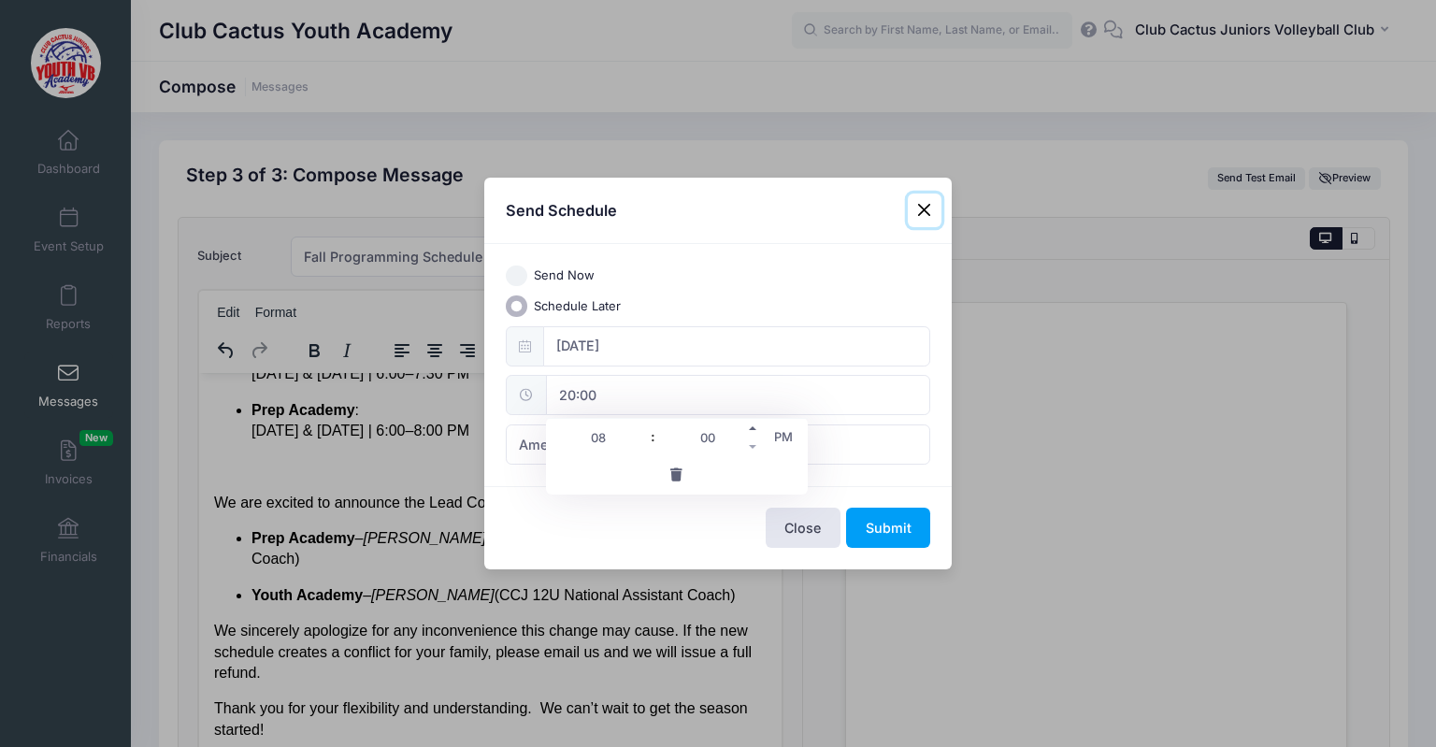
click at [757, 430] on span at bounding box center [753, 428] width 13 height 19
type input "20:05"
type input "05"
click at [756, 444] on span at bounding box center [753, 447] width 13 height 19
type input "20:00"
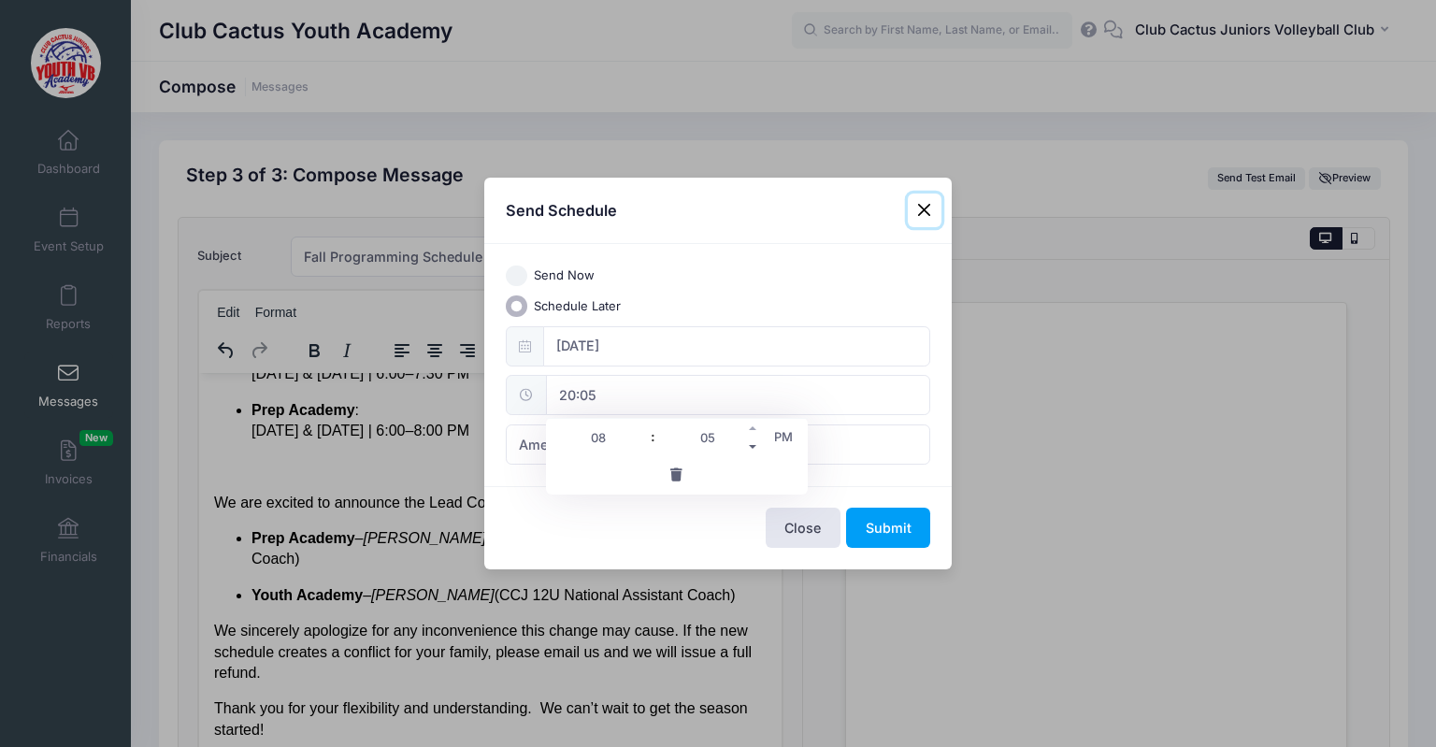
type input "00"
click at [782, 433] on span "PM" at bounding box center [783, 436] width 47 height 37
type input "08:00"
click at [770, 397] on input "08:00" at bounding box center [738, 395] width 384 height 40
click at [855, 476] on div "Send Now Schedule Later 08/25/2025 08:00 America/New York America/Los Angeles A…" at bounding box center [717, 365] width 467 height 242
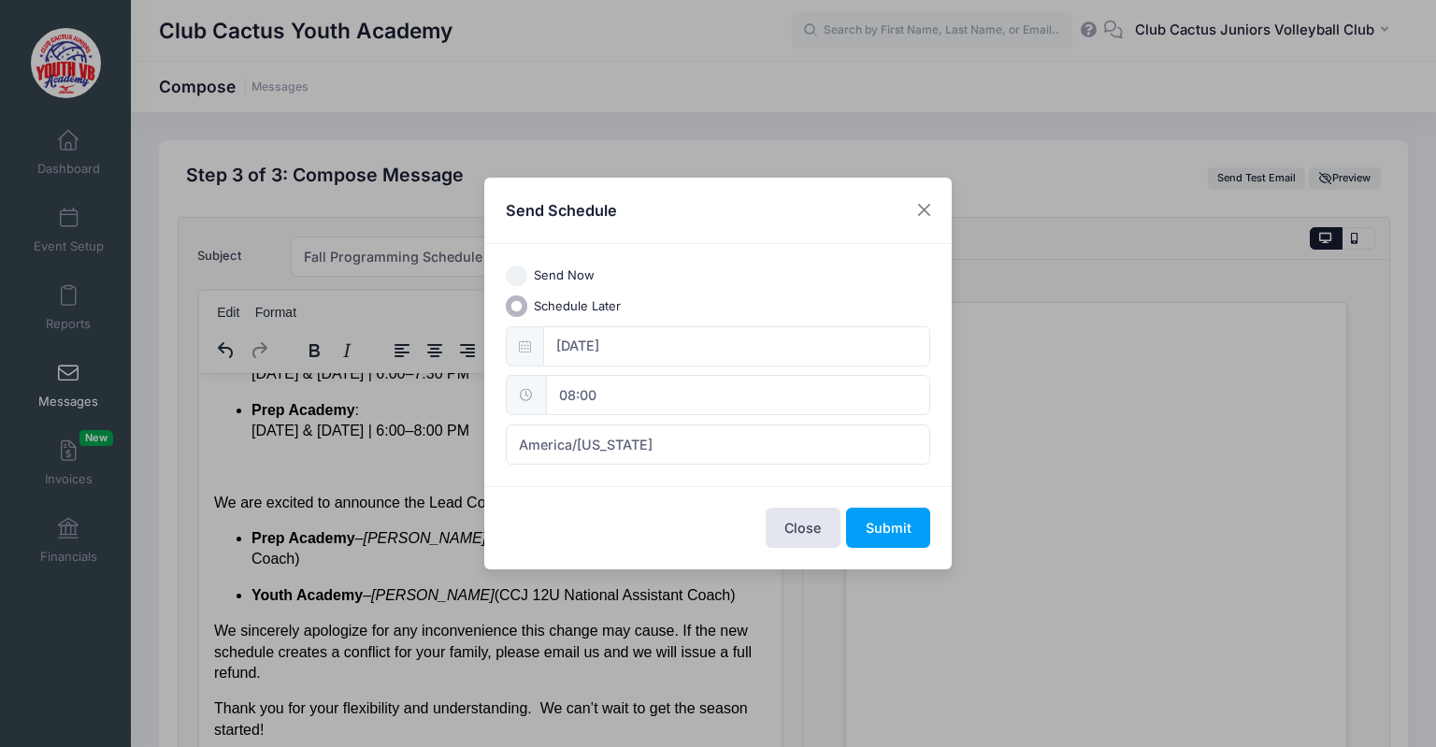
click at [629, 465] on div "Send Now Schedule Later 08/25/2025 08:00 America/New York America/Los Angeles A…" at bounding box center [717, 365] width 467 height 242
click at [628, 453] on span "America/New York" at bounding box center [586, 445] width 134 height 20
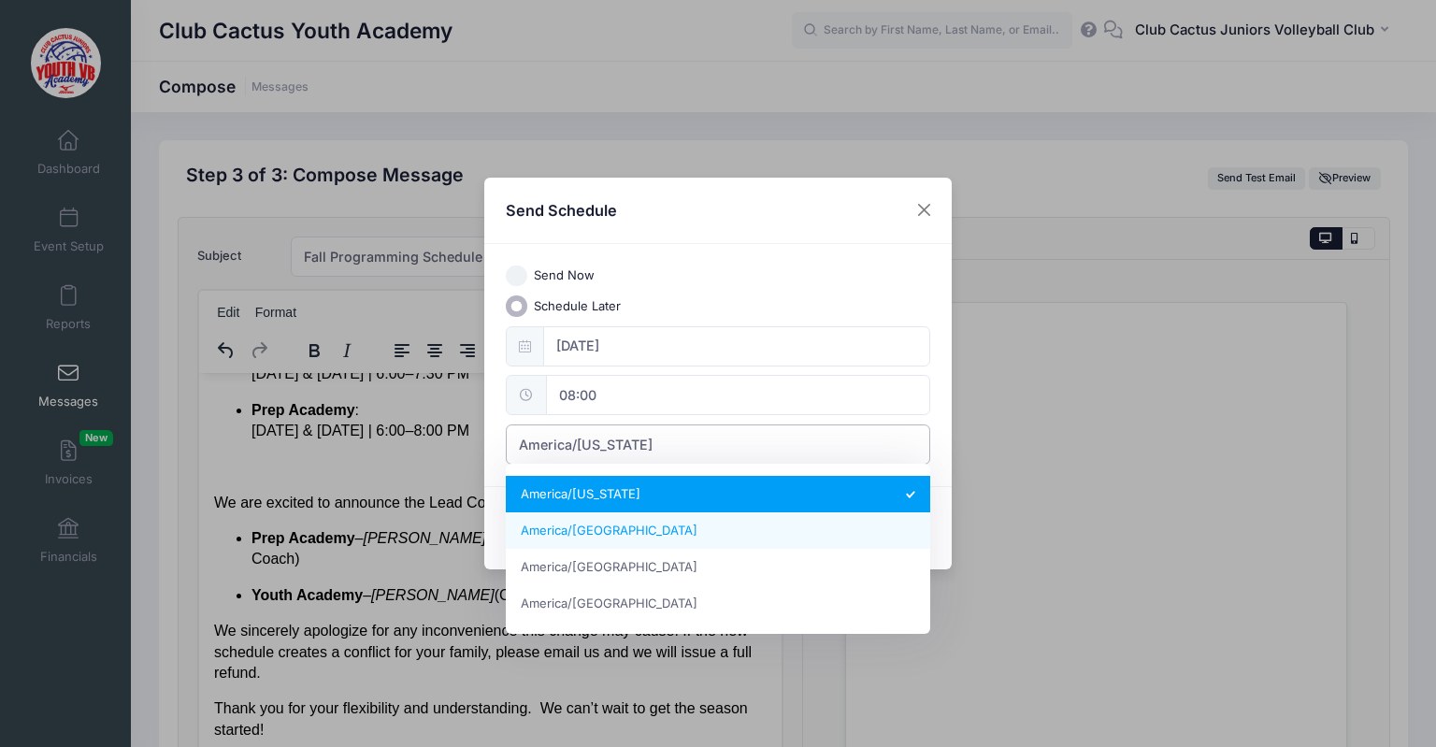
select select "America/Los_Angeles"
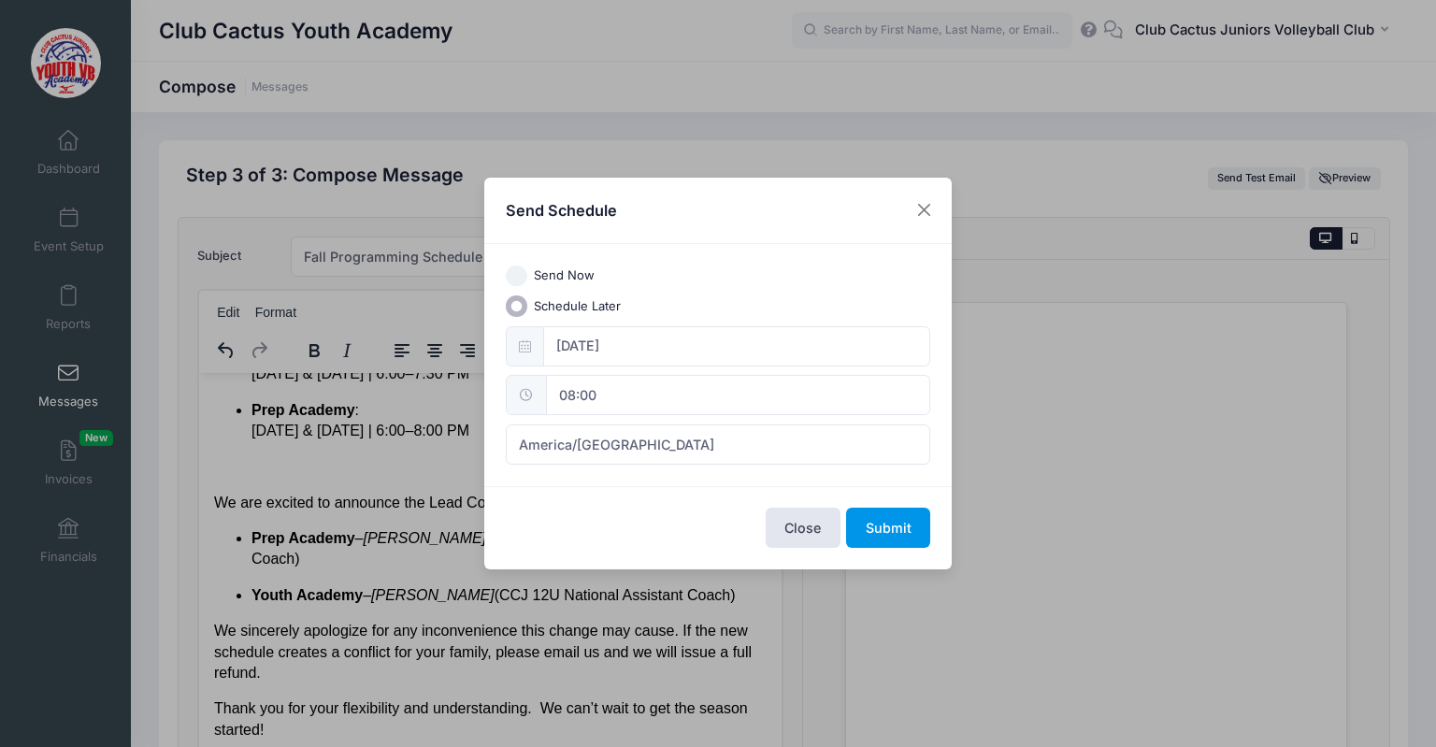
click at [898, 530] on button "Submit" at bounding box center [888, 528] width 84 height 40
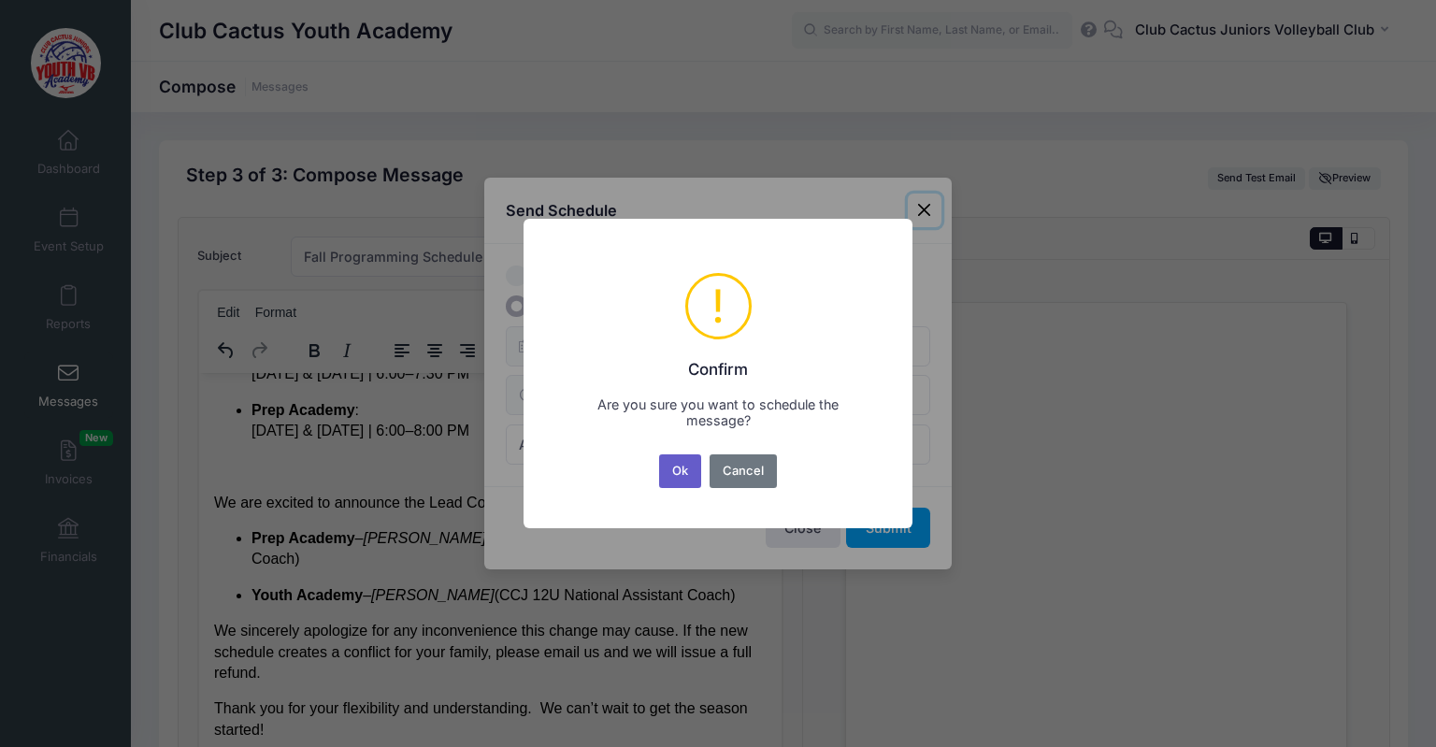
click at [689, 470] on button "Ok" at bounding box center [680, 471] width 43 height 34
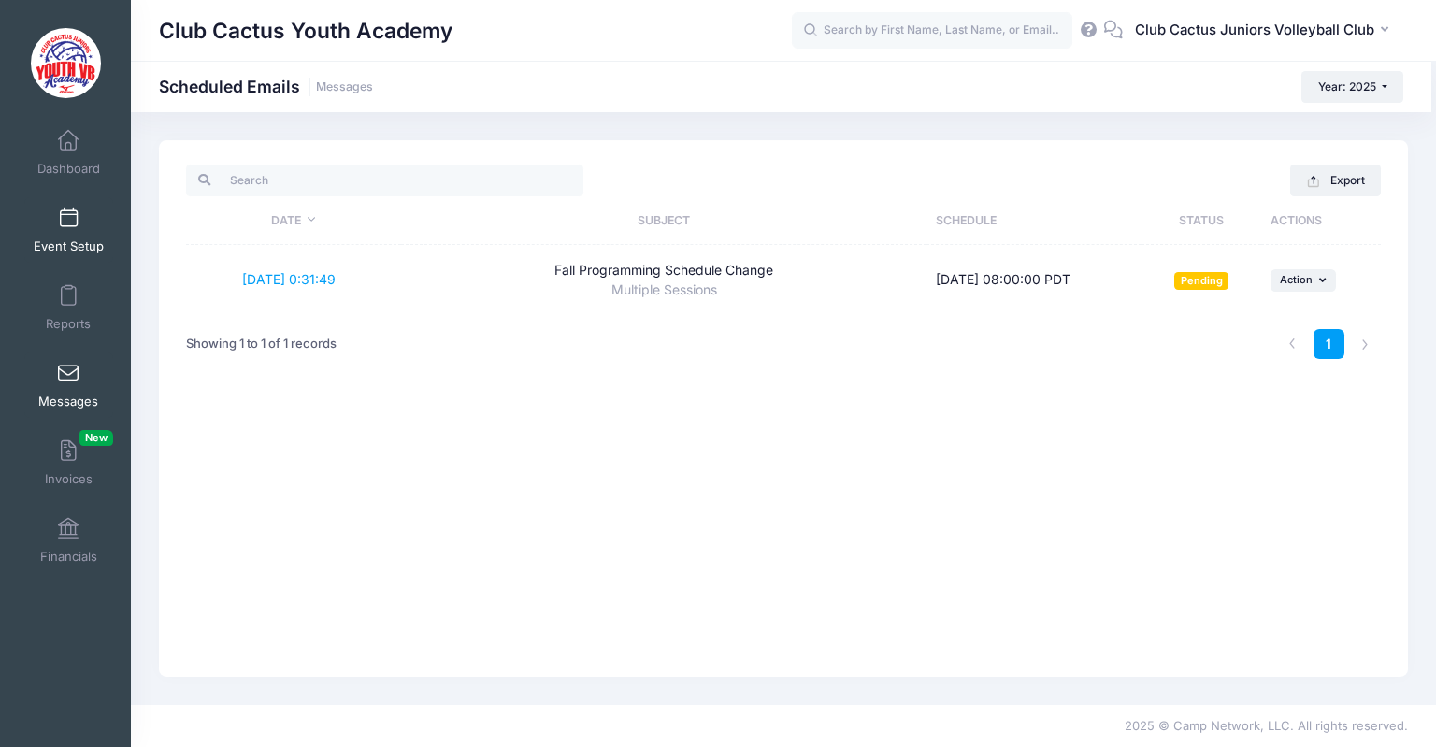
click at [67, 232] on link "Event Setup" at bounding box center [68, 229] width 89 height 65
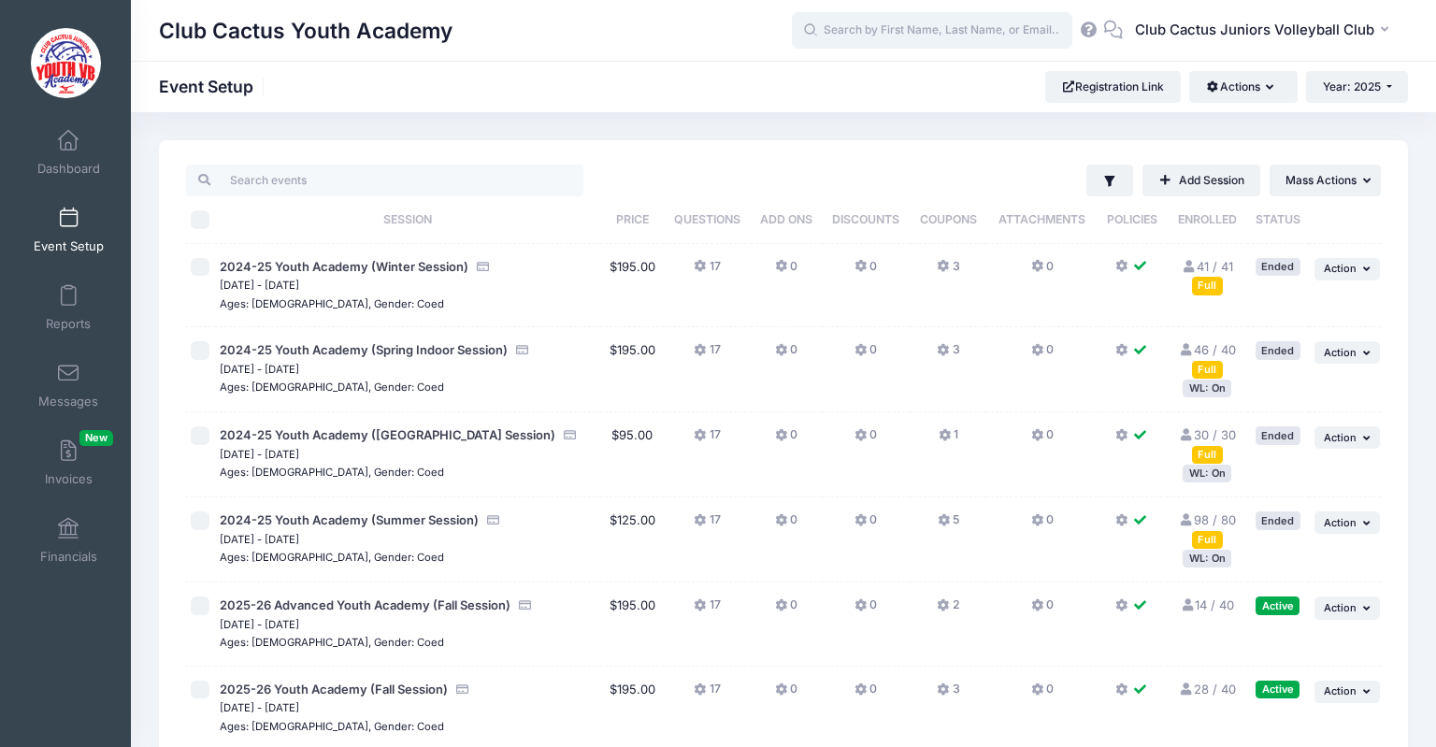
click at [936, 29] on input "text" at bounding box center [932, 30] width 280 height 37
paste input "CATALAN"
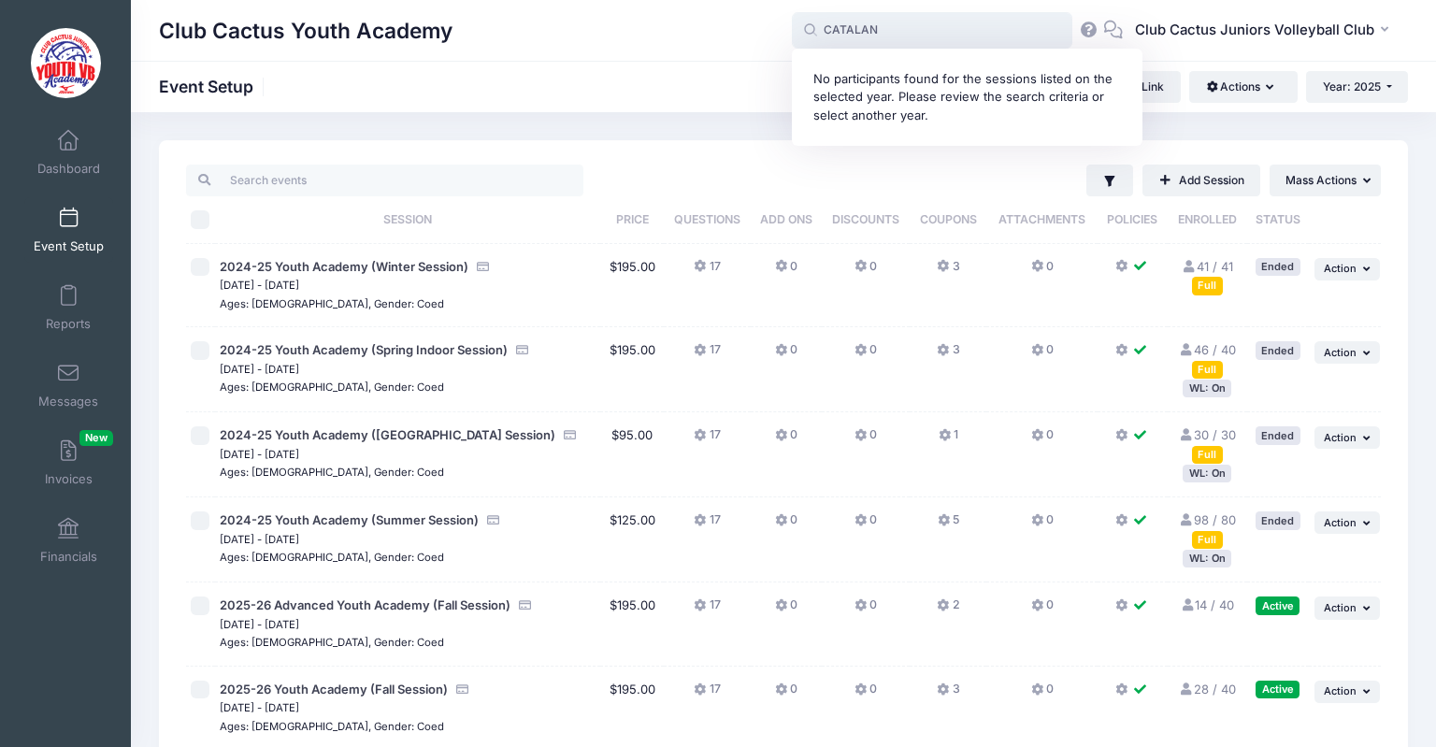
drag, startPoint x: 929, startPoint y: 28, endPoint x: 693, endPoint y: 26, distance: 236.5
click at [792, 26] on input "CATALAN" at bounding box center [932, 30] width 280 height 37
paste input "Mila Lopez"
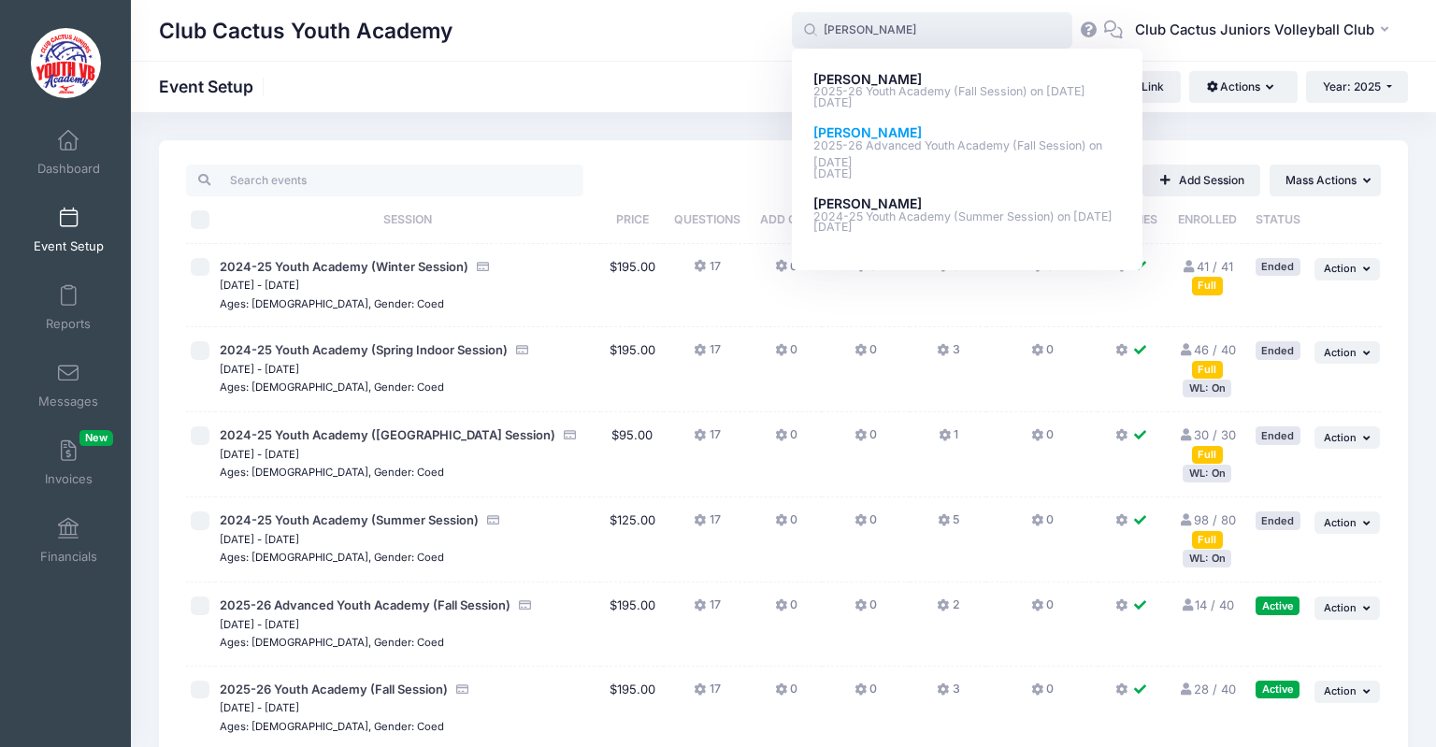
click at [864, 140] on strong "Mila Lopez" at bounding box center [867, 132] width 108 height 16
type input "Mila Lopez (2025-26 Advanced Youth Academy (Fall Session), Sep-03, 2025)"
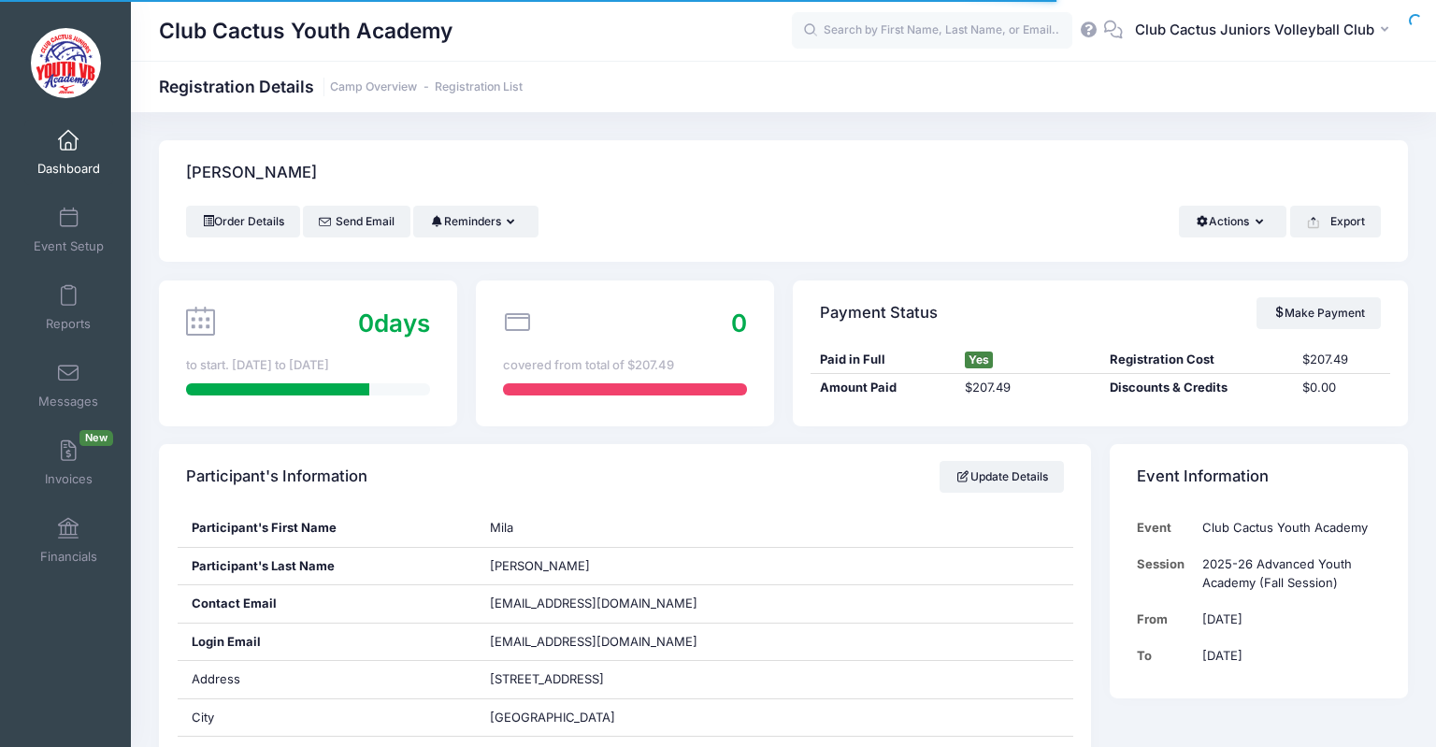
scroll to position [789, 0]
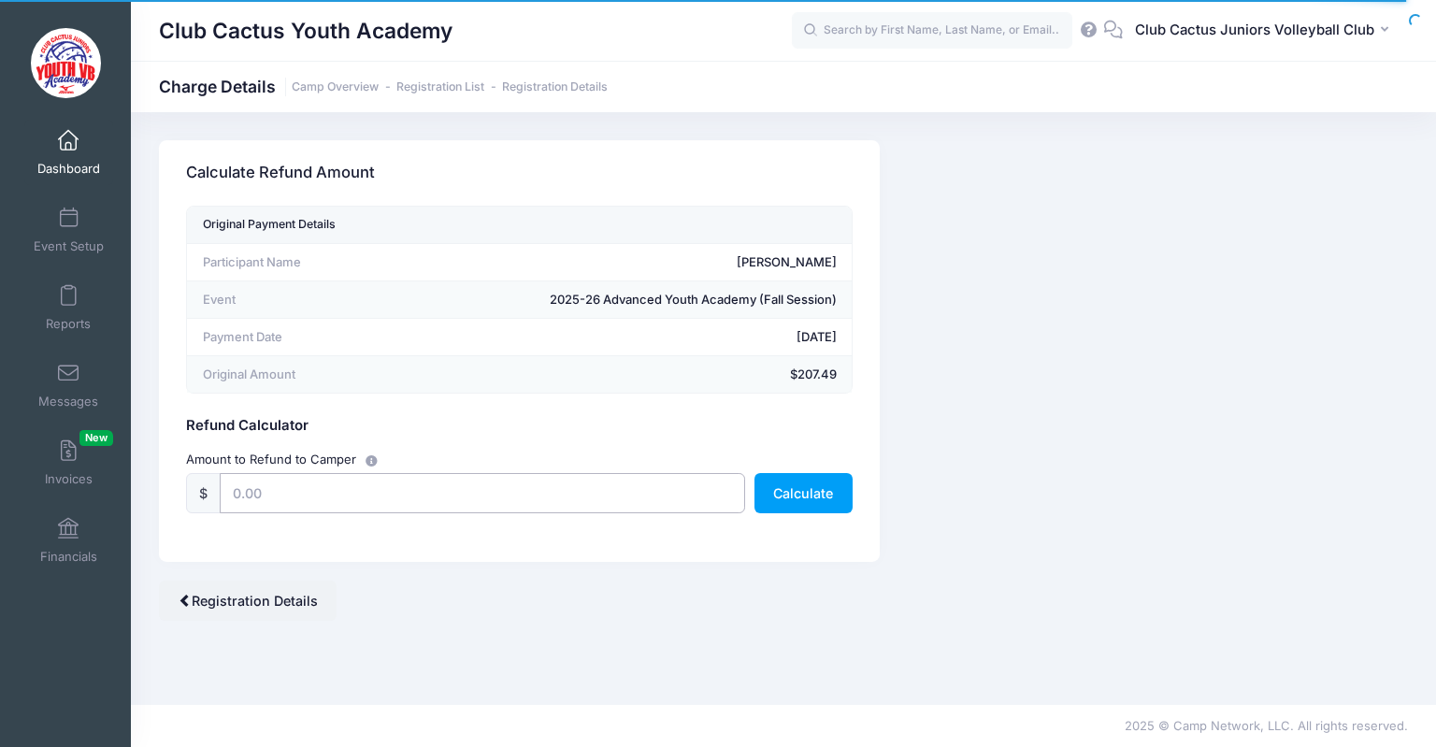
click at [354, 484] on input "text" at bounding box center [482, 493] width 525 height 40
type input "207.49"
click at [834, 496] on button "Calculate" at bounding box center [803, 493] width 98 height 40
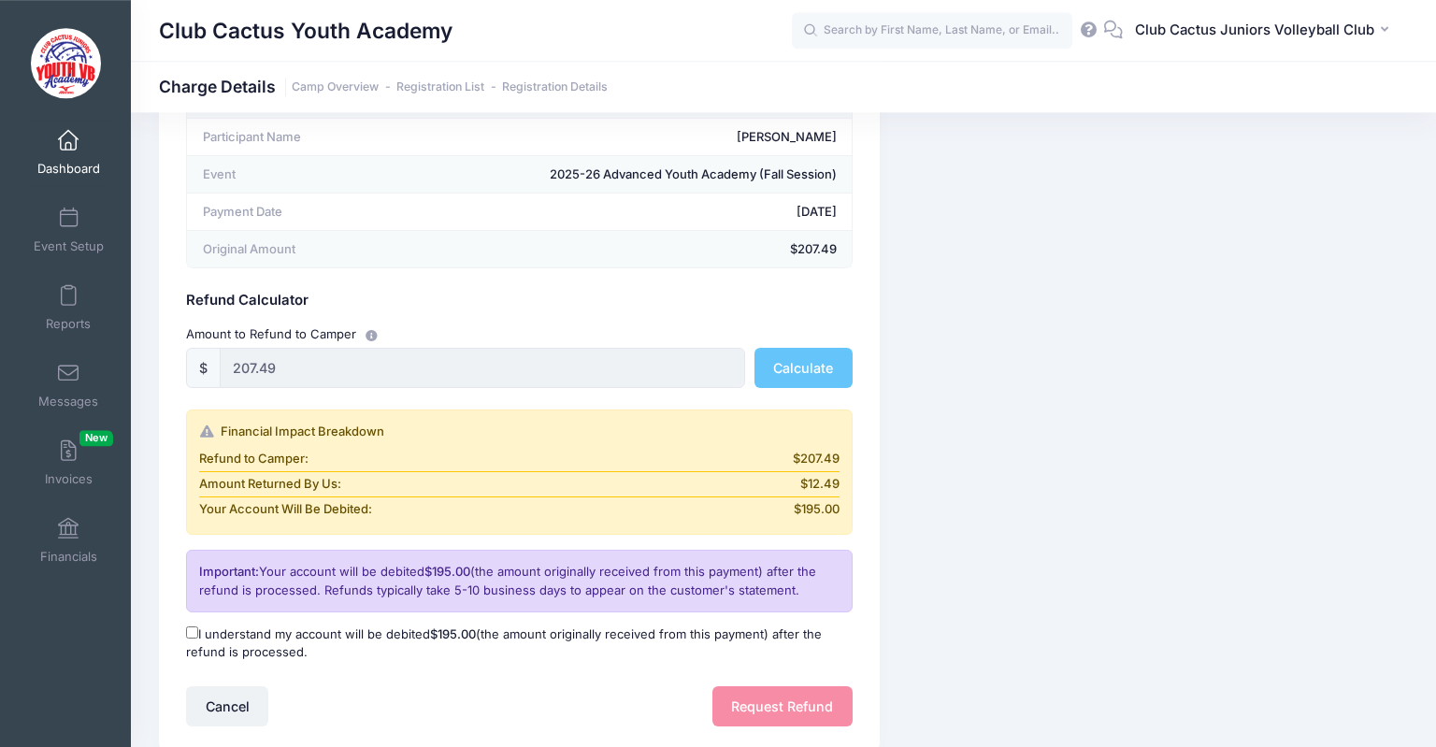
scroll to position [255, 0]
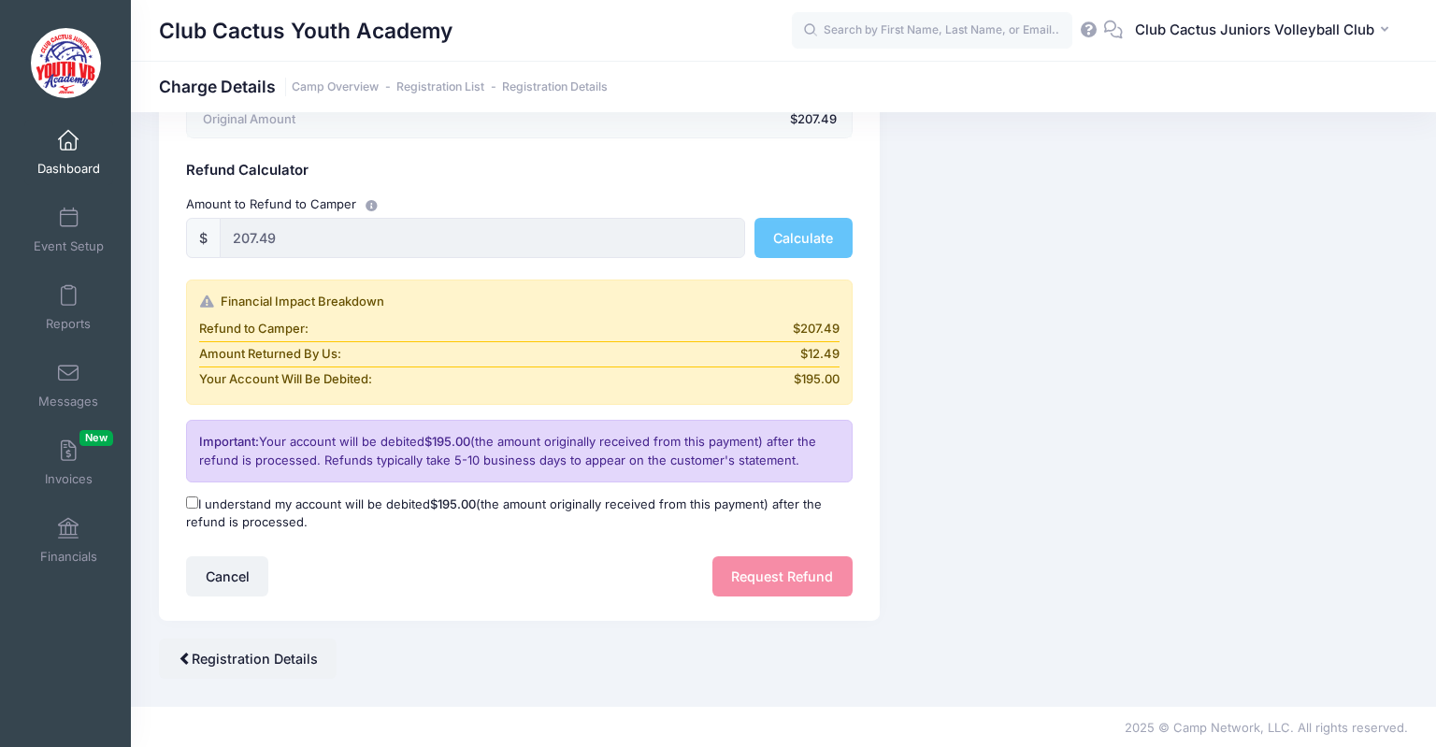
click at [188, 497] on input "I understand my account will be debited $195.00 (the amount originally received…" at bounding box center [192, 502] width 12 height 12
checkbox input "true"
click at [768, 567] on button "Request Refund" at bounding box center [782, 576] width 140 height 40
